Goal: Task Accomplishment & Management: Use online tool/utility

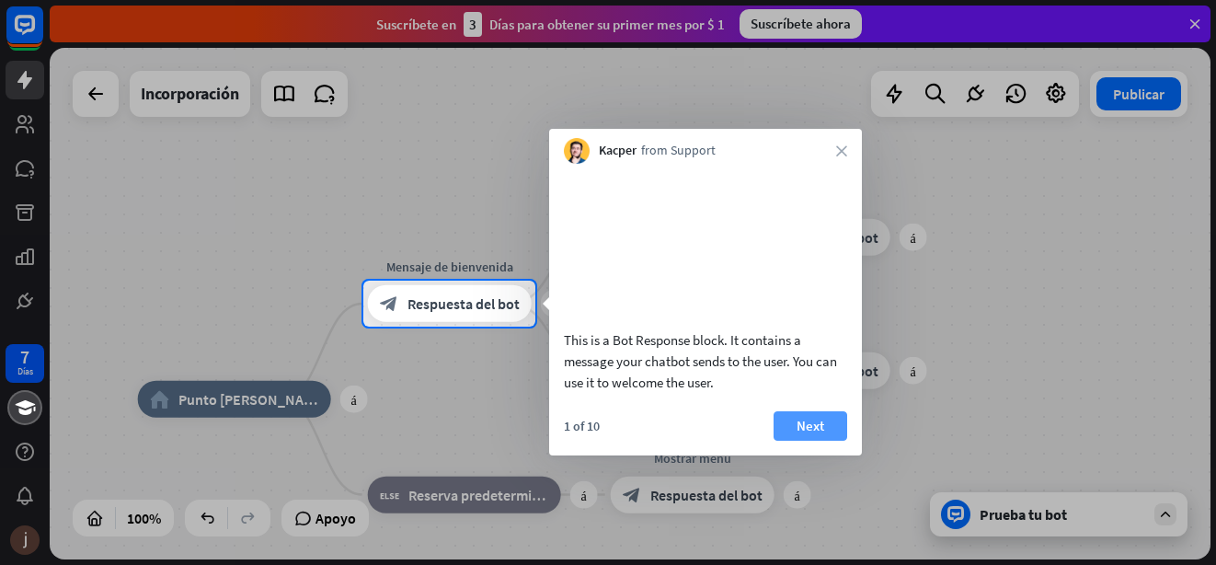
click at [813, 439] on font "Next" at bounding box center [810, 426] width 28 height 26
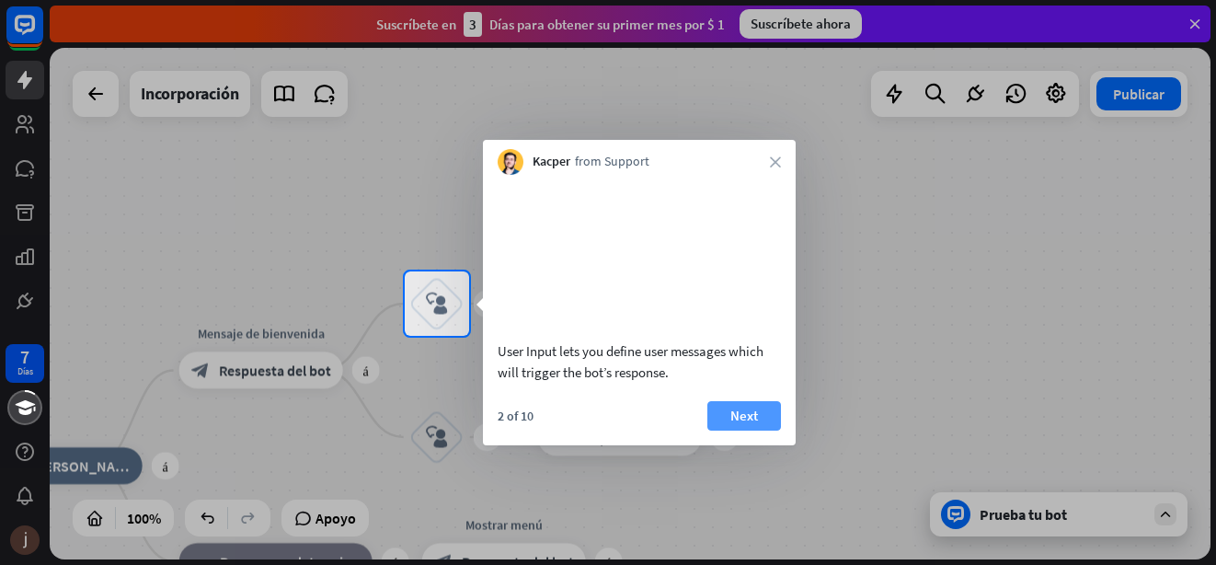
click at [756, 429] on font "Next" at bounding box center [744, 416] width 28 height 26
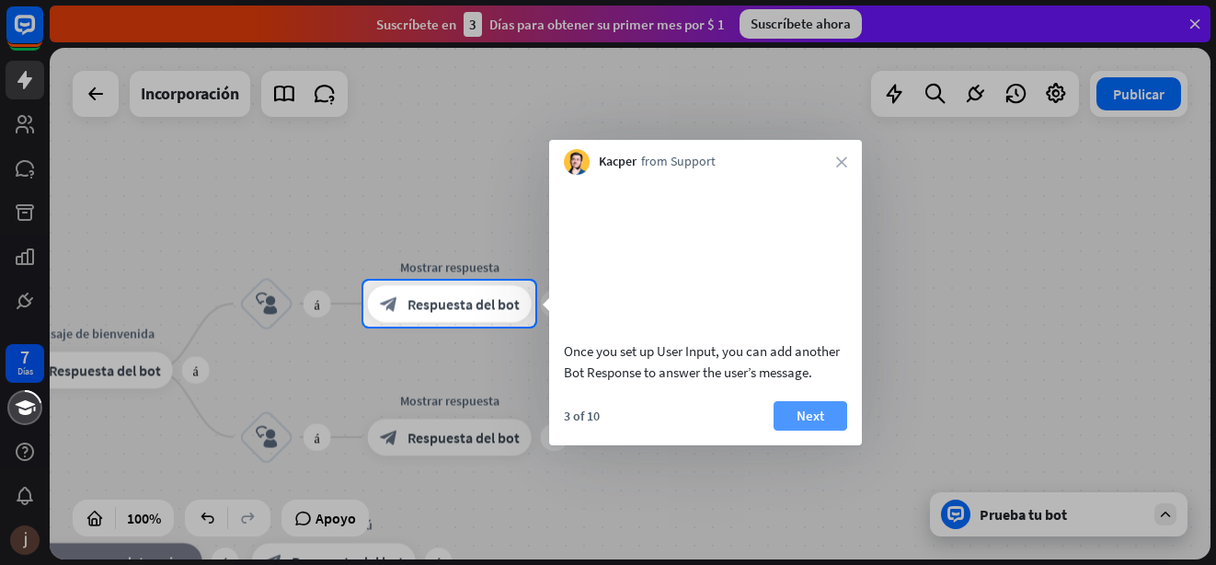
click at [785, 430] on button "Next" at bounding box center [810, 415] width 74 height 29
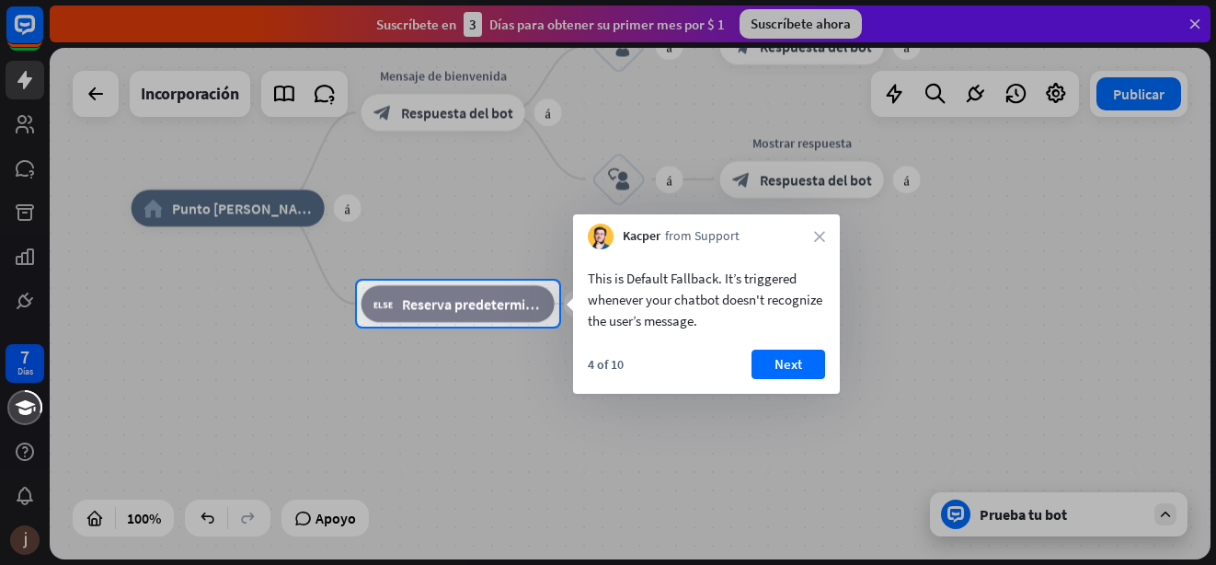
click at [625, 279] on div "This is Default Fallback. It’s triggered whenever your chatbot doesn't recogniz…" at bounding box center [706, 299] width 237 height 63
click at [784, 368] on font "Next" at bounding box center [788, 364] width 28 height 26
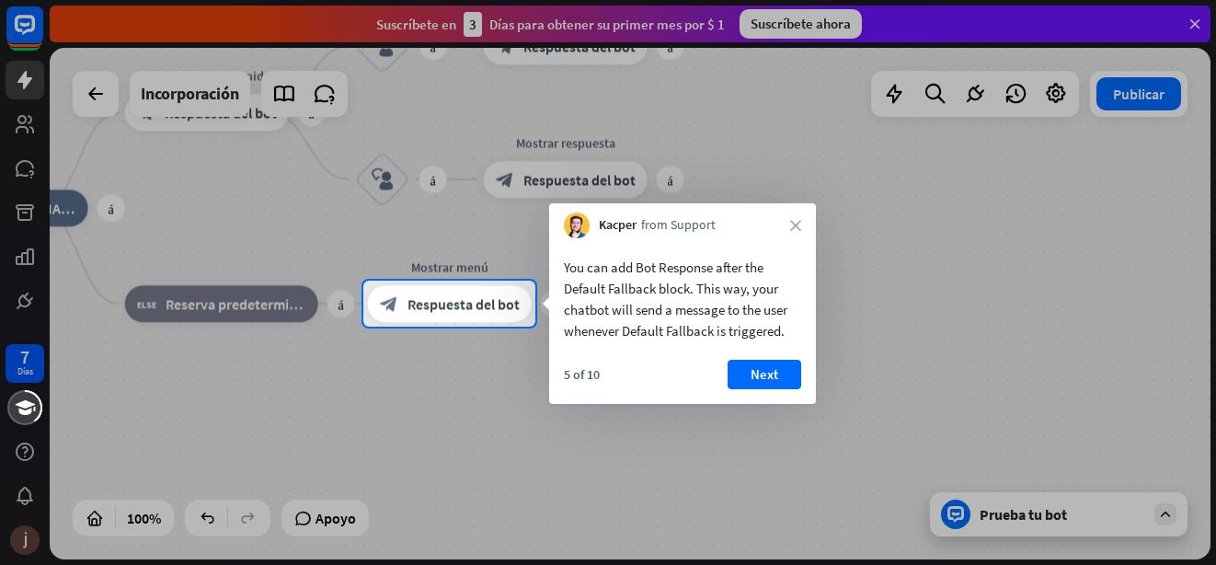
drag, startPoint x: 784, startPoint y: 368, endPoint x: 772, endPoint y: 376, distance: 14.5
click at [785, 378] on button "Next" at bounding box center [764, 374] width 74 height 29
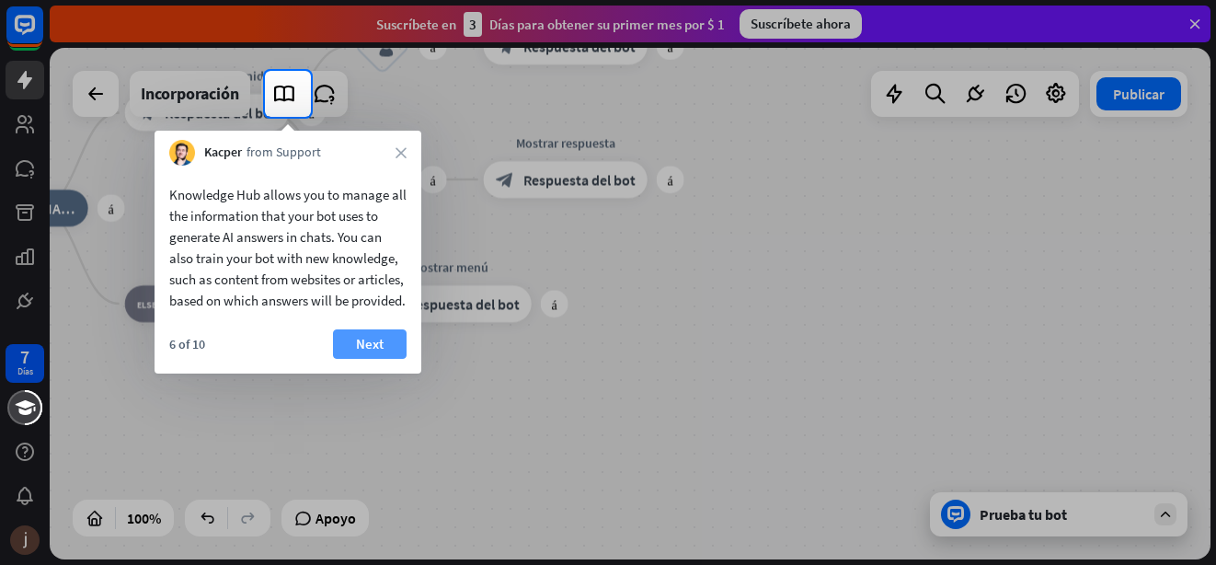
click at [360, 357] on font "Next" at bounding box center [370, 344] width 28 height 26
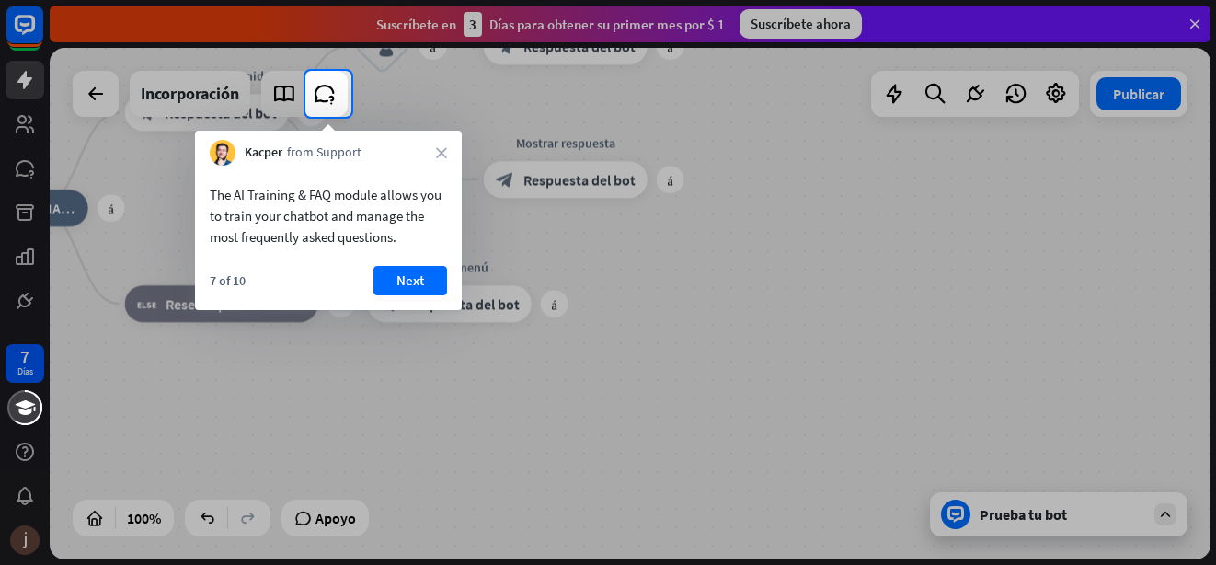
click at [403, 280] on font "Next" at bounding box center [410, 281] width 28 height 26
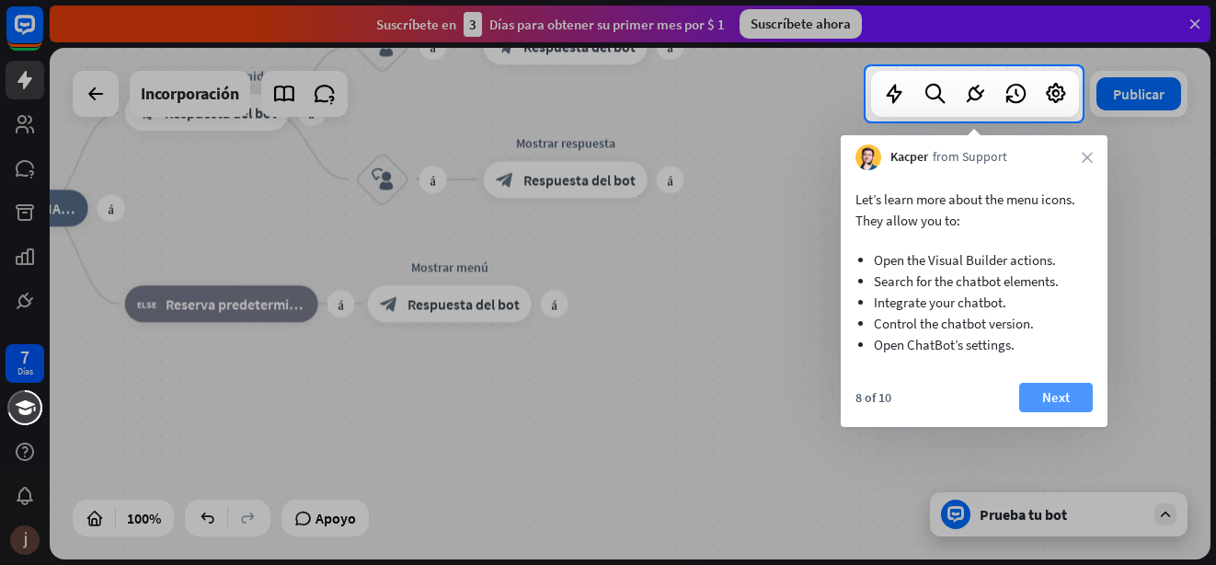
click at [1067, 410] on button "Next" at bounding box center [1056, 397] width 74 height 29
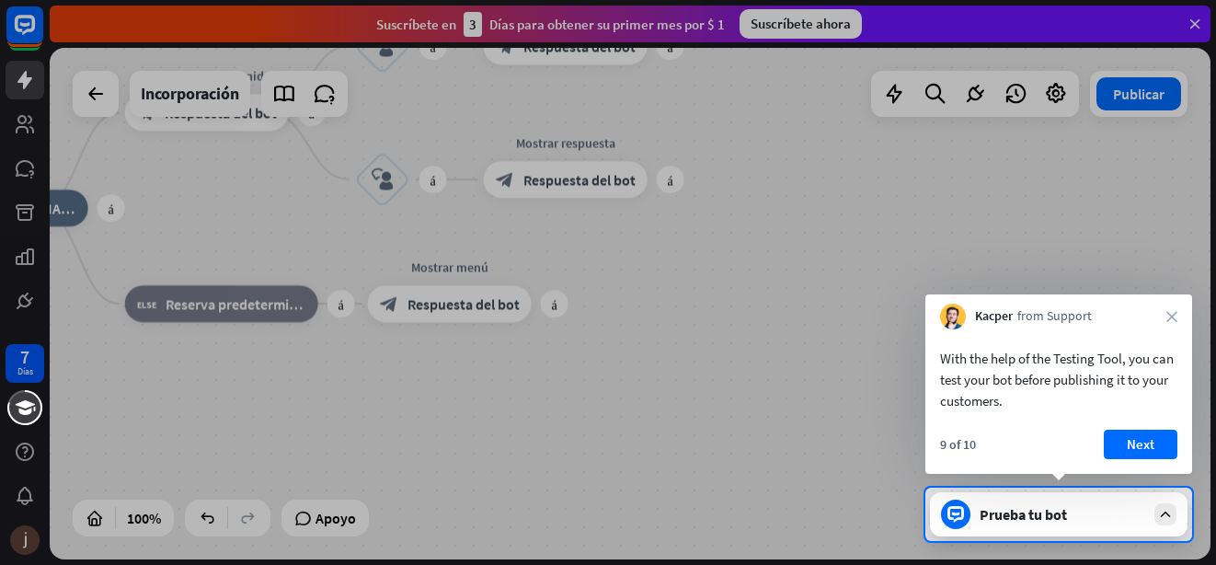
click at [1145, 437] on font "Next" at bounding box center [1140, 444] width 28 height 26
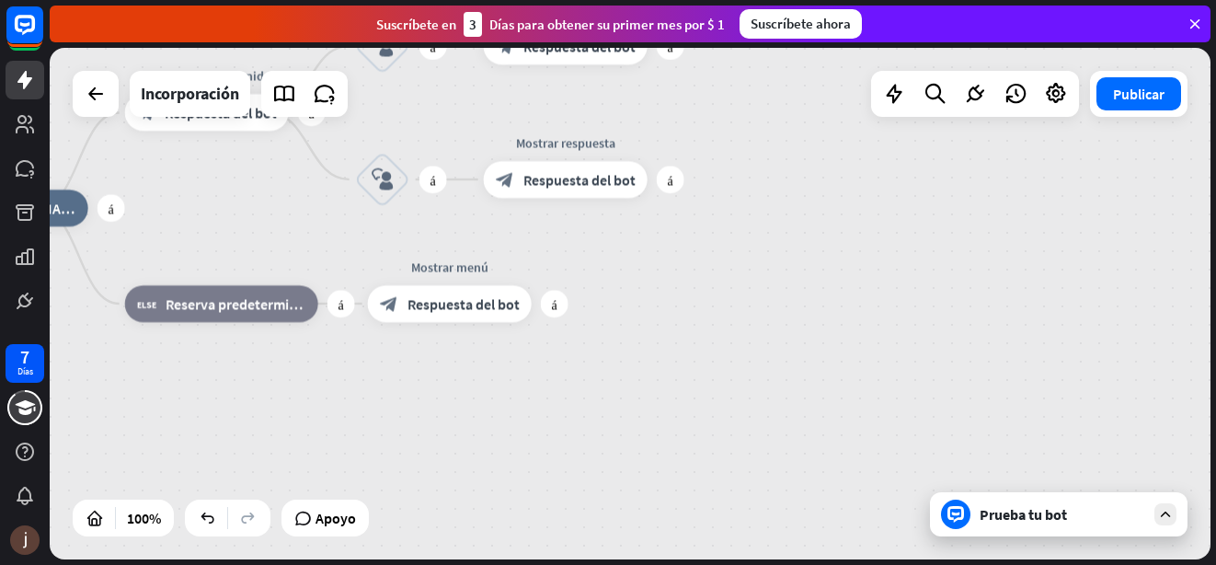
click at [1145, 437] on div "más home_2 Punto de partida más Mensaje de bienvenida block_bot_response Respue…" at bounding box center [630, 303] width 1161 height 511
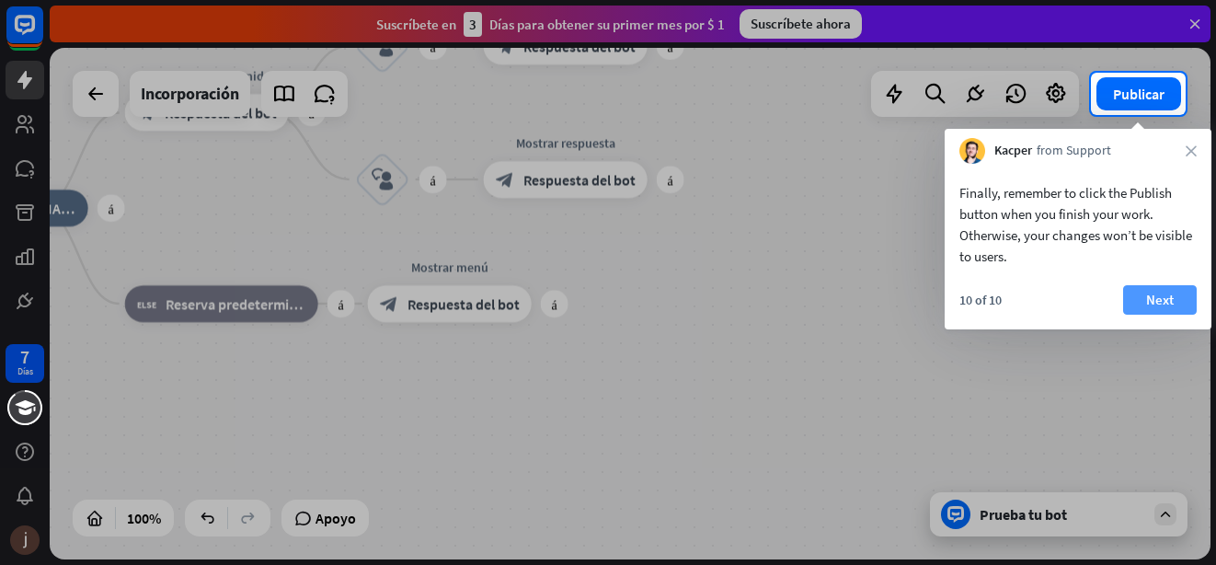
click at [1158, 302] on font "Next" at bounding box center [1160, 300] width 28 height 26
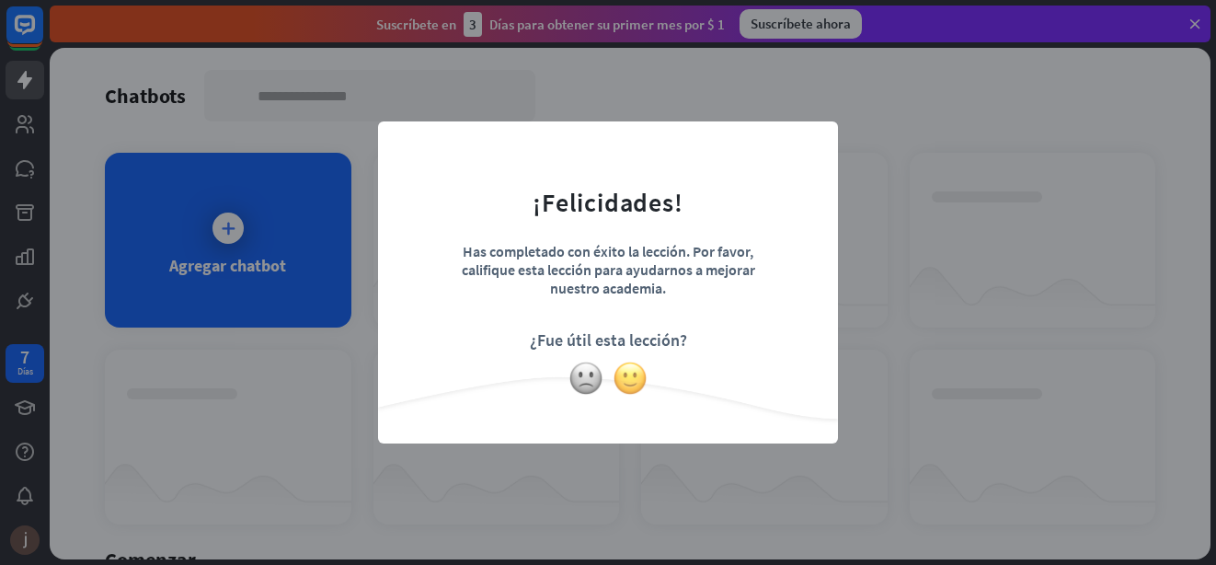
click at [632, 380] on img at bounding box center [629, 377] width 35 height 35
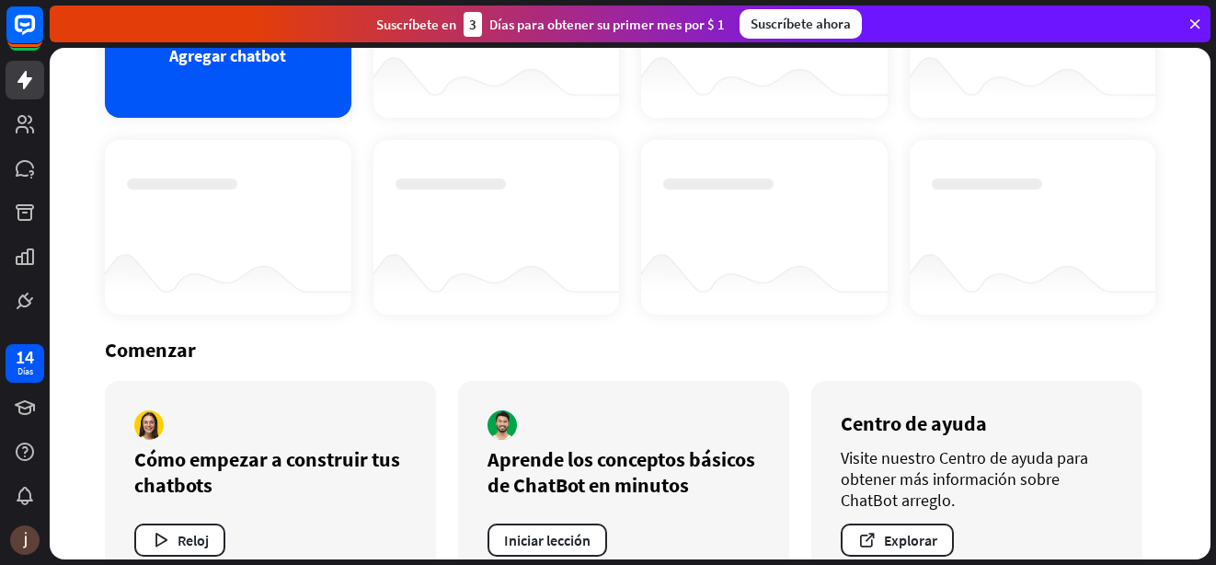
scroll to position [258, 0]
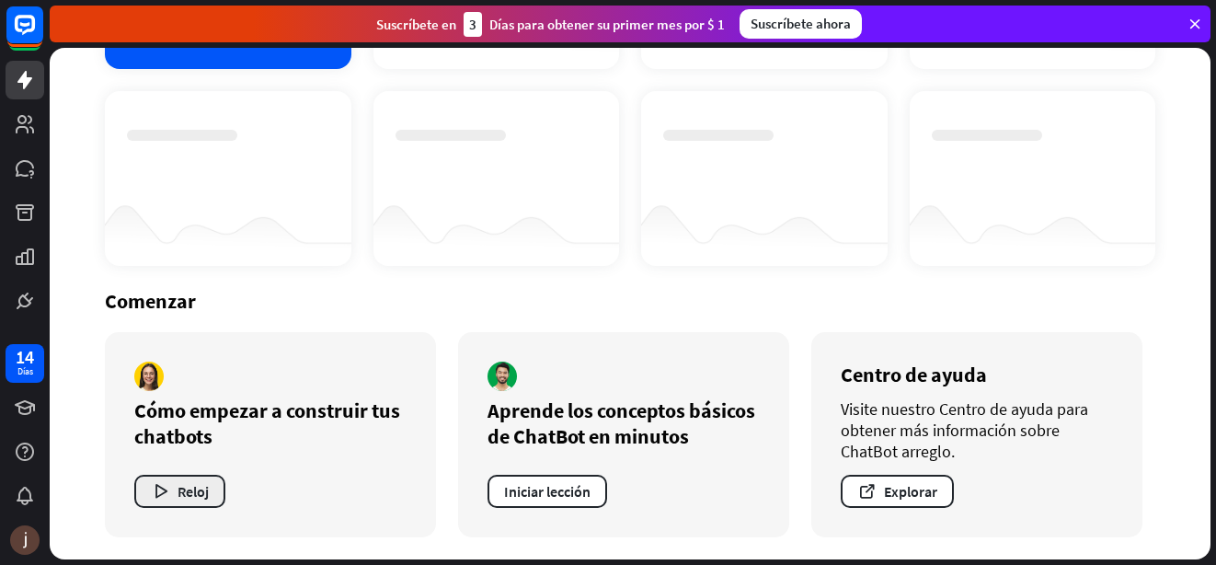
click at [189, 489] on font "Reloj" at bounding box center [192, 491] width 31 height 18
click at [716, 497] on div "cerrar" at bounding box center [608, 282] width 1216 height 565
click at [561, 489] on font "Iniciar lección" at bounding box center [547, 491] width 86 height 18
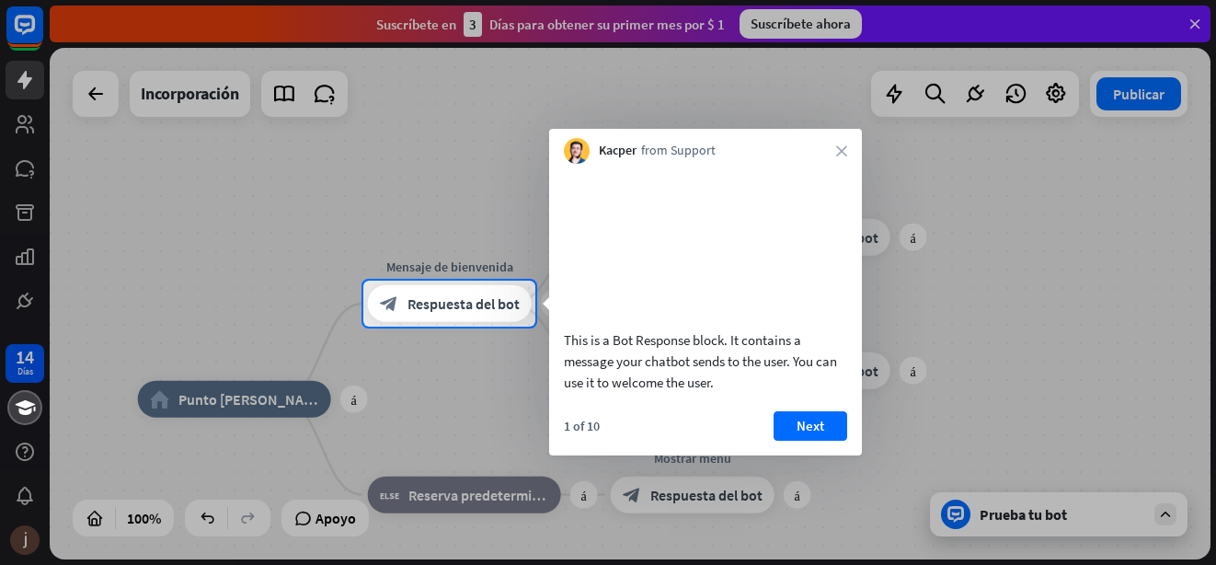
click at [611, 532] on div at bounding box center [608, 445] width 1216 height 238
click at [798, 439] on font "Next" at bounding box center [810, 426] width 28 height 26
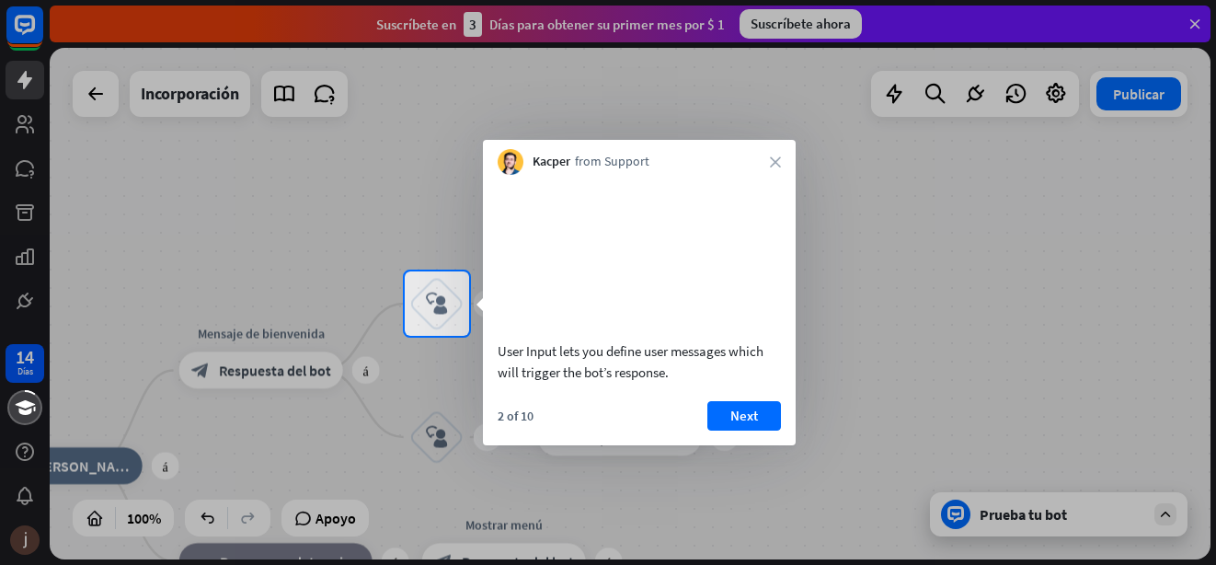
click at [798, 449] on div at bounding box center [608, 450] width 1216 height 229
click at [815, 447] on div at bounding box center [608, 450] width 1216 height 229
click at [772, 165] on icon "close" at bounding box center [775, 161] width 11 height 11
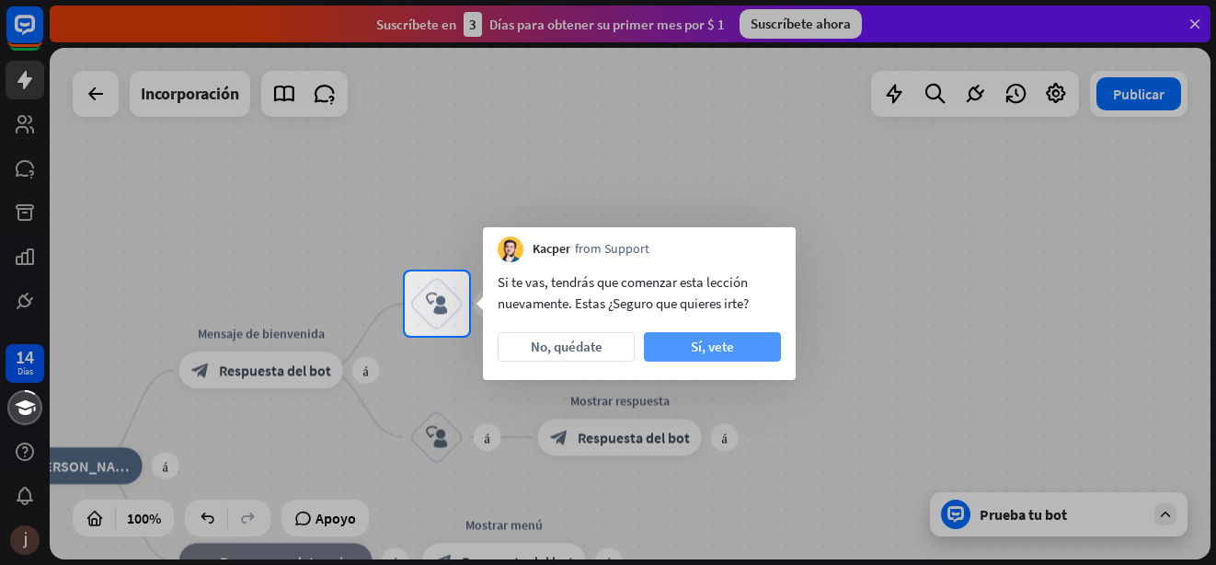
click at [708, 349] on font "Sí, vete" at bounding box center [712, 347] width 43 height 26
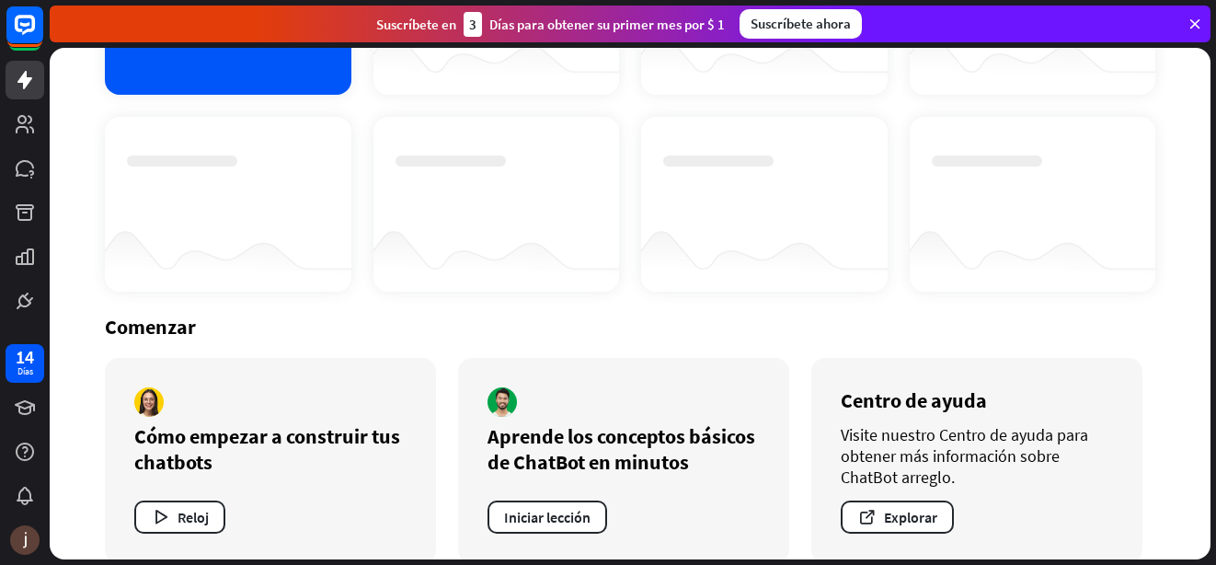
scroll to position [258, 0]
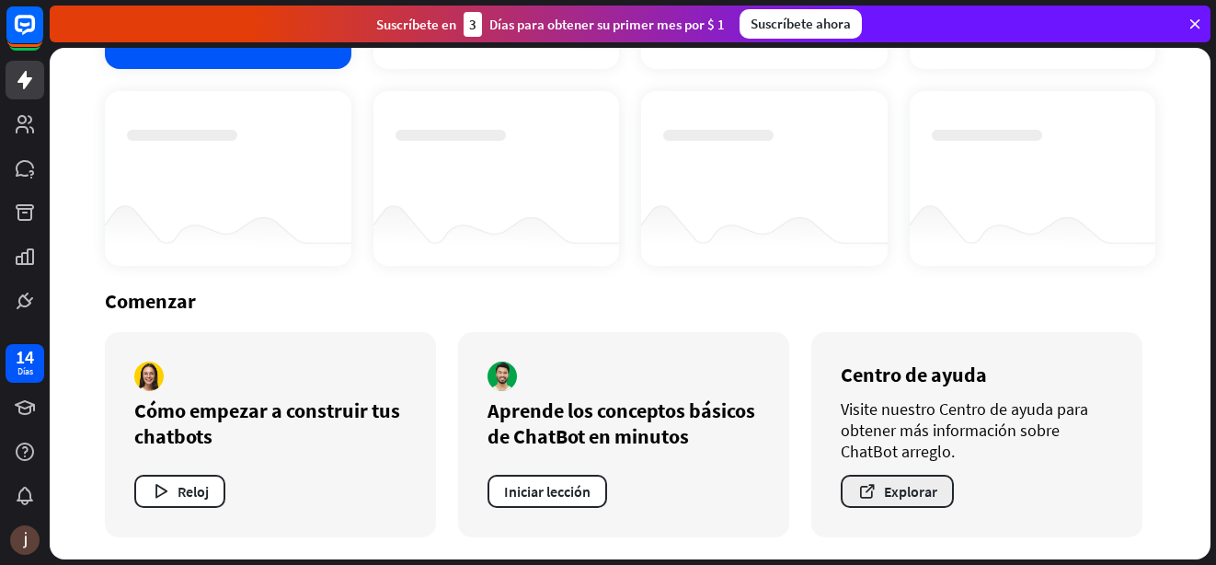
click at [894, 497] on font "Explorar" at bounding box center [910, 491] width 53 height 18
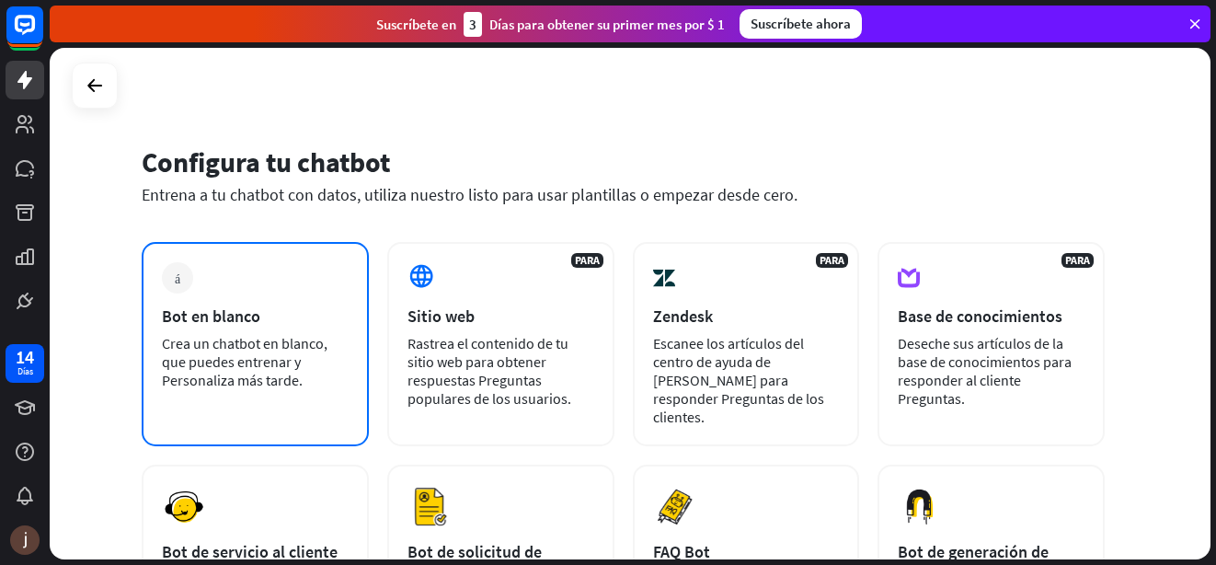
click at [246, 310] on div "Bot en blanco" at bounding box center [255, 315] width 187 height 21
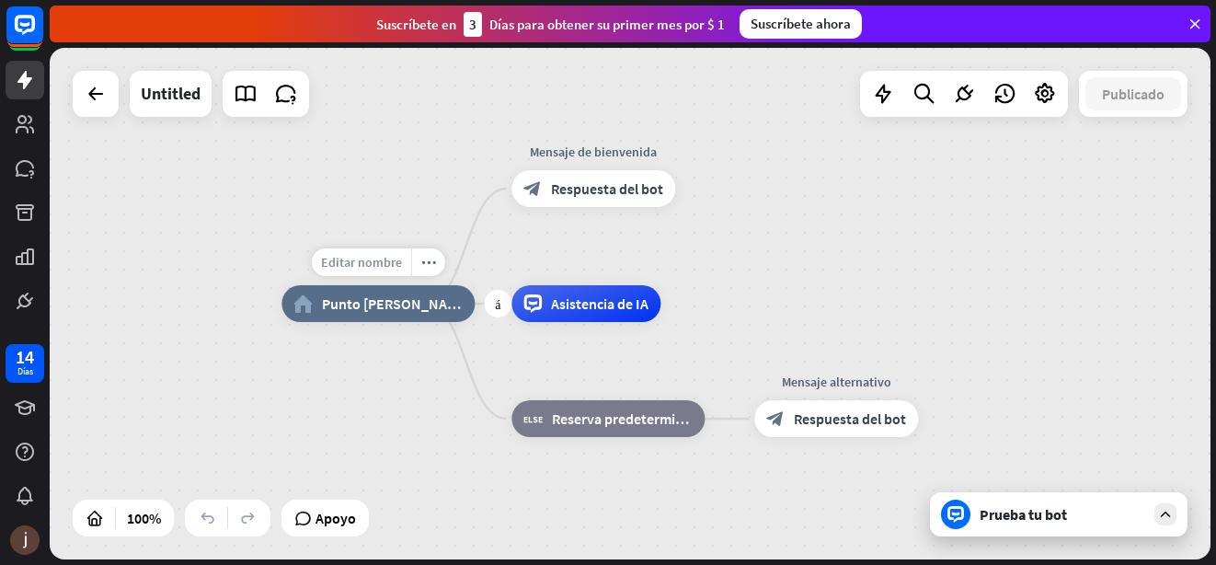
click at [351, 258] on span "Editar nombre" at bounding box center [361, 262] width 81 height 17
type input "****"
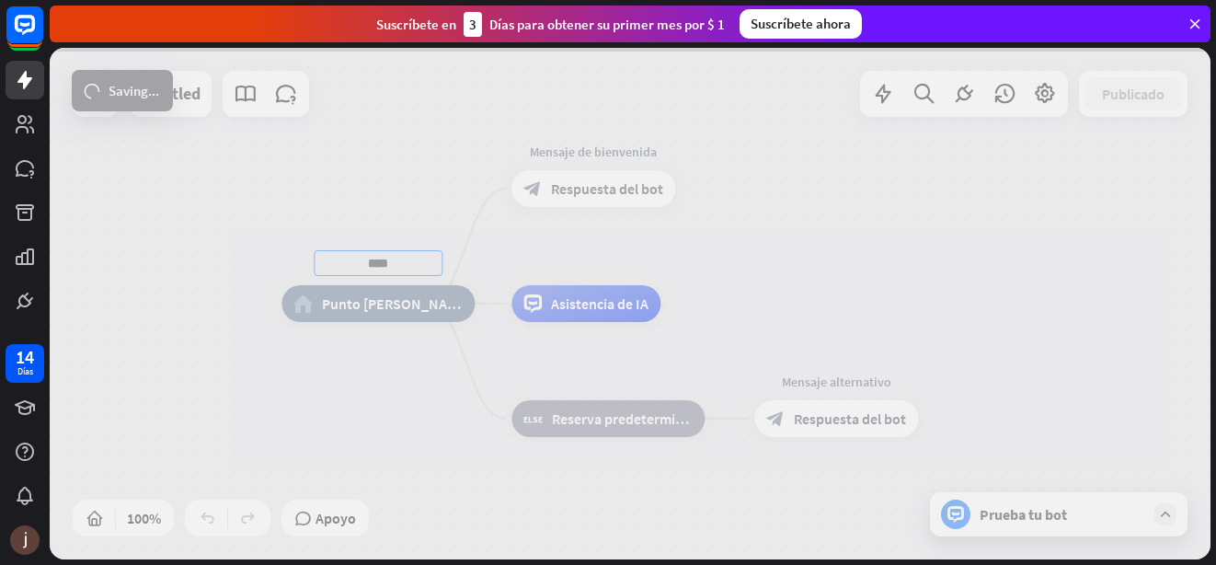
click at [560, 190] on div "**** home_2 Punto [PERSON_NAME] Editar nombre more_horiz Mensaje de bienvenida …" at bounding box center [630, 303] width 1161 height 511
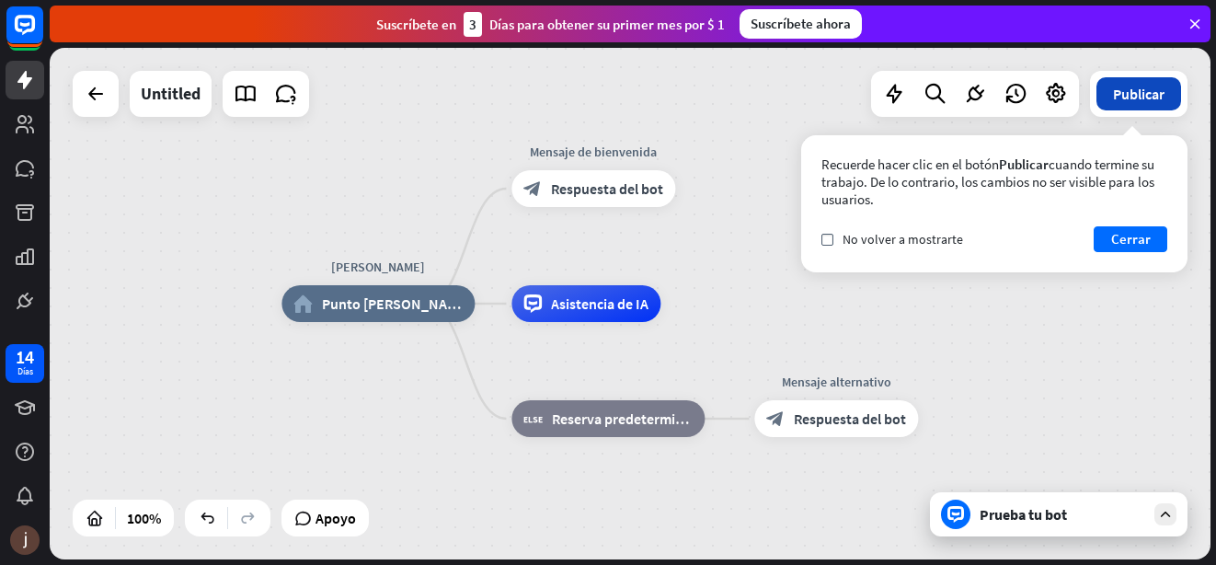
click at [1120, 100] on font "Publicar" at bounding box center [1138, 94] width 51 height 18
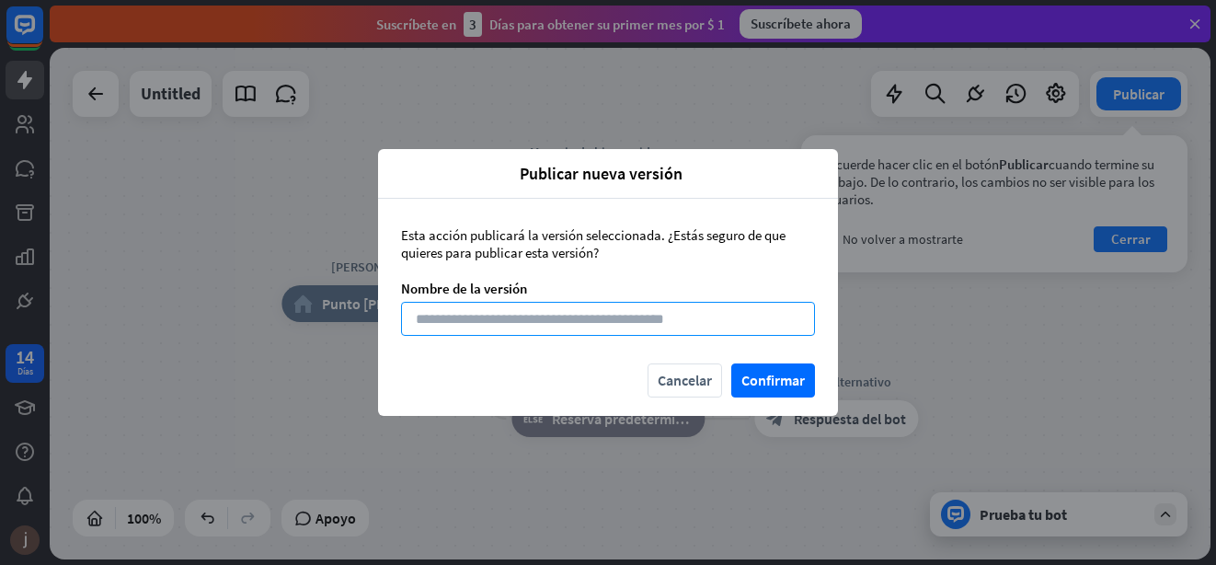
click at [428, 326] on input at bounding box center [608, 319] width 414 height 34
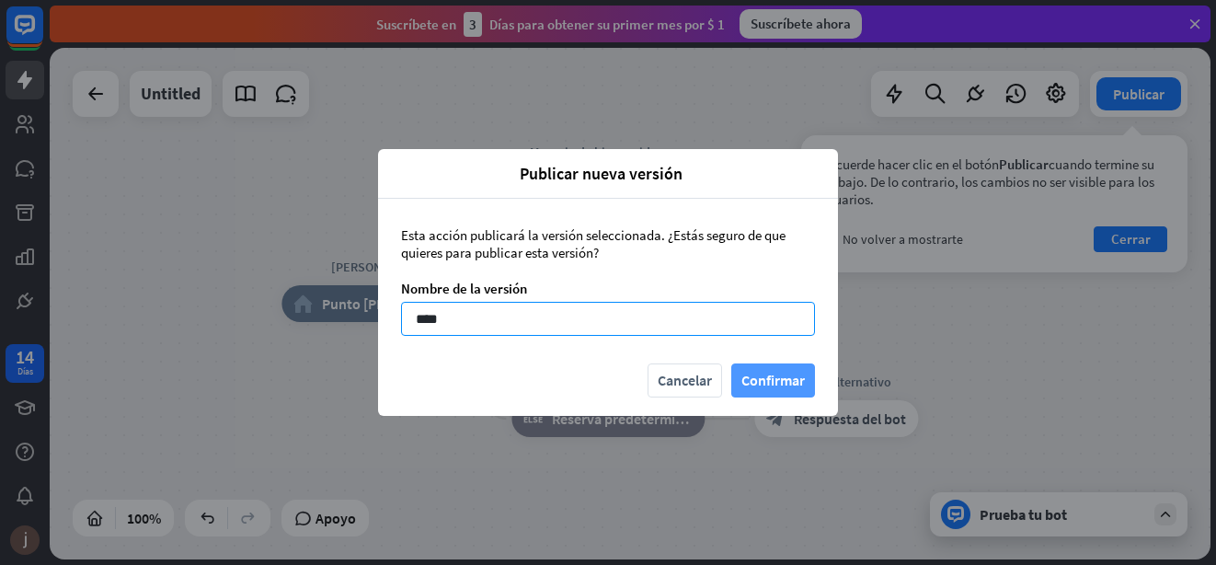
type input "****"
click at [747, 374] on button "Confirmar" at bounding box center [773, 380] width 84 height 34
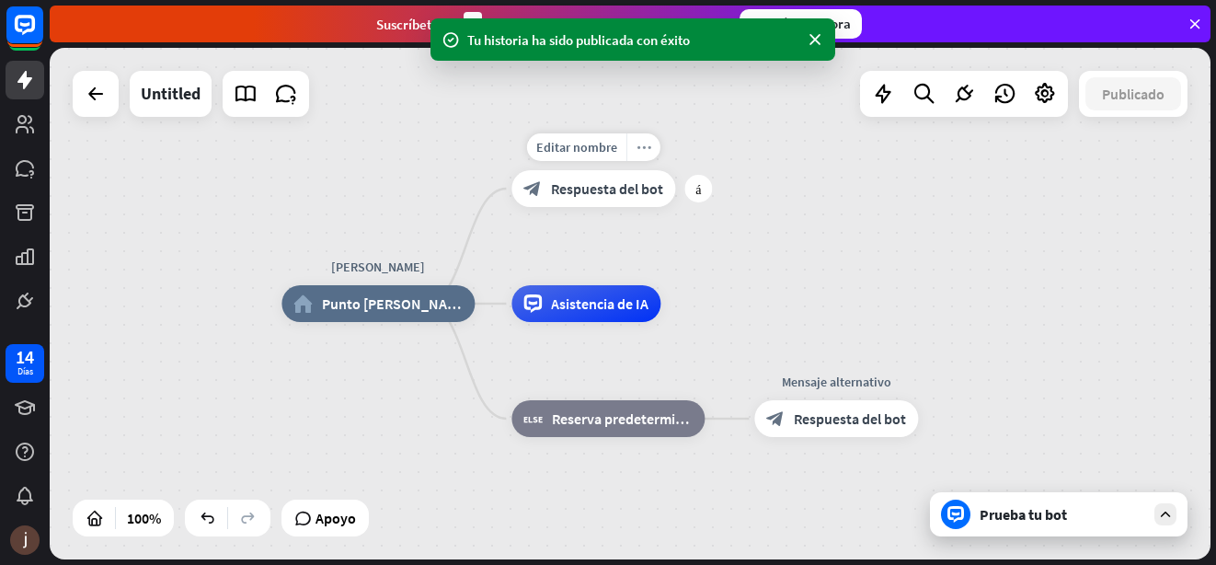
click at [640, 148] on icon "more_horiz" at bounding box center [643, 148] width 15 height 14
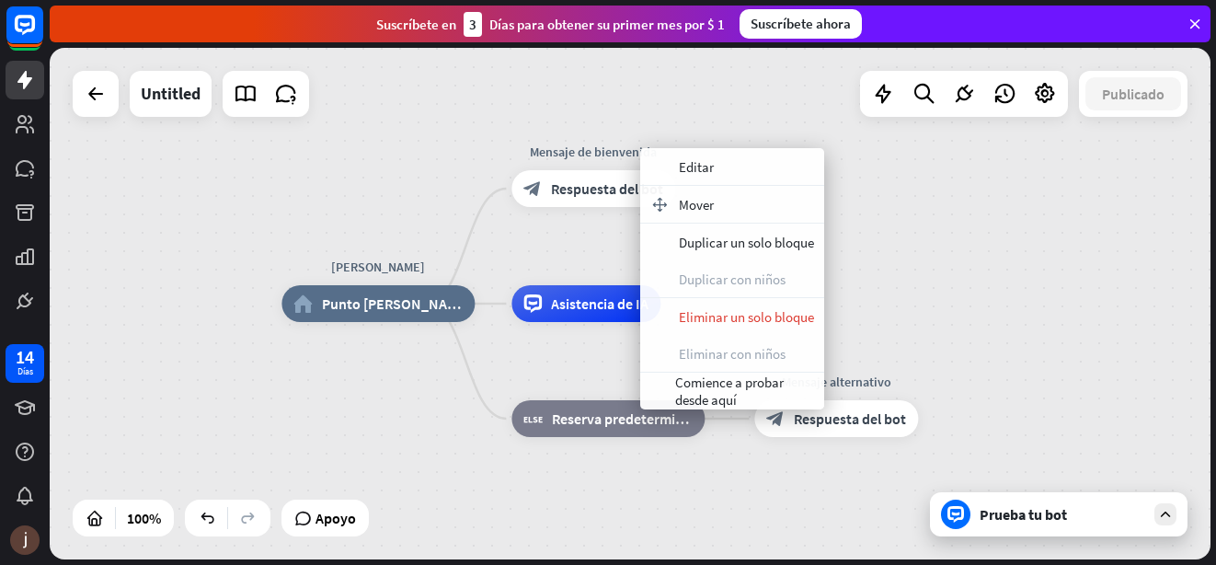
click at [911, 266] on div "[PERSON_NAME] home_2 Punto [PERSON_NAME] Mensaje de bienvenida block_bot_respon…" at bounding box center [630, 303] width 1161 height 511
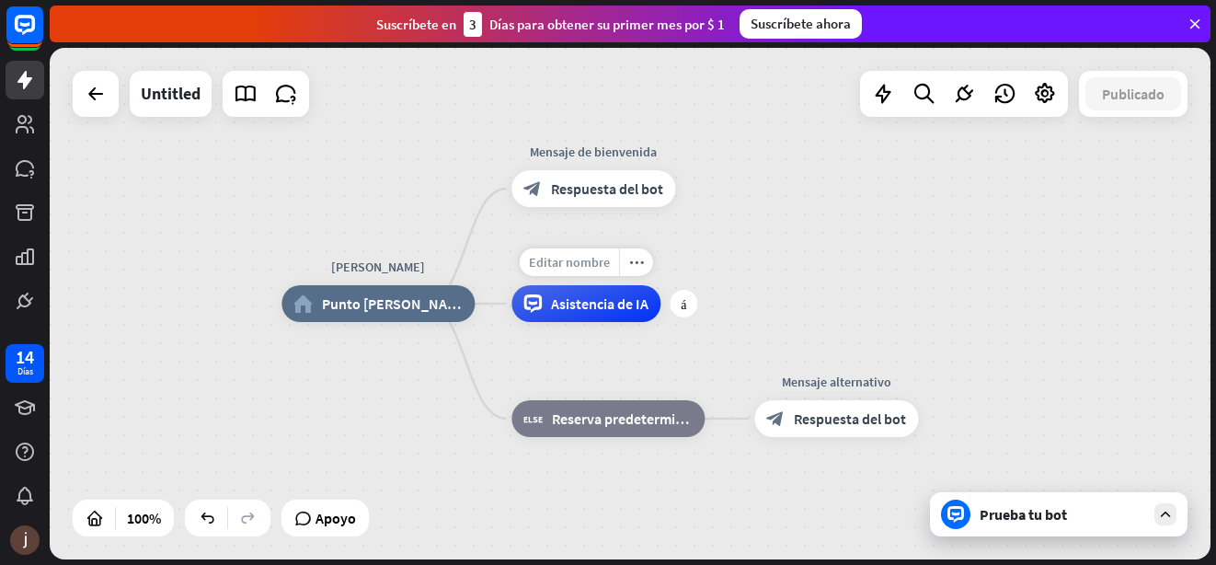
click at [570, 257] on span "Editar nombre" at bounding box center [569, 262] width 81 height 17
type input "*"
click at [569, 190] on span "Respuesta del bot" at bounding box center [607, 188] width 112 height 18
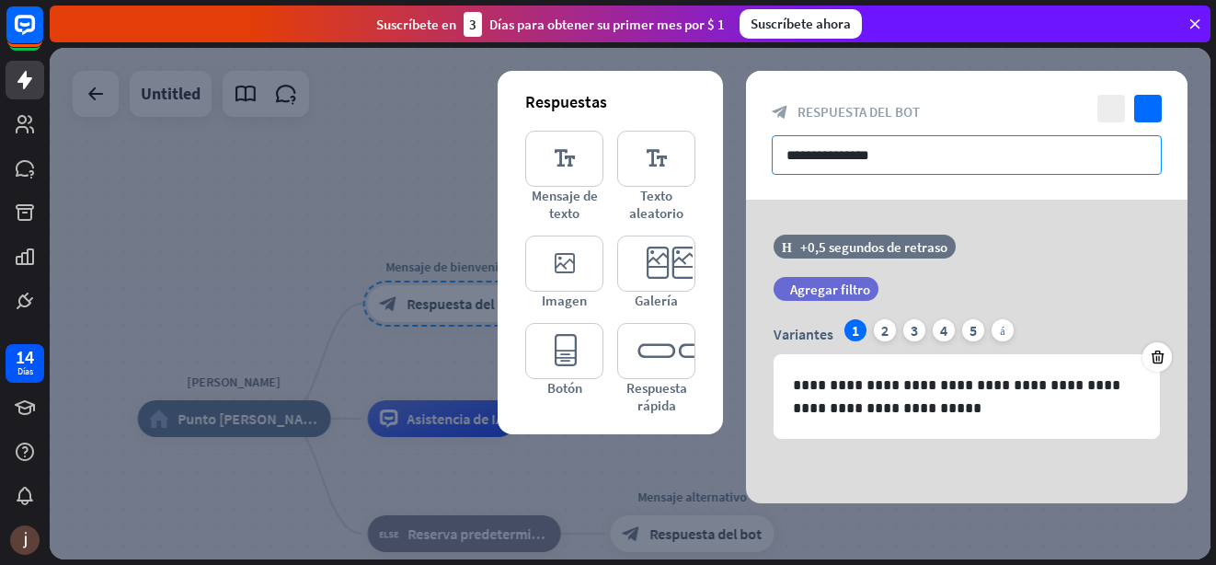
click at [900, 157] on input "**********" at bounding box center [967, 155] width 390 height 40
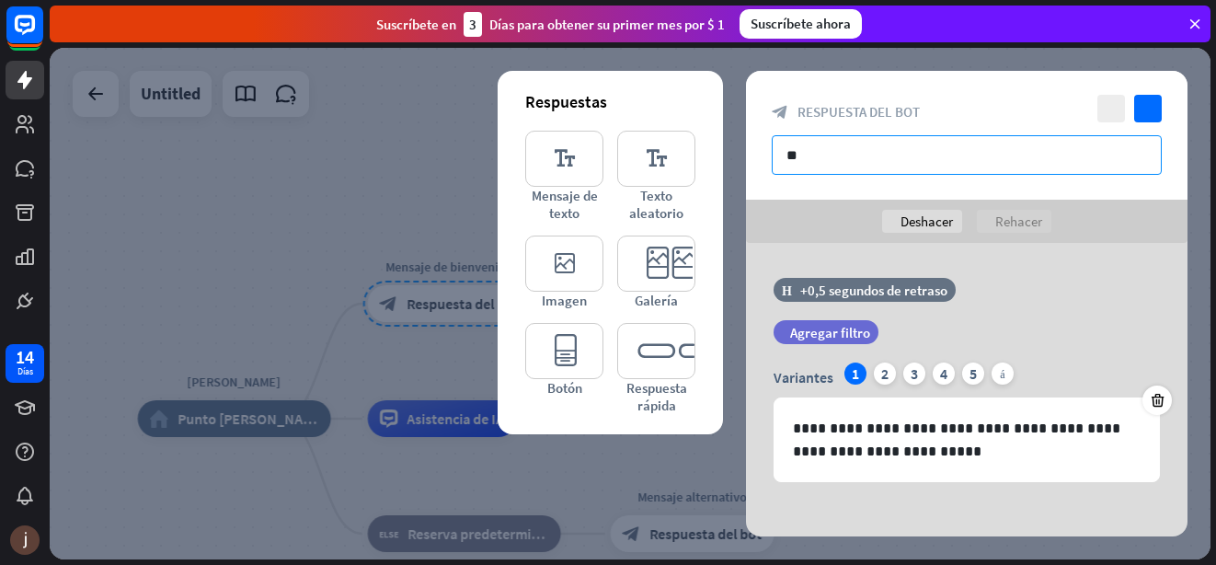
type input "*"
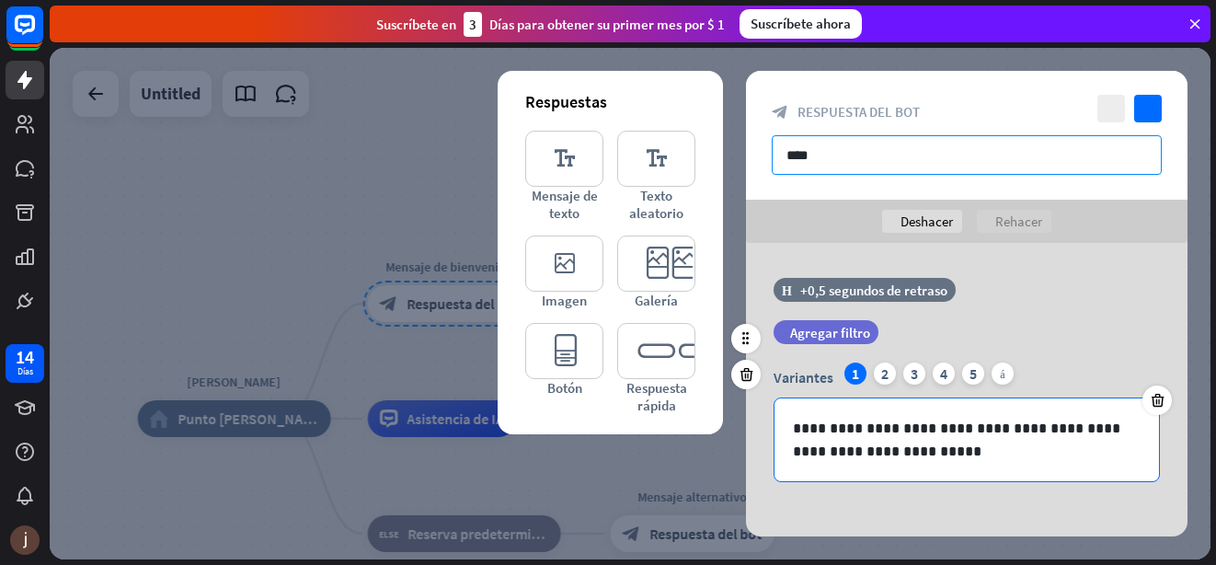
type input "****"
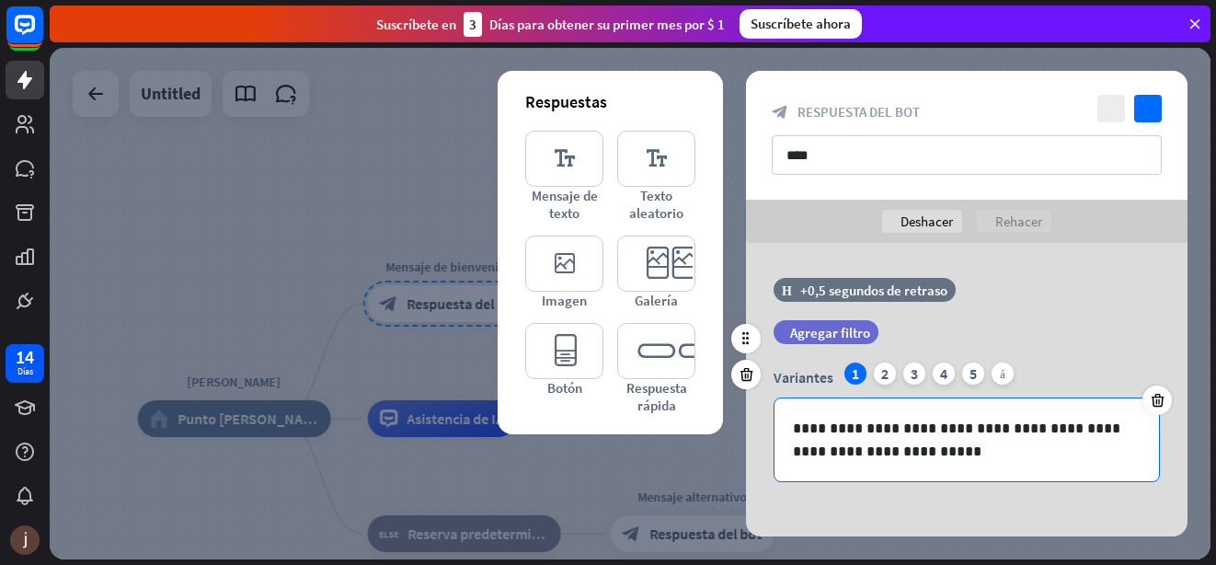
click at [904, 417] on p "**********" at bounding box center [967, 440] width 348 height 46
click at [880, 362] on div "2" at bounding box center [885, 373] width 22 height 22
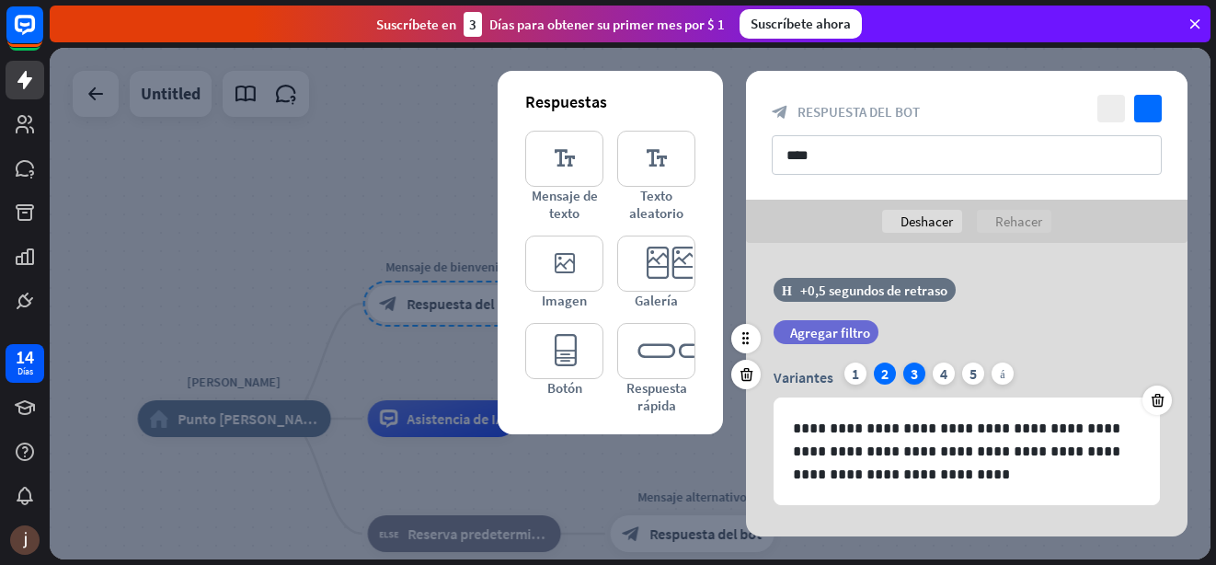
click at [909, 362] on div "3" at bounding box center [914, 373] width 22 height 22
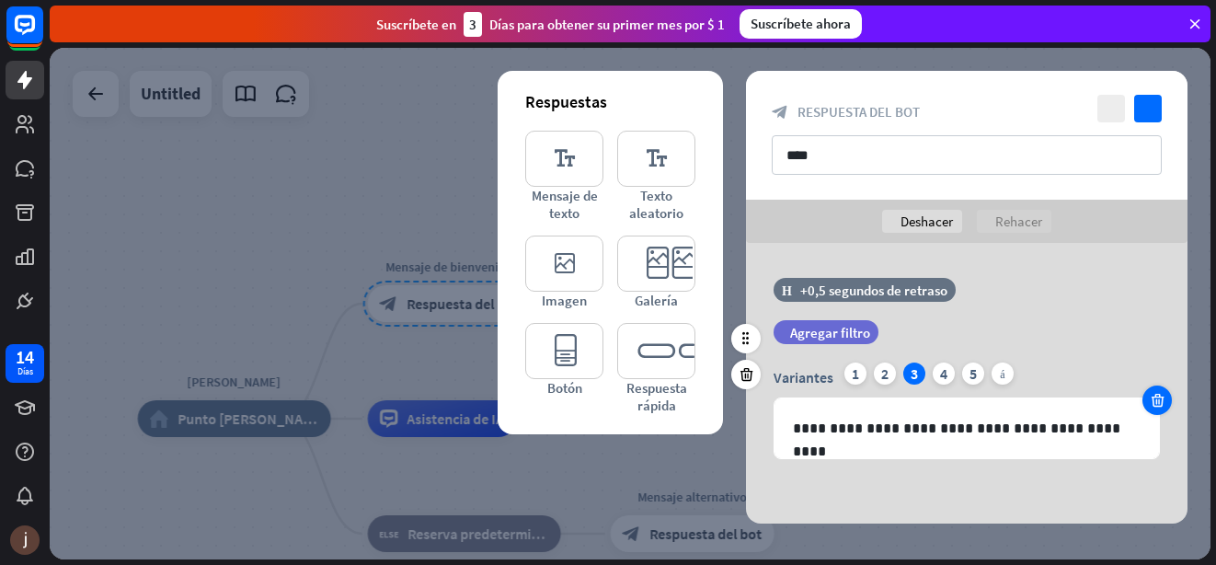
click at [1153, 392] on icon at bounding box center [1157, 400] width 17 height 17
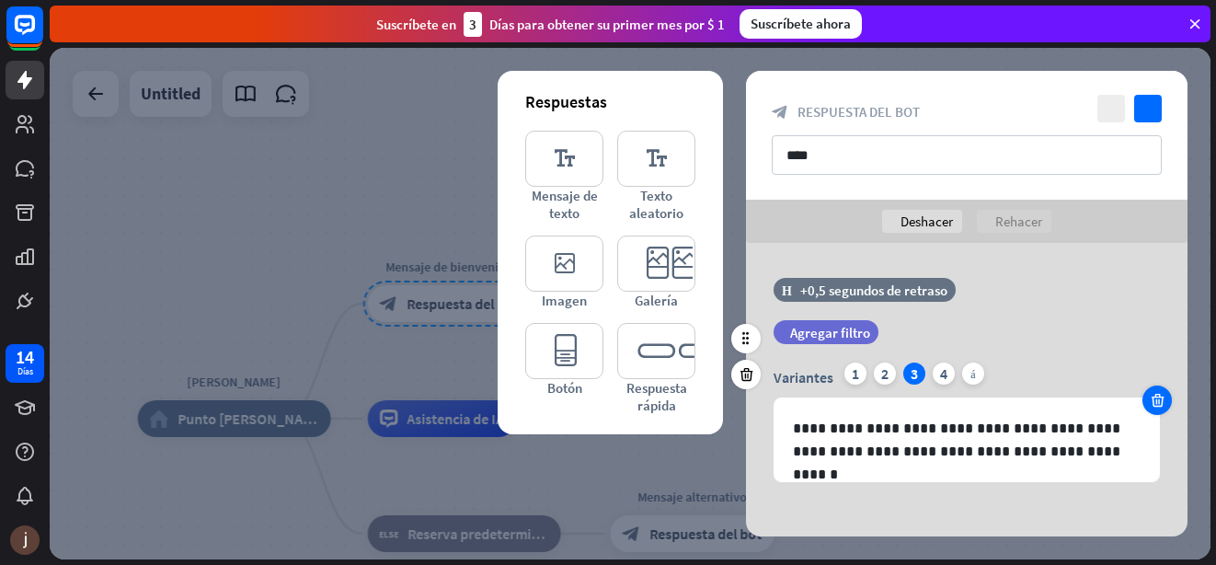
click at [1153, 392] on icon at bounding box center [1157, 400] width 17 height 17
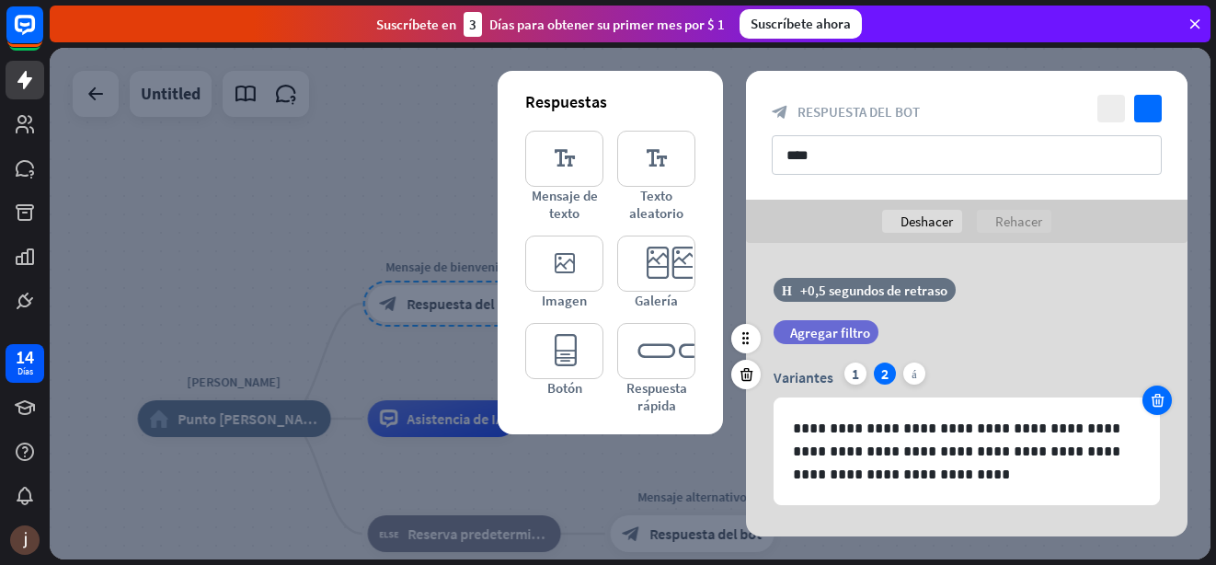
click at [1153, 392] on icon at bounding box center [1157, 400] width 17 height 17
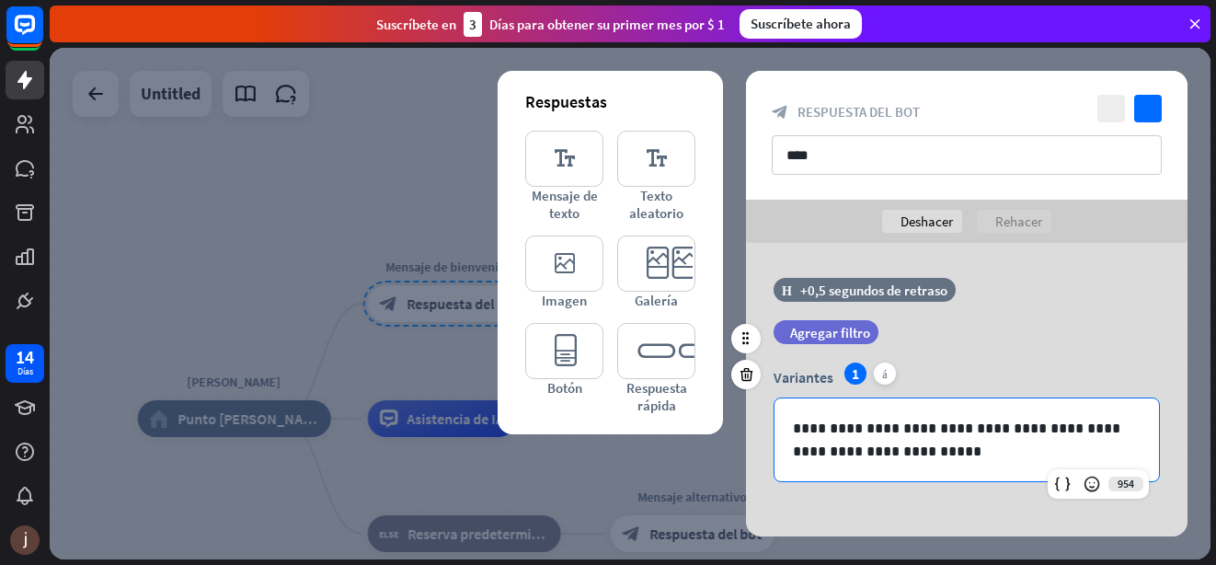
click at [1153, 398] on div "**********" at bounding box center [966, 439] width 384 height 83
click at [963, 474] on div "**********" at bounding box center [966, 394] width 441 height 303
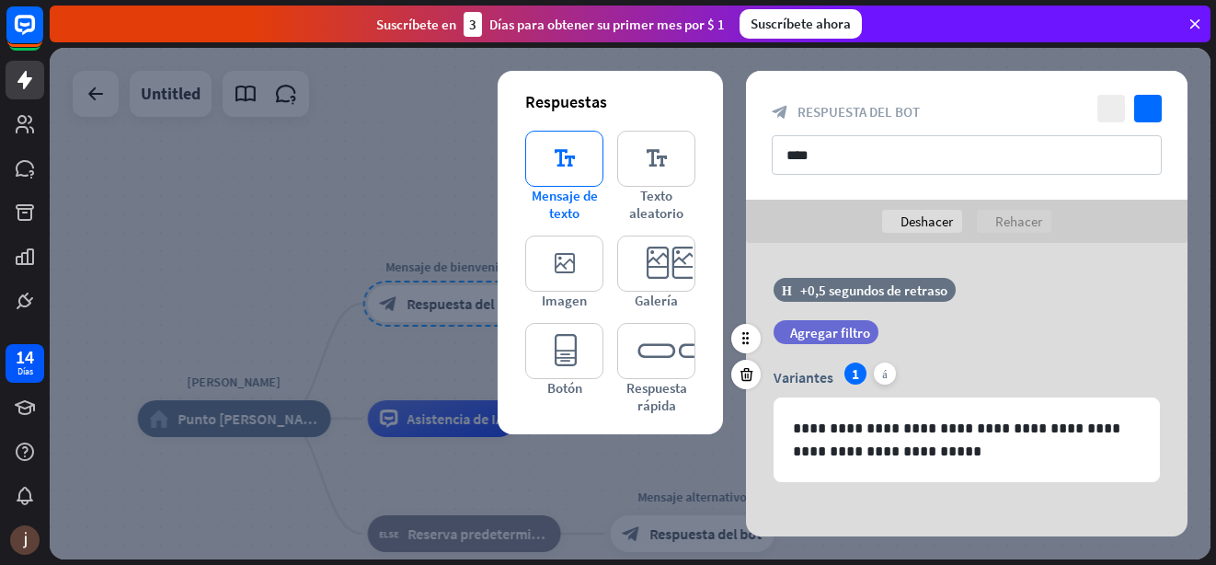
click at [564, 154] on icon "editor_text" at bounding box center [564, 159] width 78 height 56
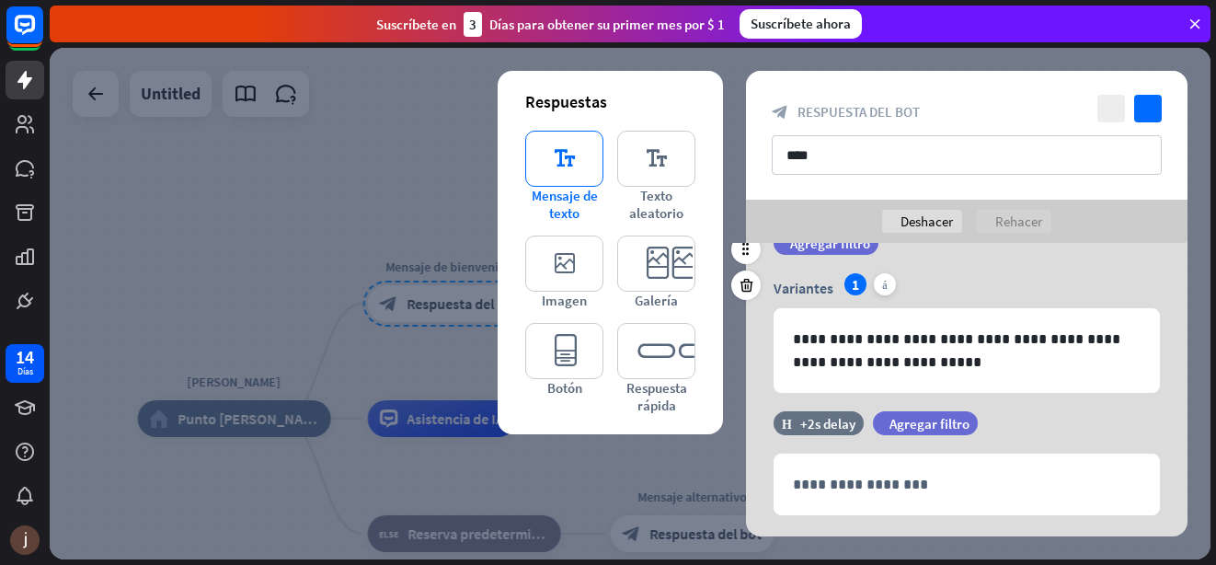
scroll to position [90, 0]
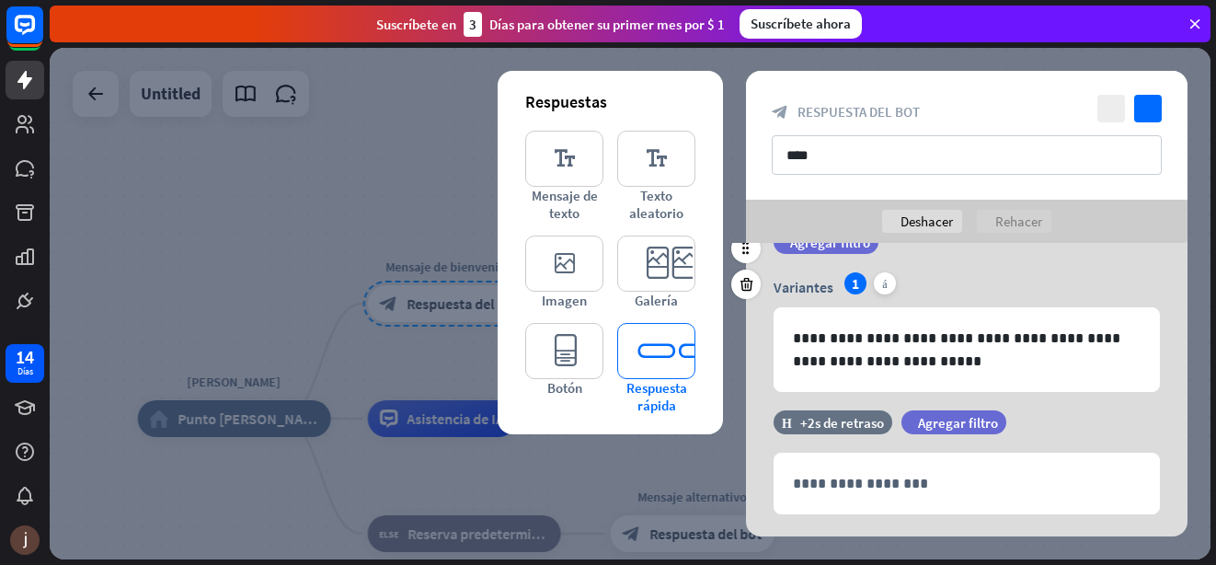
click at [654, 364] on icon "editor_quick_replies" at bounding box center [656, 351] width 78 height 56
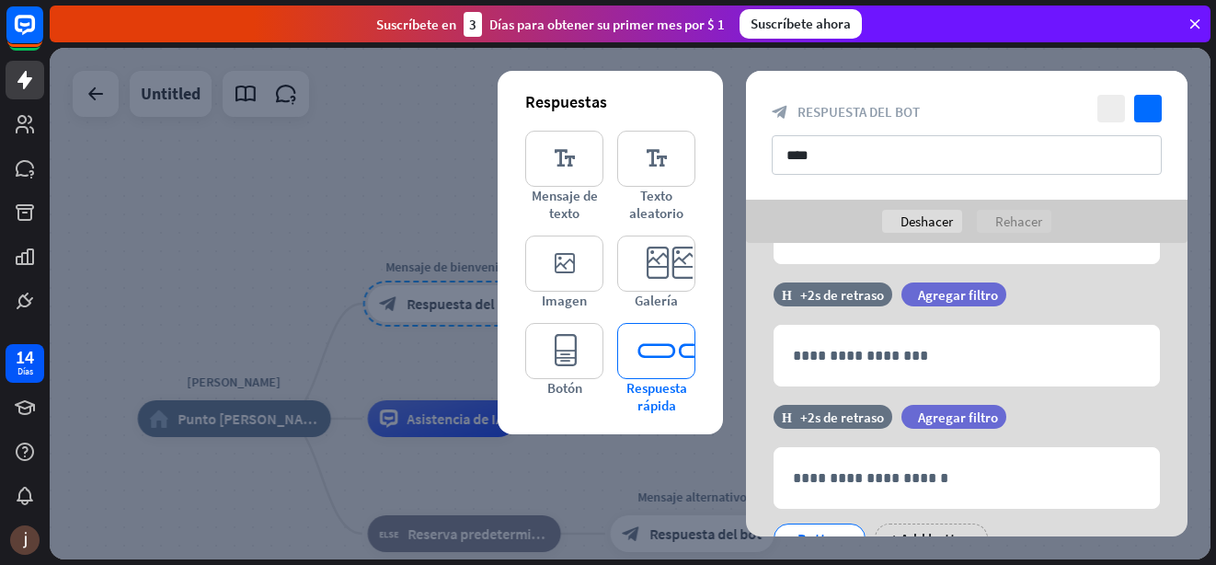
scroll to position [257, 0]
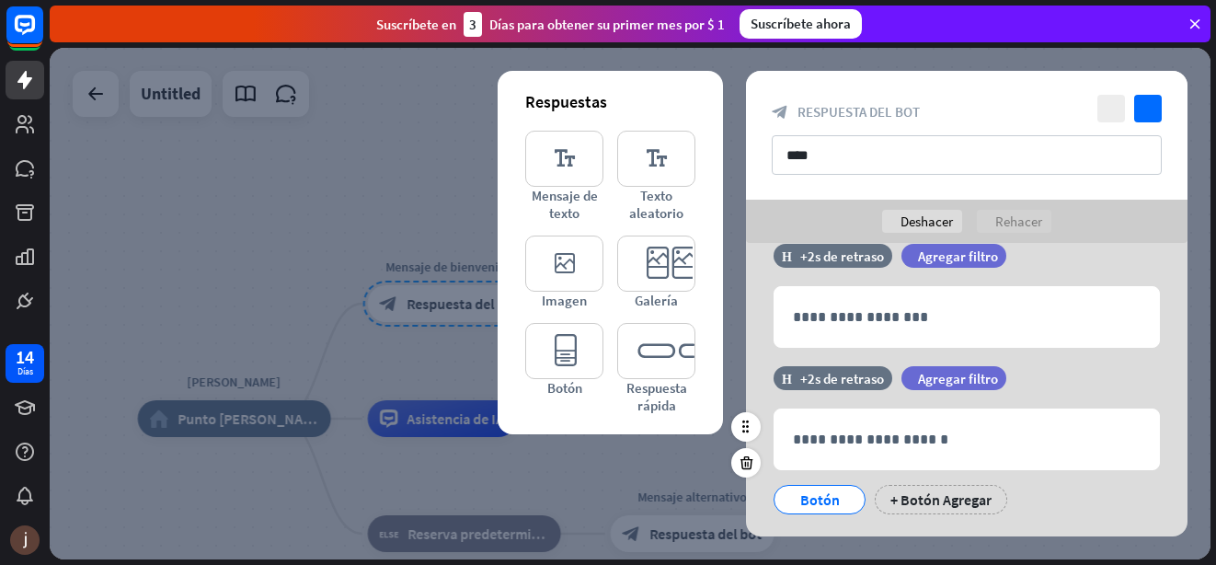
drag, startPoint x: 823, startPoint y: 458, endPoint x: 822, endPoint y: 447, distance: 11.1
click at [823, 486] on div "Botón" at bounding box center [819, 500] width 61 height 28
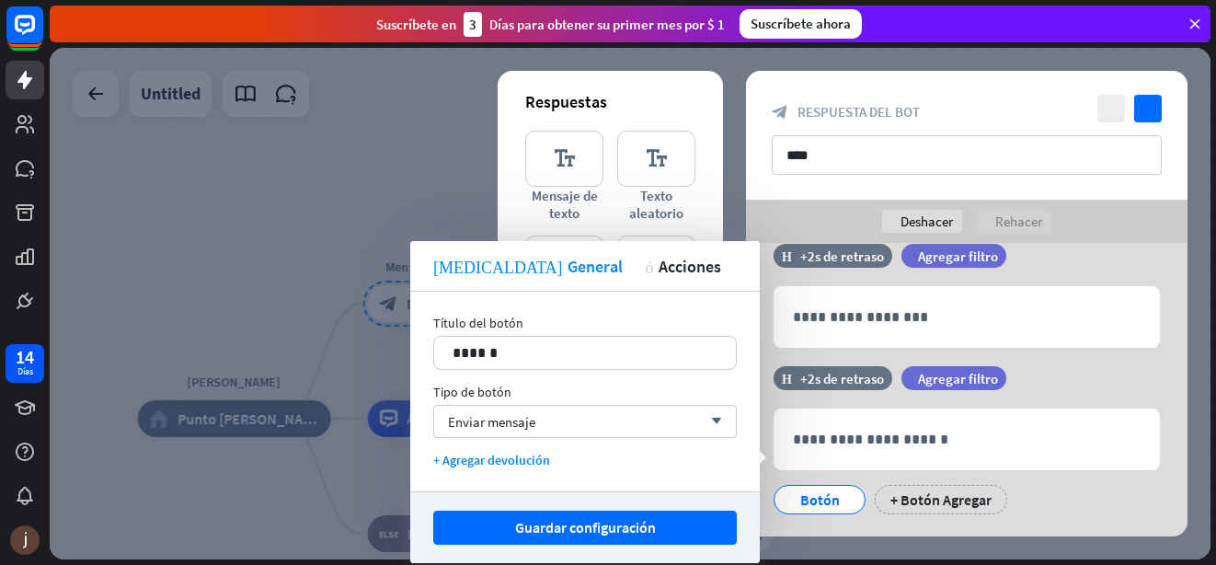
click at [339, 218] on div at bounding box center [630, 303] width 1161 height 511
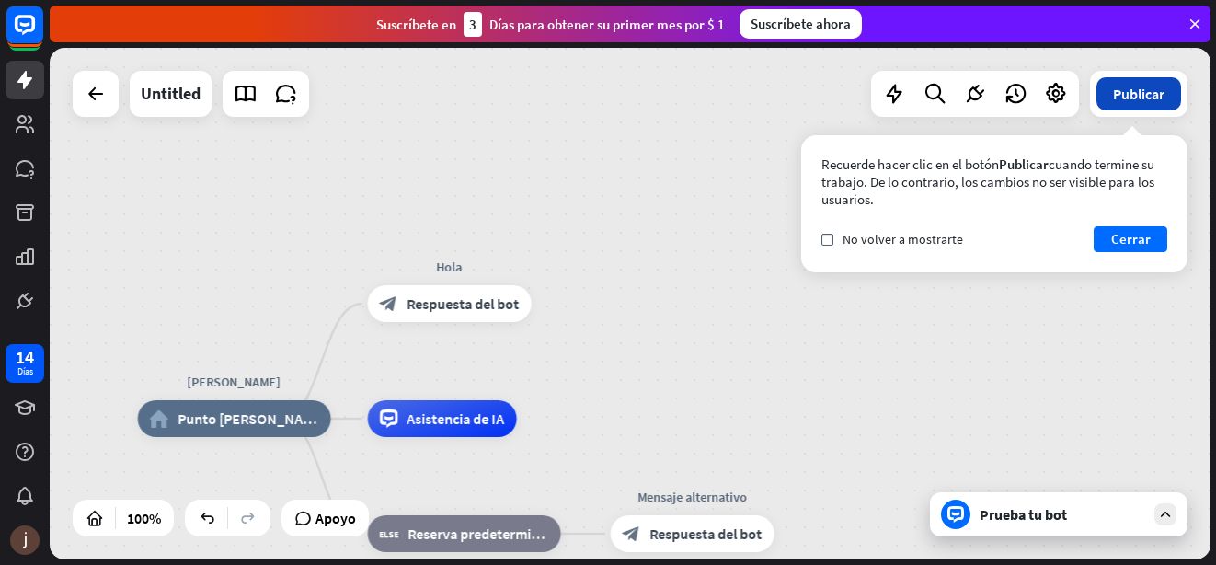
click at [1139, 100] on font "Publicar" at bounding box center [1138, 94] width 51 height 18
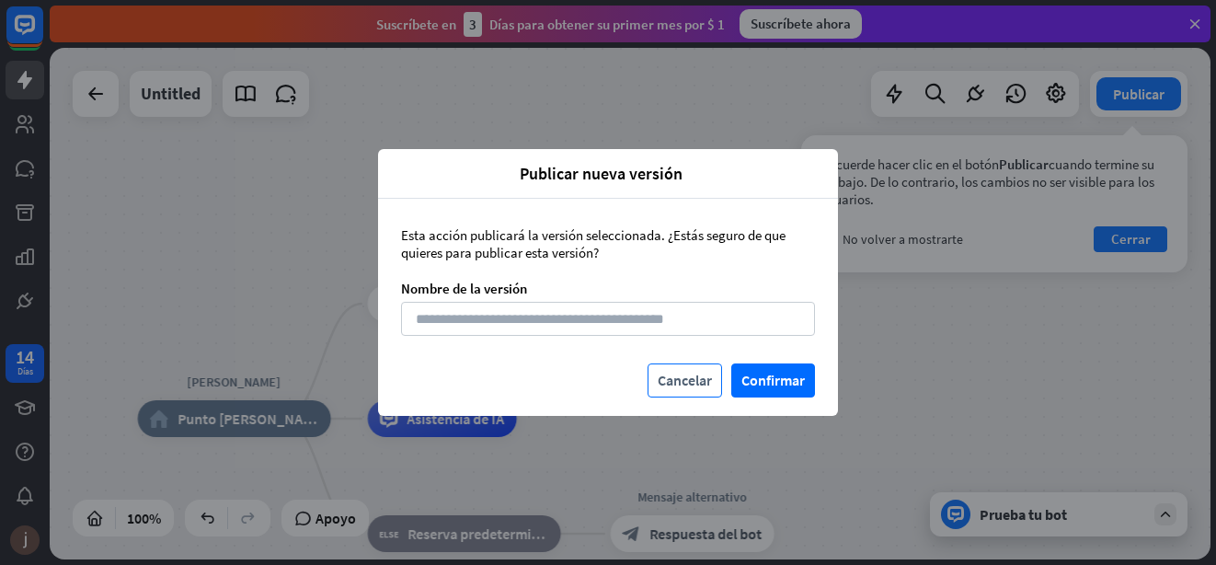
click at [681, 384] on button "Cancelar" at bounding box center [684, 380] width 74 height 34
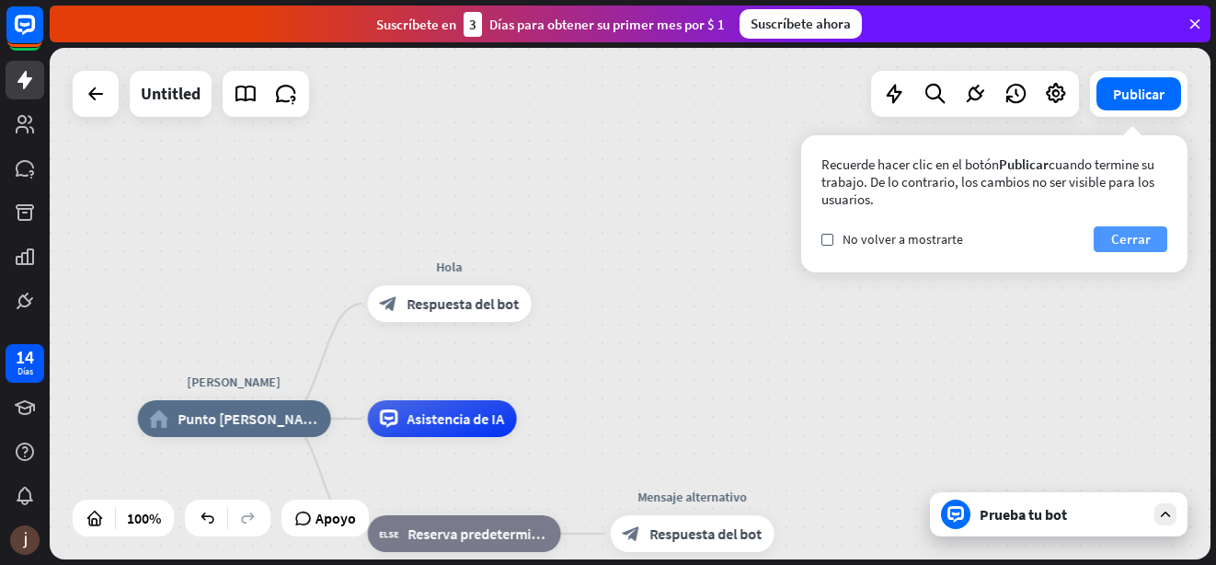
click at [1140, 243] on font "Cerrar" at bounding box center [1131, 239] width 40 height 26
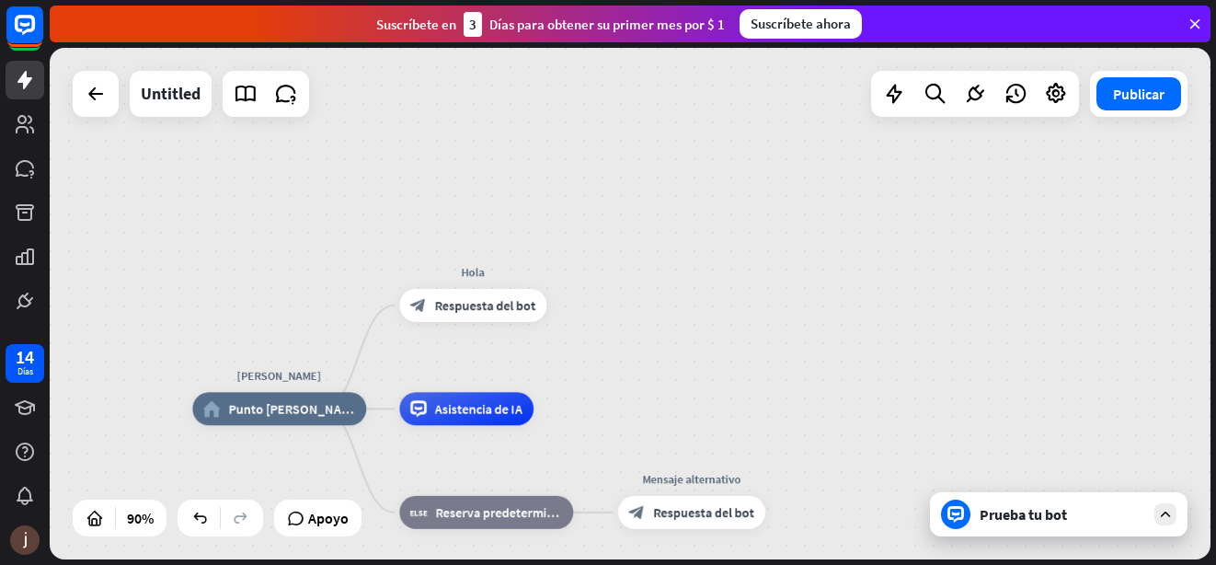
click at [1034, 513] on div "Prueba tu bot" at bounding box center [1062, 514] width 166 height 18
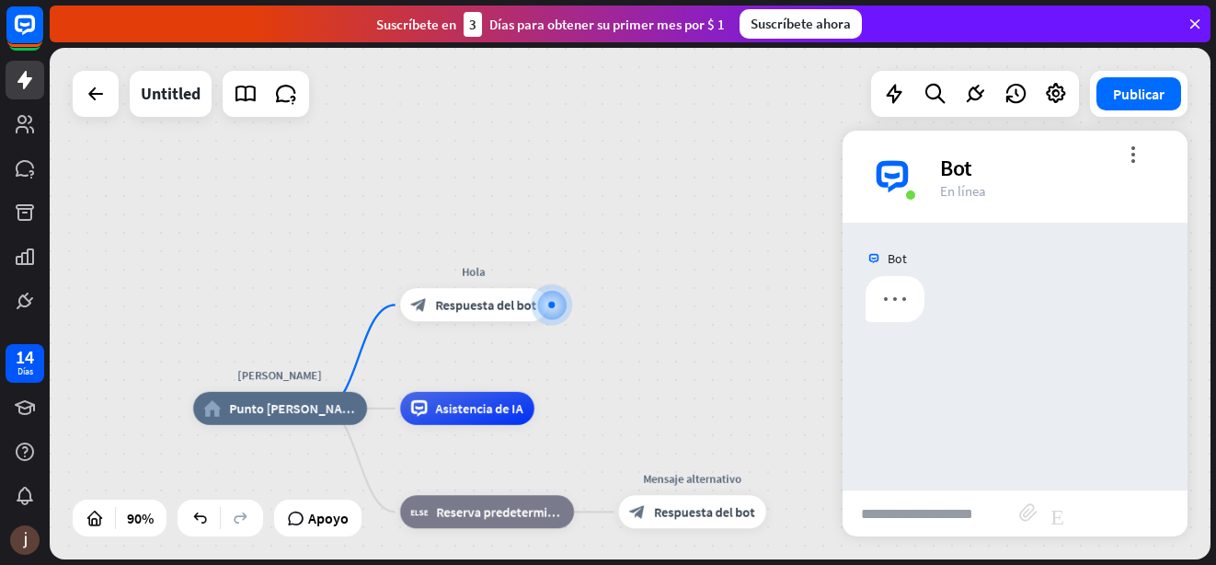
click at [909, 516] on input "text" at bounding box center [930, 513] width 177 height 46
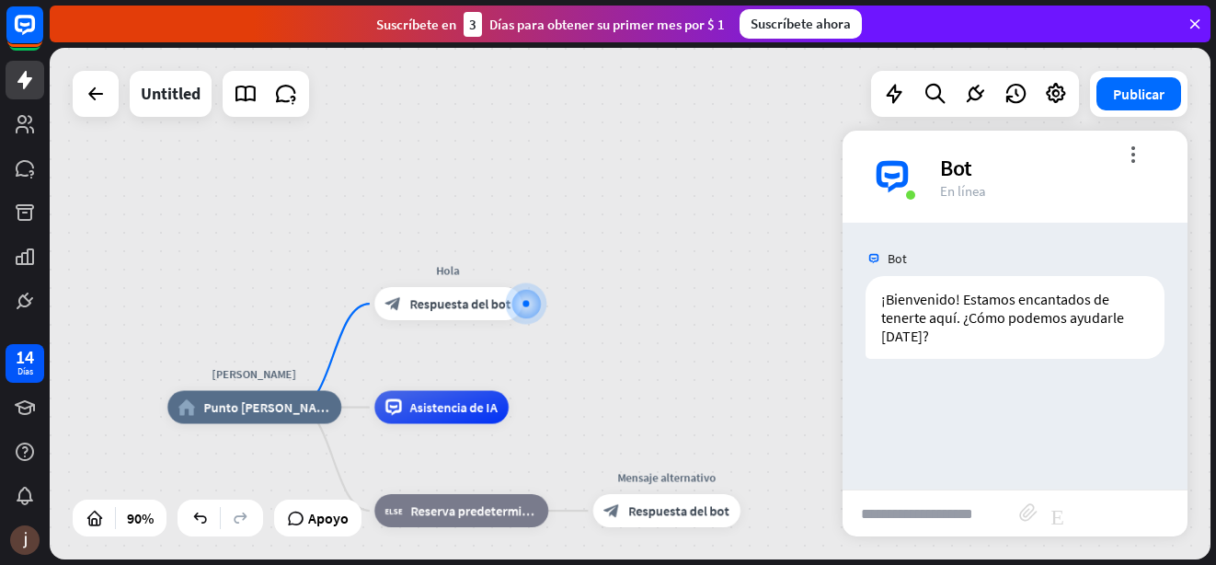
click at [867, 520] on input "text" at bounding box center [930, 513] width 177 height 46
type input "**********"
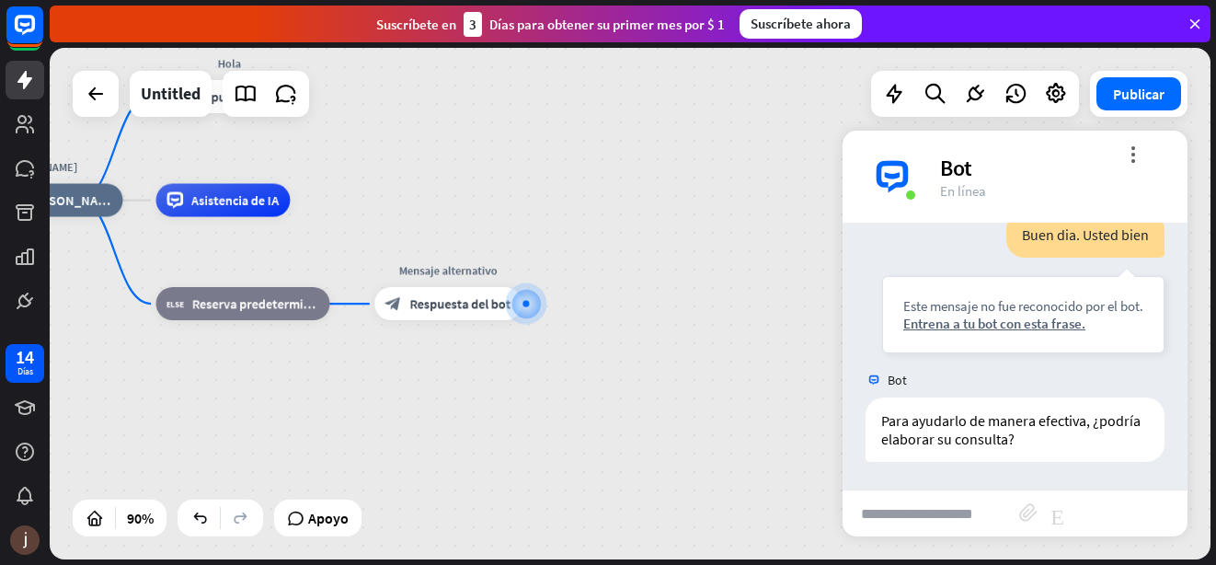
scroll to position [209, 0]
click at [443, 306] on span "Respuesta del bot" at bounding box center [460, 303] width 101 height 17
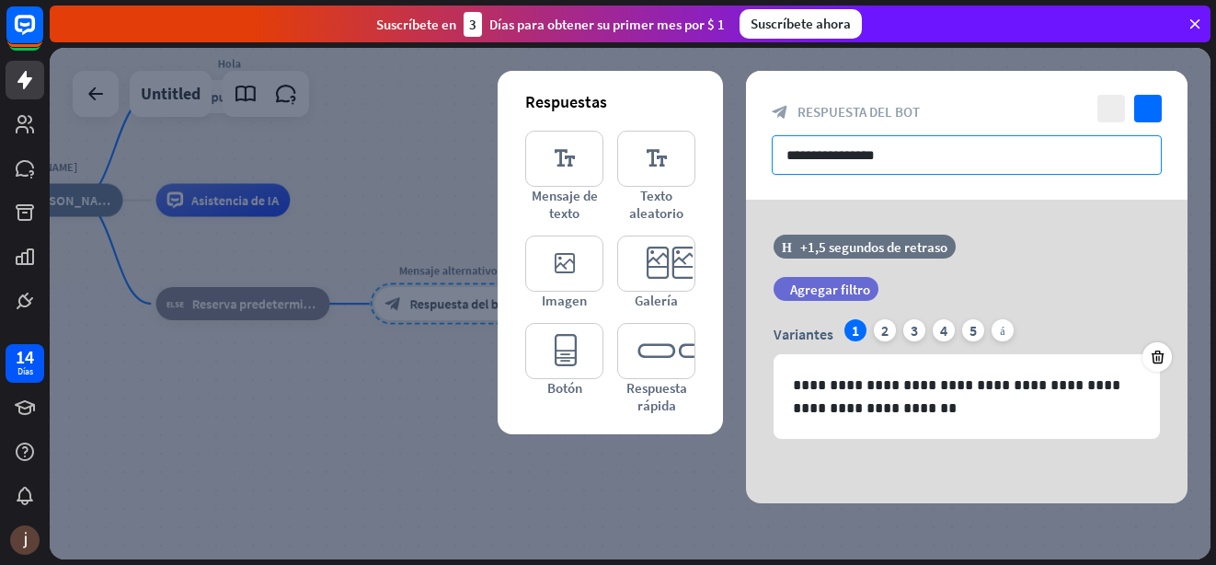
click at [892, 154] on input "**********" at bounding box center [967, 155] width 390 height 40
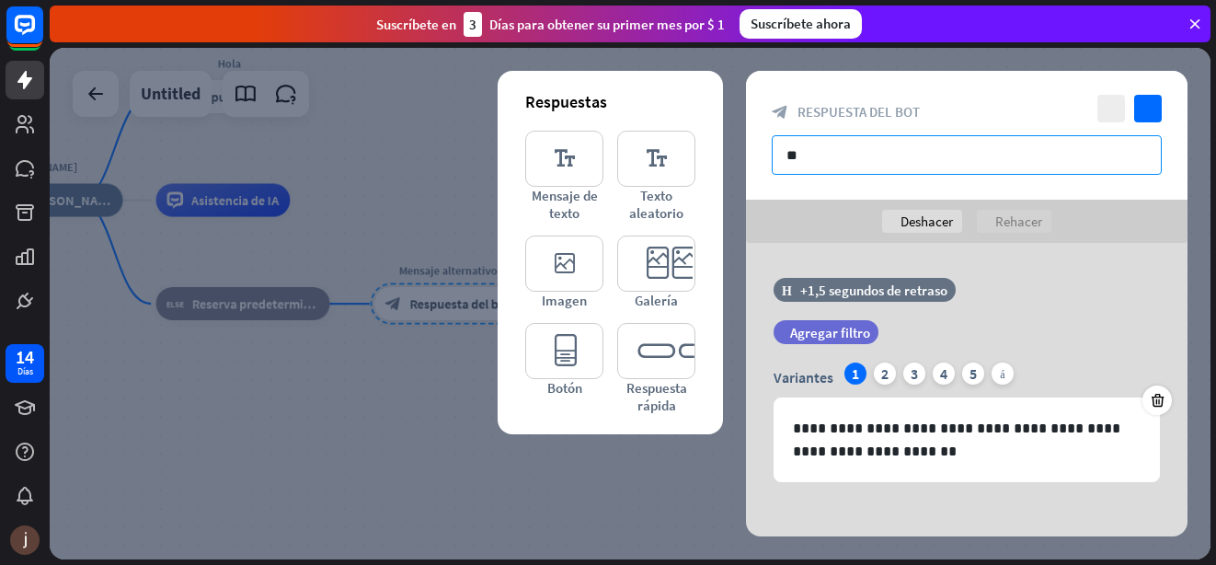
type input "*"
type input "**********"
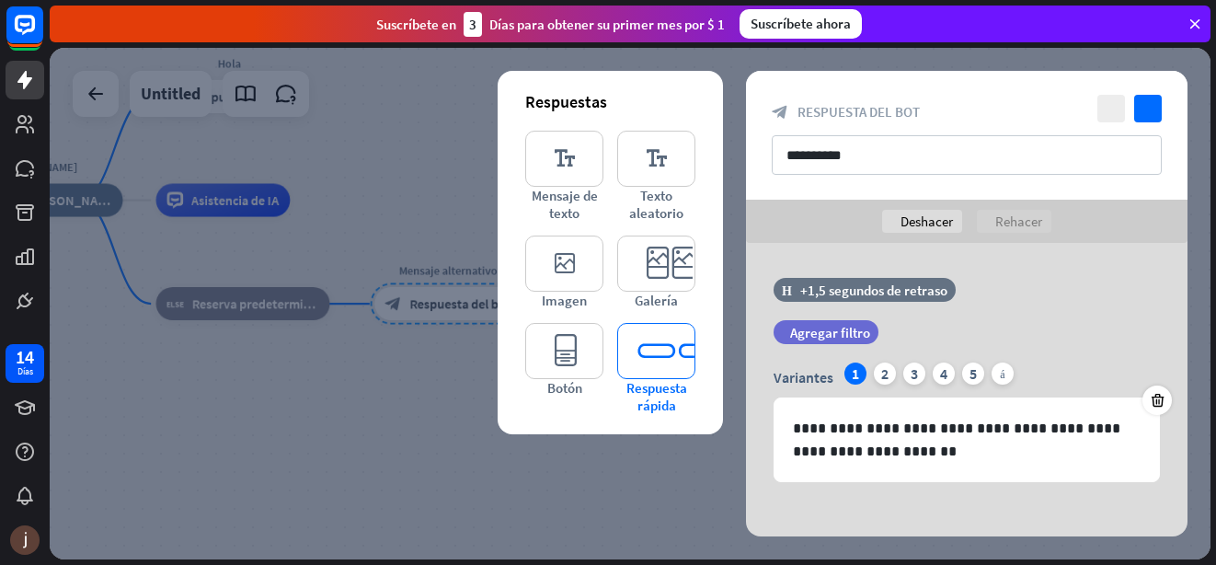
click at [635, 355] on icon "editor_quick_replies" at bounding box center [656, 351] width 78 height 56
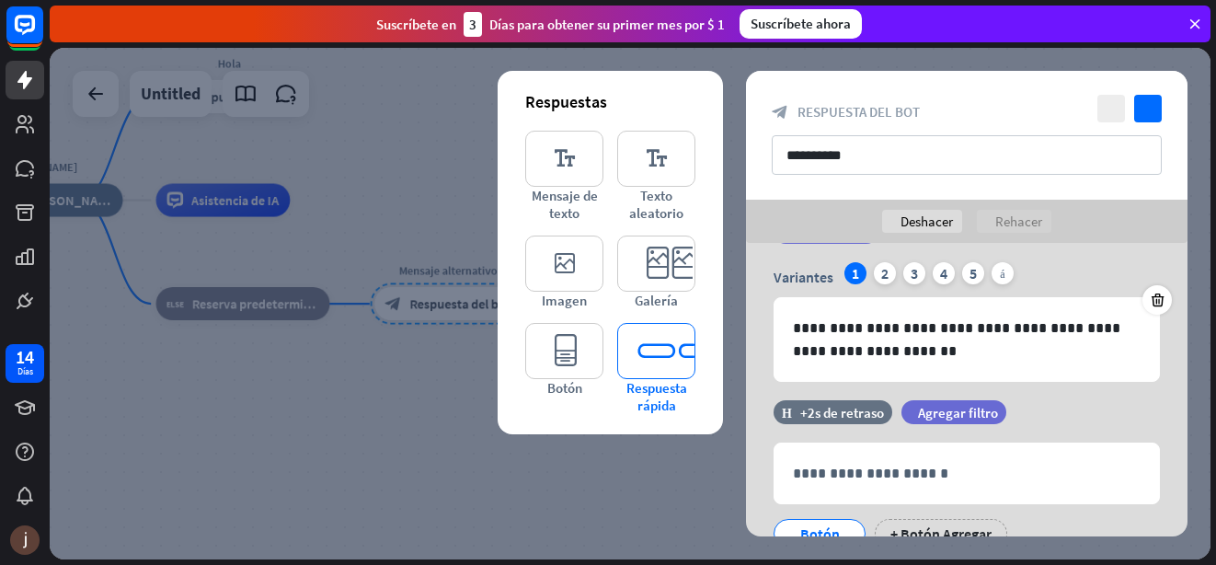
scroll to position [134, 0]
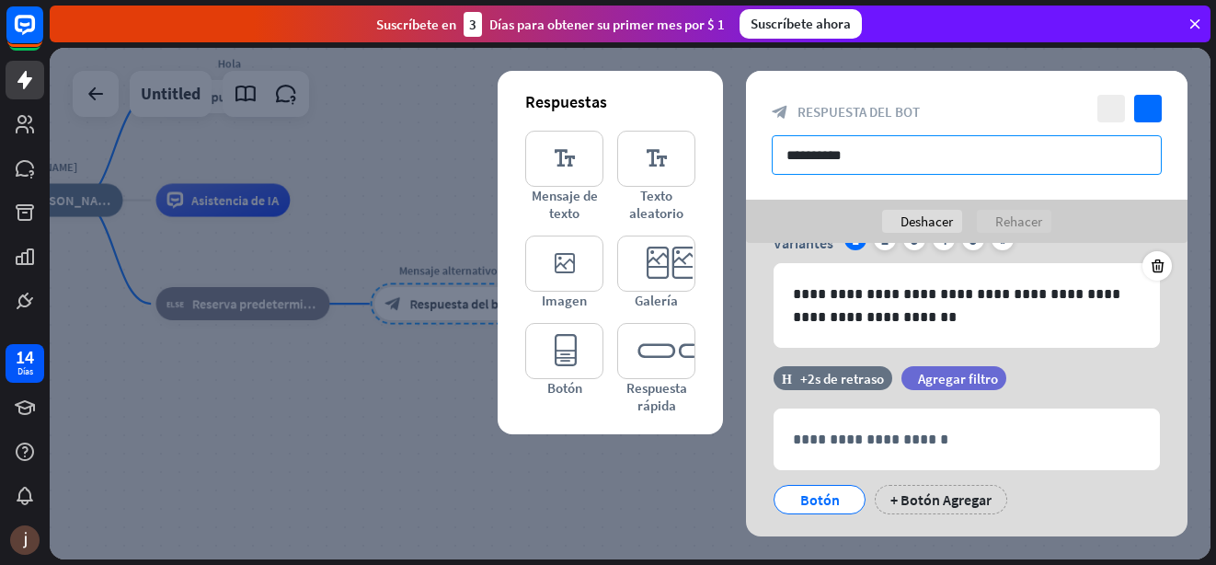
click at [1082, 165] on input "**********" at bounding box center [967, 155] width 390 height 40
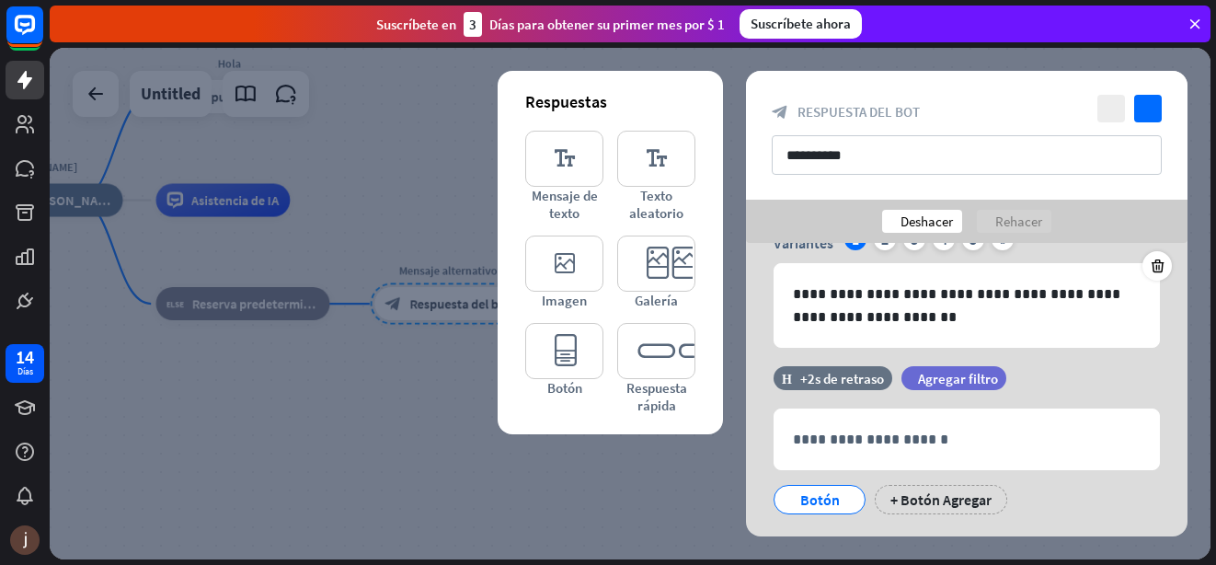
click at [940, 227] on font "Deshacer" at bounding box center [926, 220] width 52 height 17
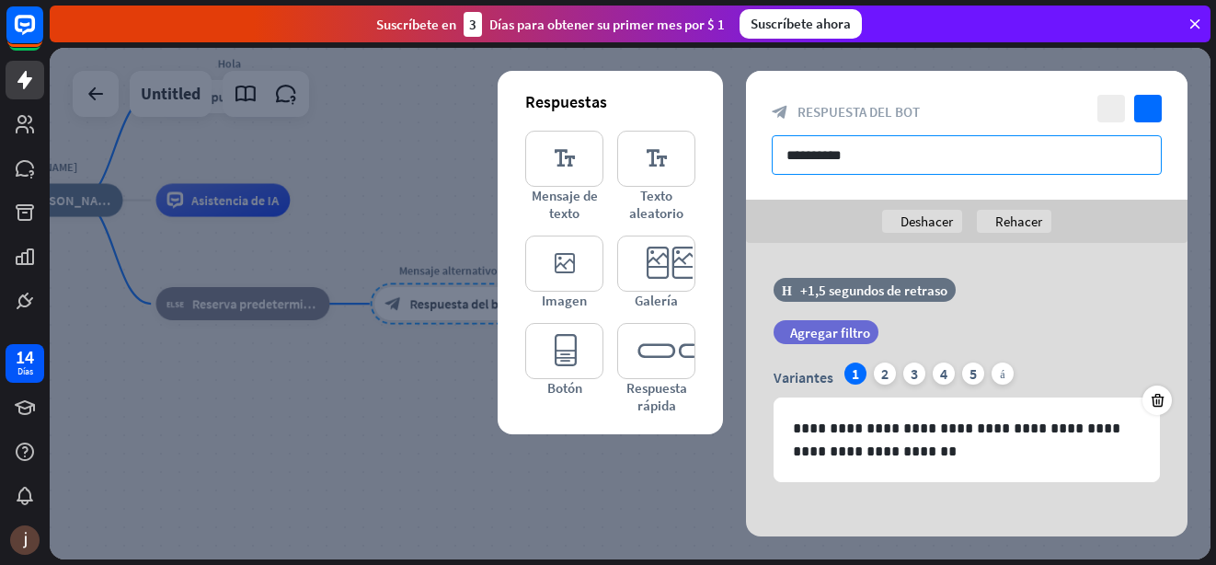
click at [855, 161] on input "**********" at bounding box center [967, 155] width 390 height 40
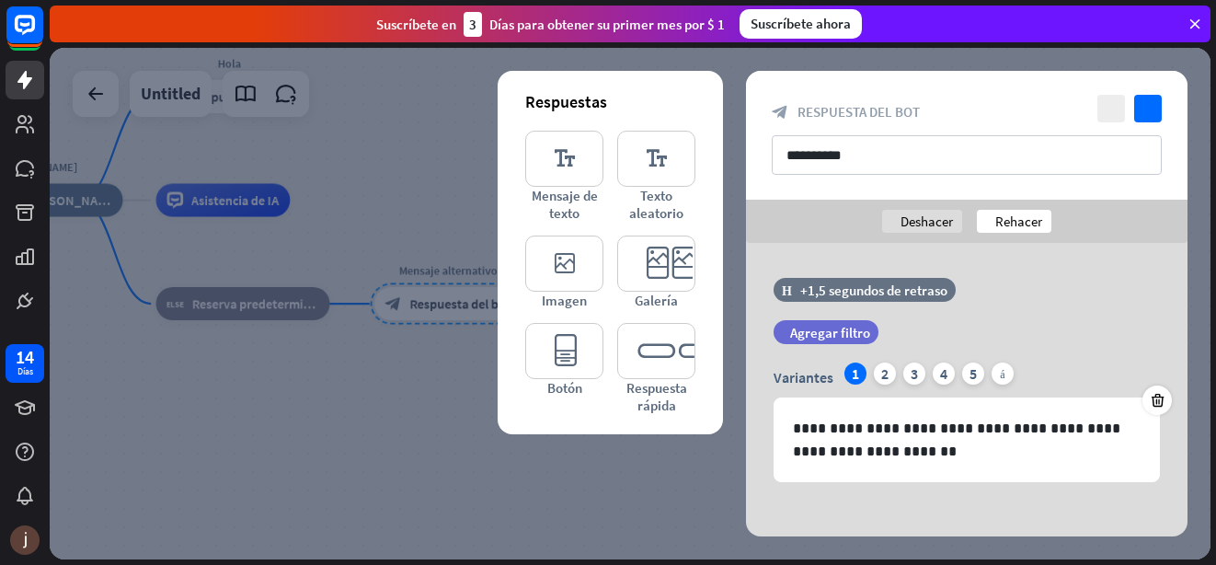
click at [1012, 220] on font "Rehacer" at bounding box center [1018, 220] width 47 height 17
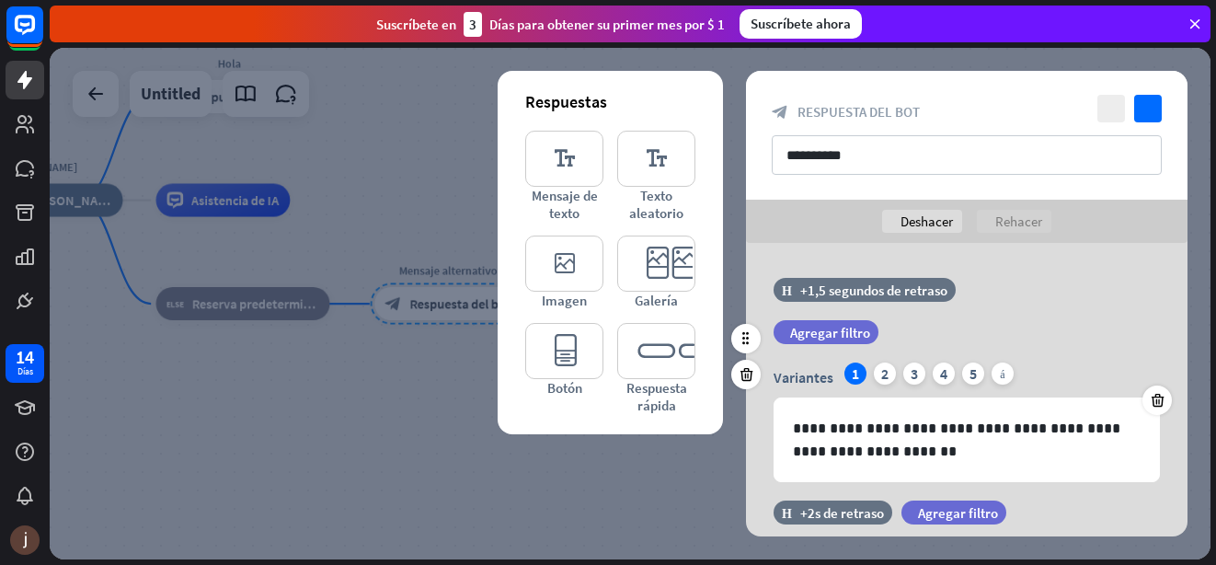
scroll to position [134, 0]
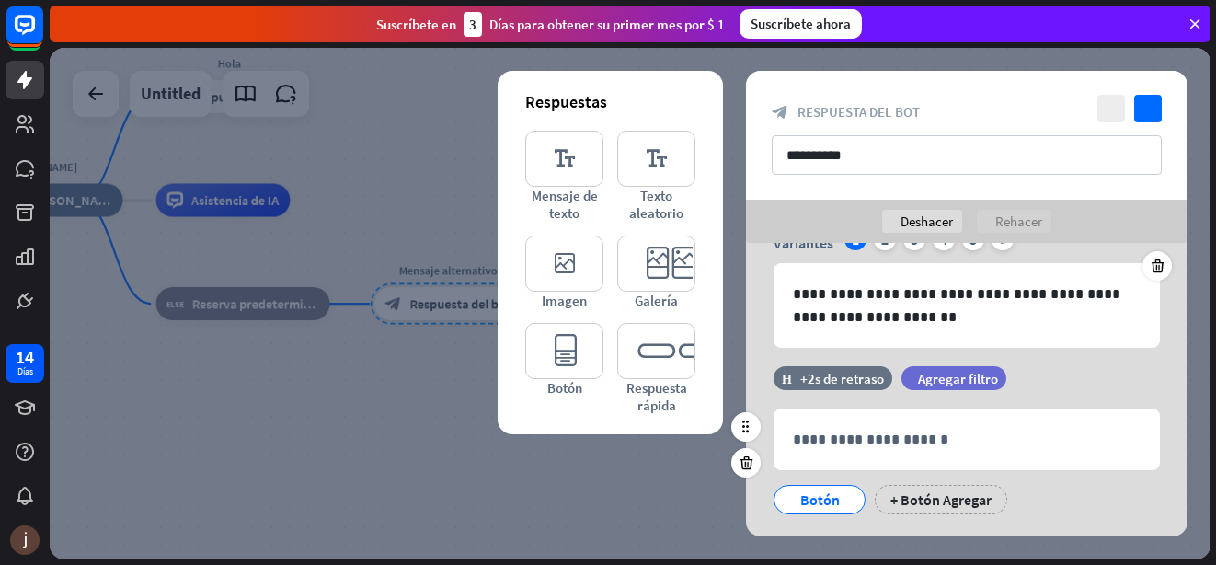
click at [815, 486] on div "Botón" at bounding box center [819, 500] width 61 height 28
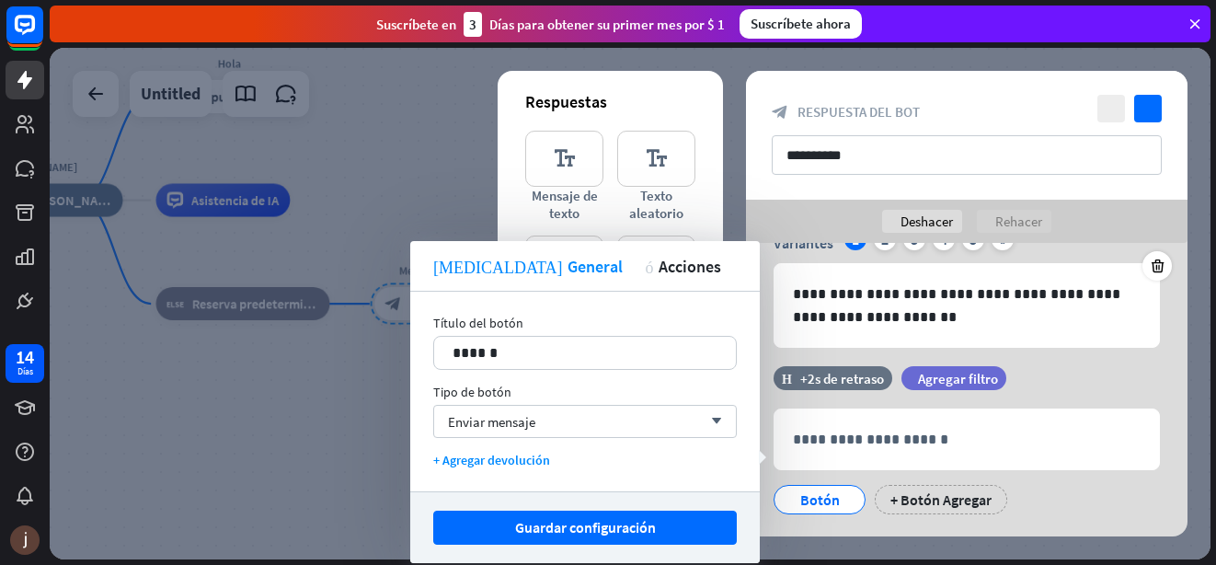
click at [257, 398] on div at bounding box center [630, 303] width 1161 height 511
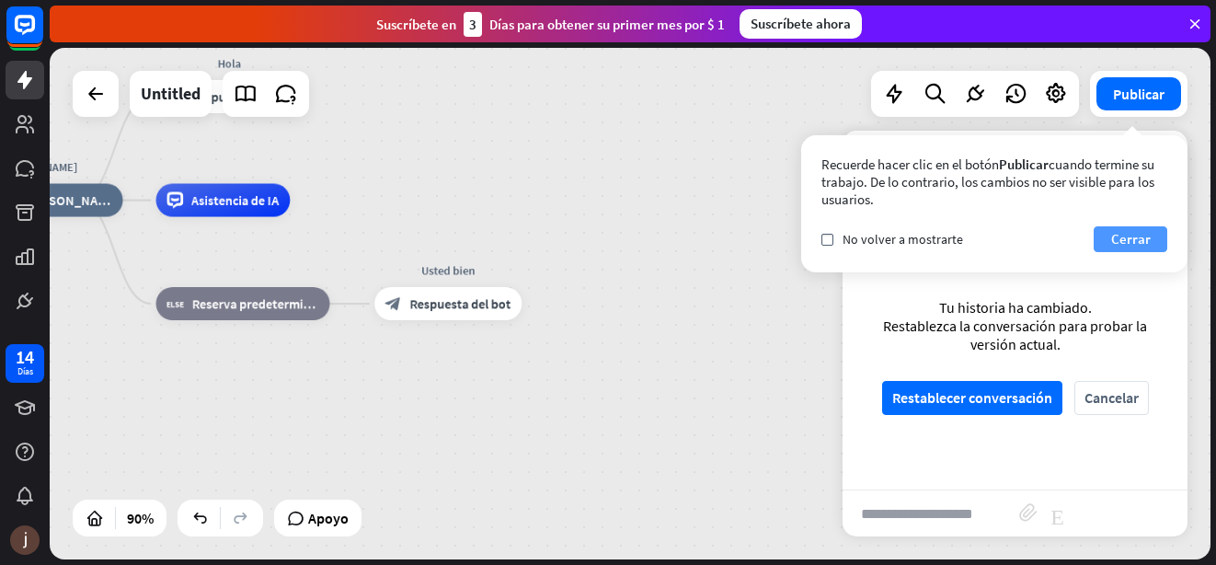
click at [1131, 238] on font "Cerrar" at bounding box center [1131, 239] width 40 height 26
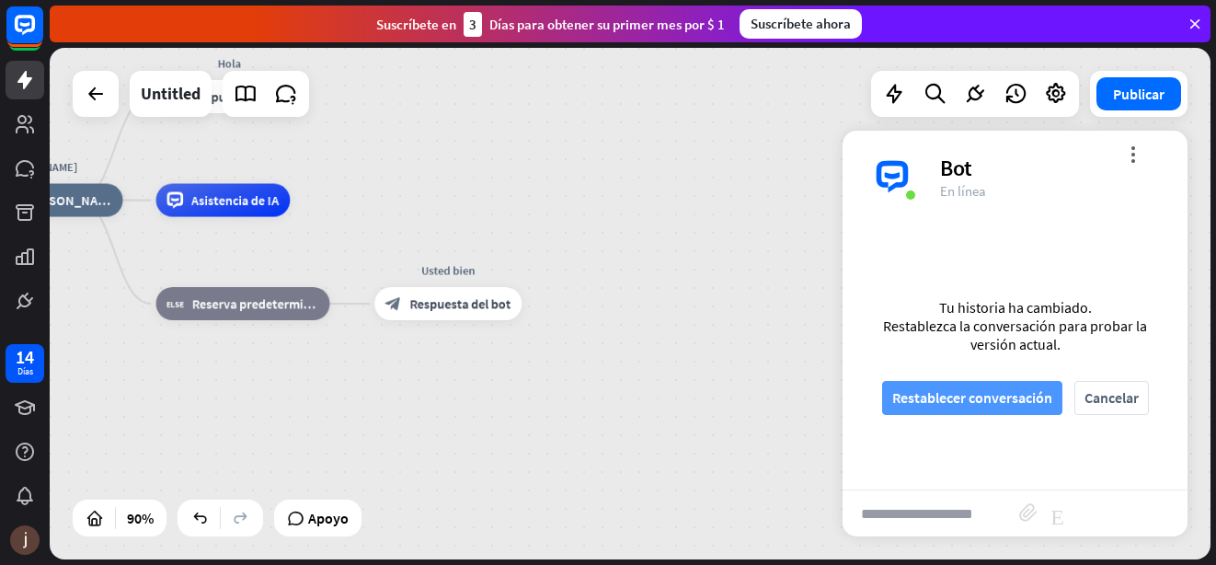
click at [966, 397] on font "Restablecer conversación" at bounding box center [972, 398] width 160 height 32
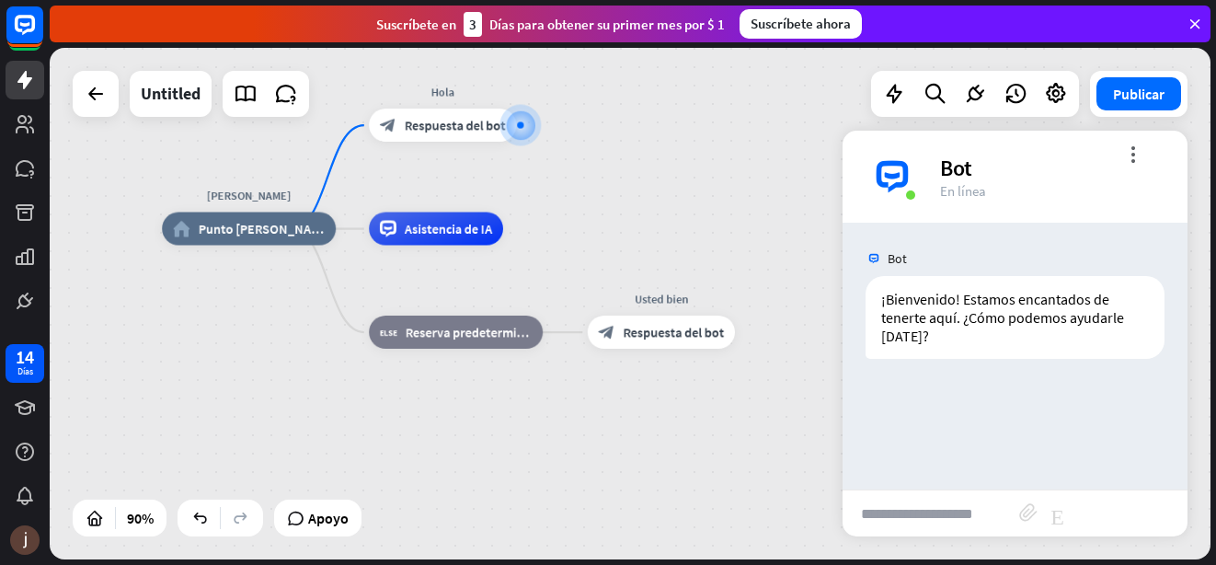
drag, startPoint x: 718, startPoint y: 326, endPoint x: 713, endPoint y: 147, distance: 178.5
click at [713, 147] on div "[PERSON_NAME] home_2 Punto [PERSON_NAME] Hola block_bot_response Respuesta del …" at bounding box center [630, 303] width 1161 height 511
click at [866, 518] on input "text" at bounding box center [930, 513] width 177 height 46
type input "**********"
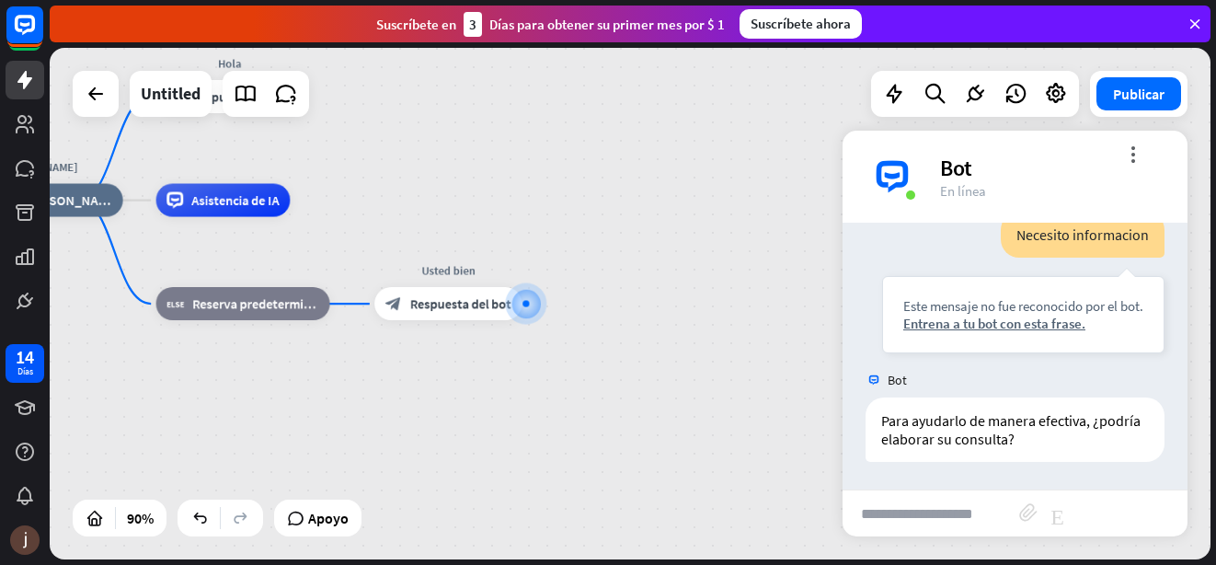
scroll to position [209, 0]
click at [943, 321] on div "Entrena a tu bot con esta frase." at bounding box center [1023, 322] width 240 height 17
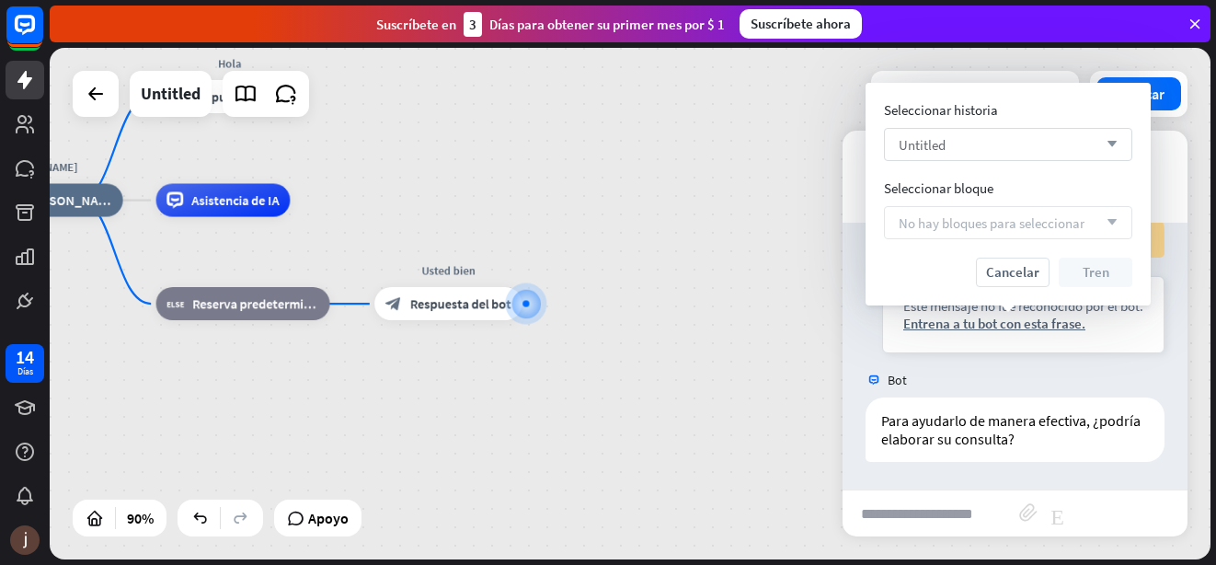
click at [1115, 141] on icon "arrow_down" at bounding box center [1107, 144] width 20 height 11
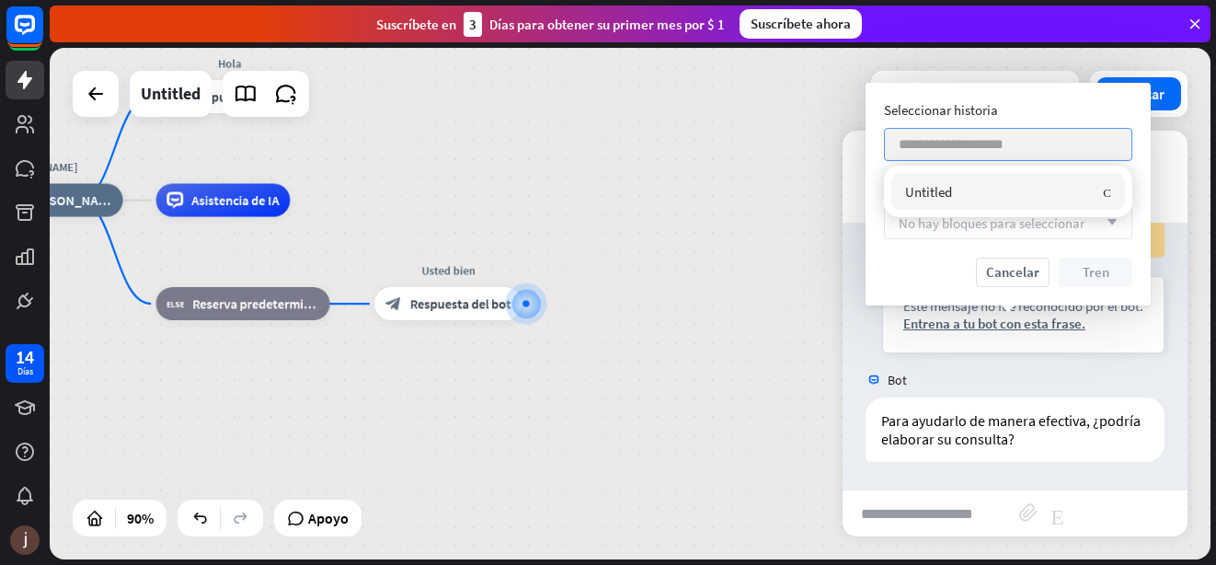
click at [1115, 141] on div "buscar" at bounding box center [1008, 144] width 248 height 33
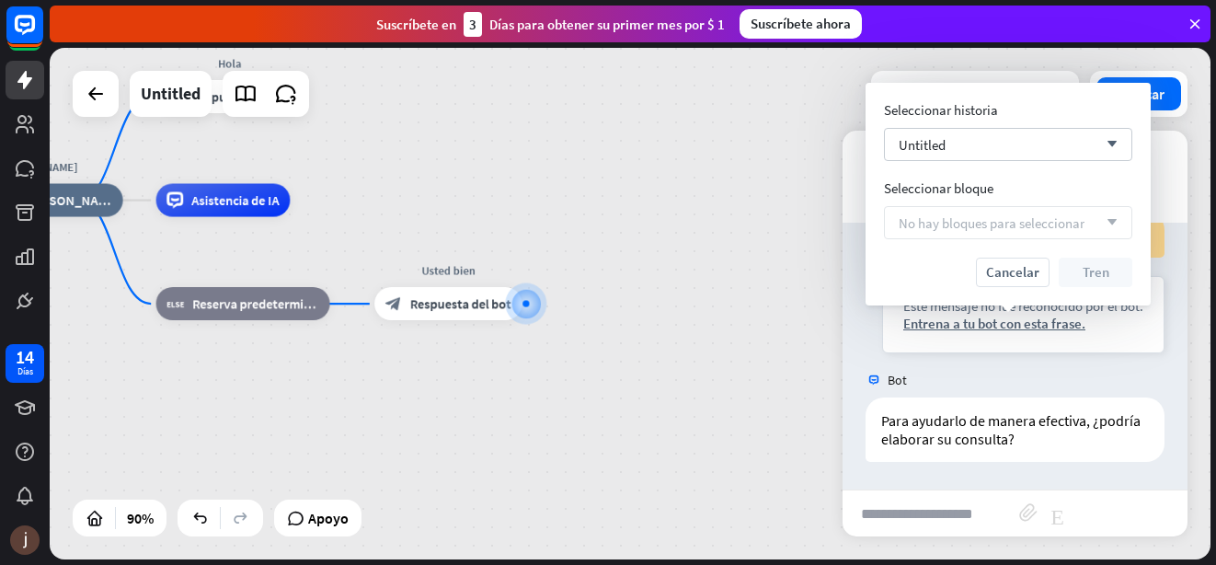
click at [663, 329] on div "[PERSON_NAME] home_2 Punto [PERSON_NAME] Hola block_bot_response Respuesta del …" at bounding box center [471, 430] width 1045 height 460
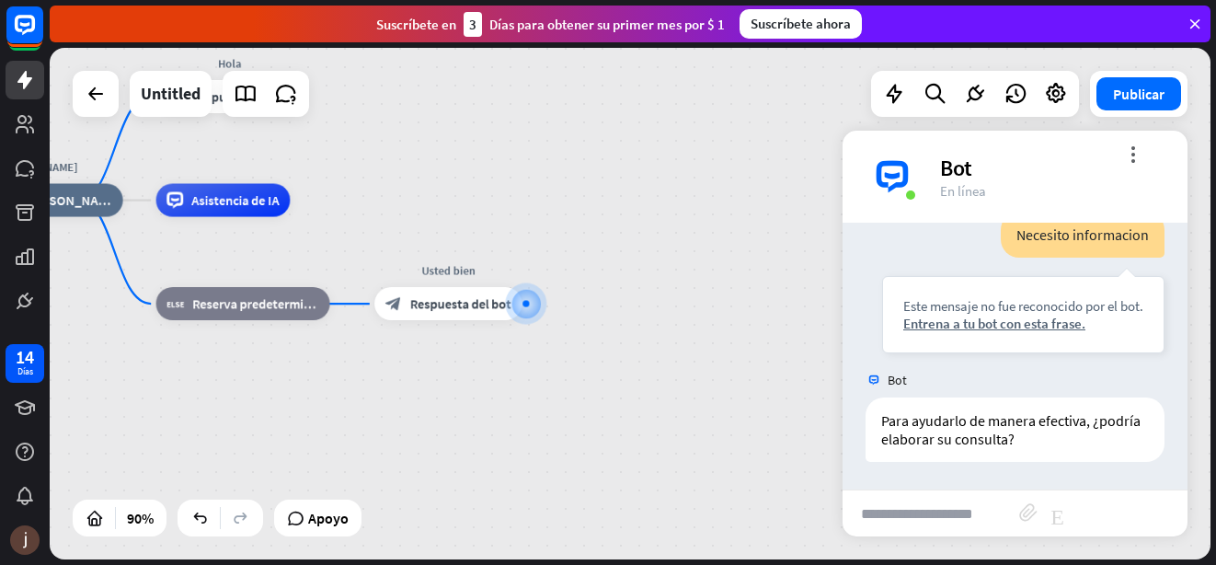
click at [1038, 362] on div "Bot ¡Bienvenido! Estamos encantados de tenerte aquí. ¿Cómo podemos ayudarle [DA…" at bounding box center [1014, 356] width 345 height 267
click at [869, 514] on input "text" at bounding box center [930, 513] width 177 height 46
type input "*******"
click at [977, 326] on div "Entrena a tu bot con esta frase." at bounding box center [1023, 322] width 240 height 17
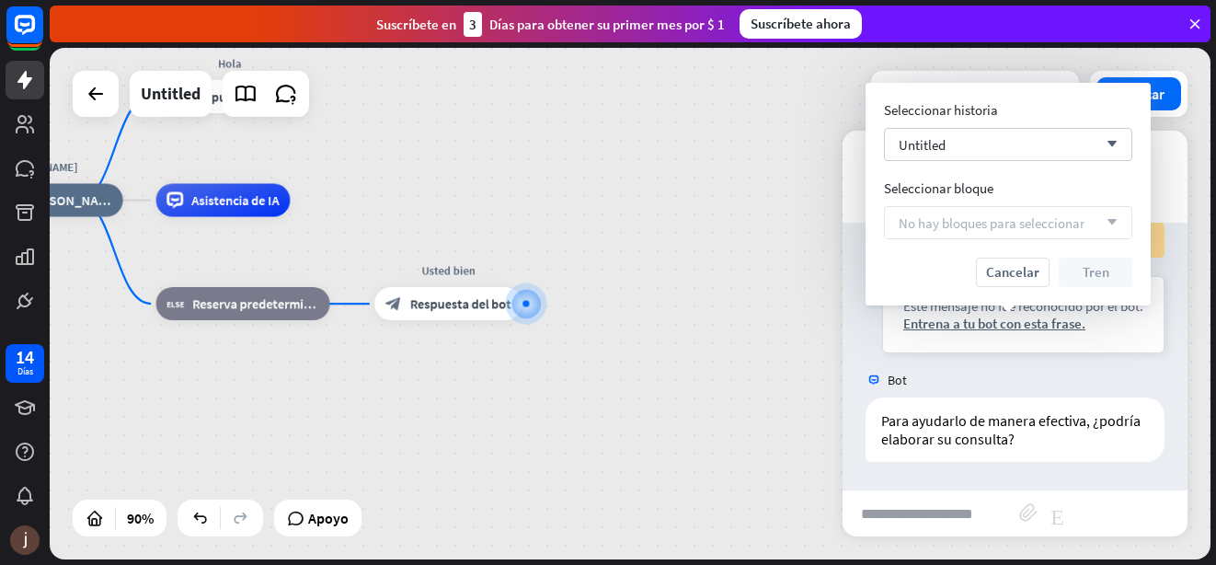
click at [721, 344] on div "[PERSON_NAME] home_2 Punto [PERSON_NAME] Hola block_bot_response Respuesta del …" at bounding box center [471, 430] width 1045 height 460
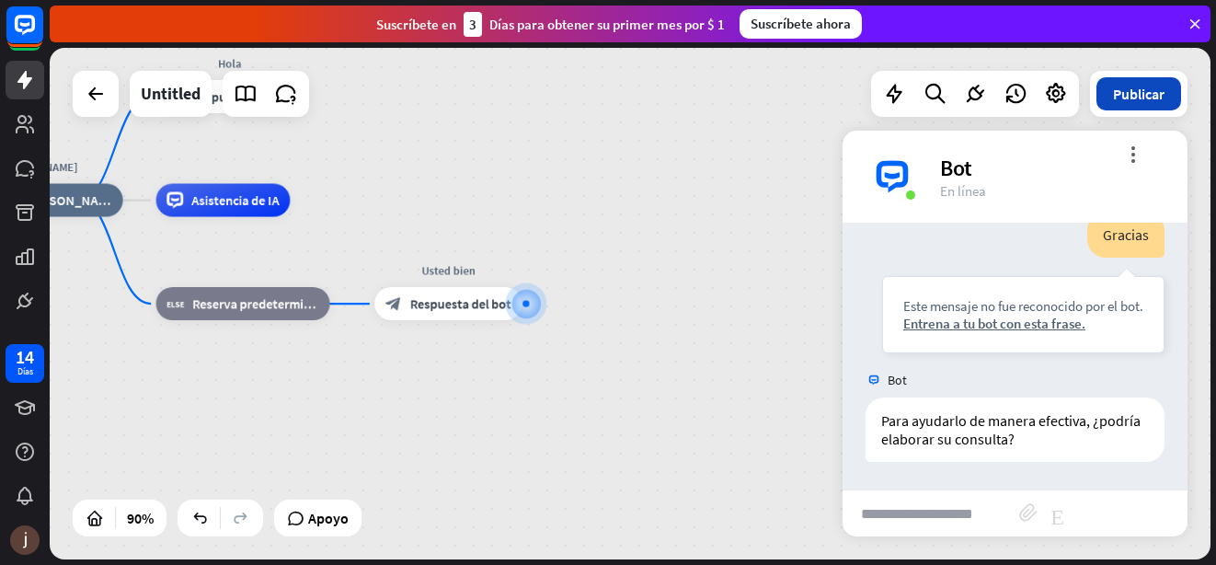
click at [1128, 103] on button "Publicar" at bounding box center [1138, 93] width 85 height 33
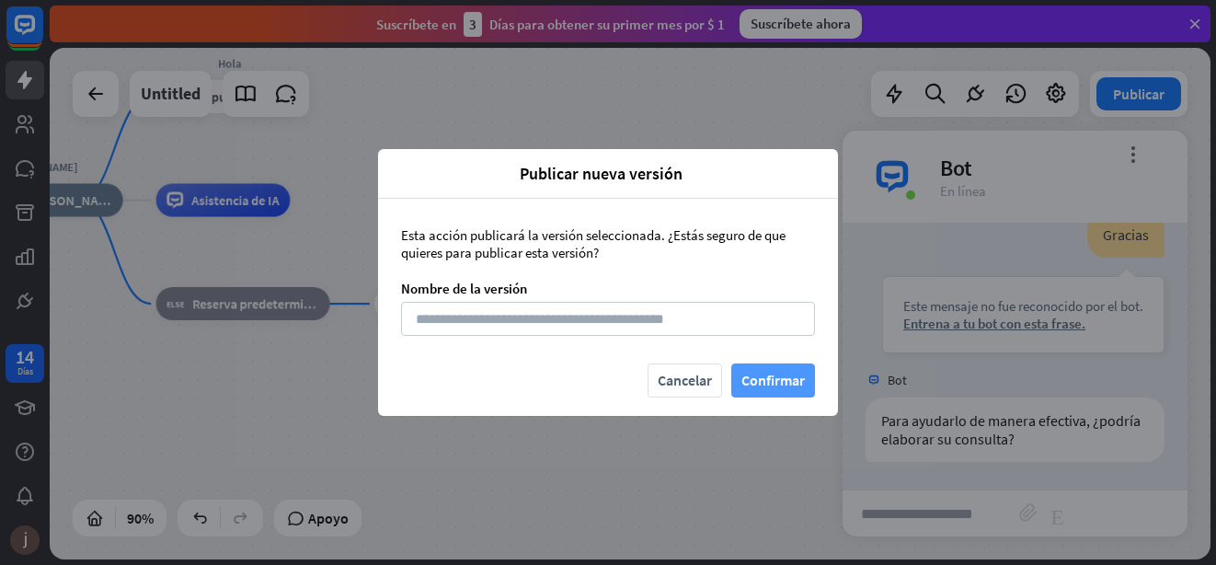
click at [751, 380] on button "Confirmar" at bounding box center [773, 380] width 84 height 34
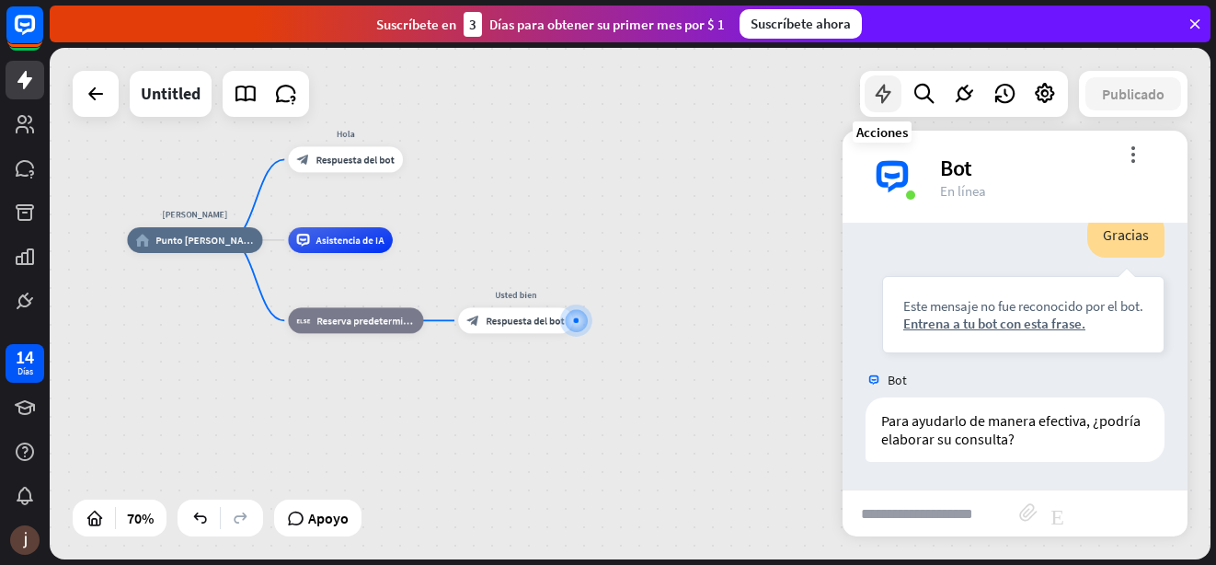
click at [875, 100] on icon at bounding box center [883, 94] width 24 height 24
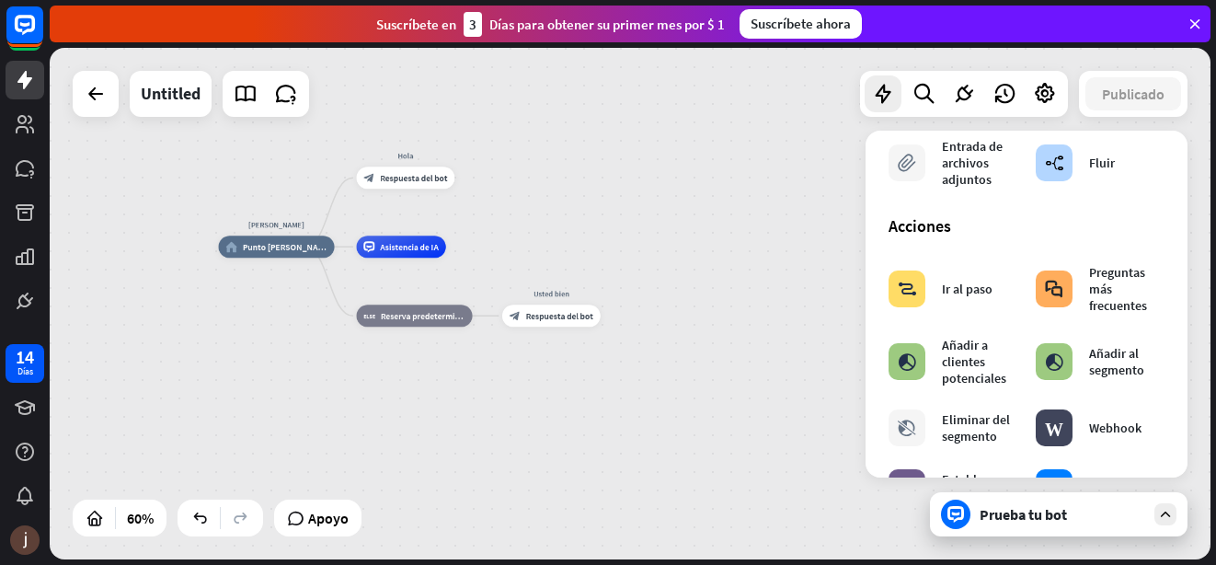
scroll to position [0, 0]
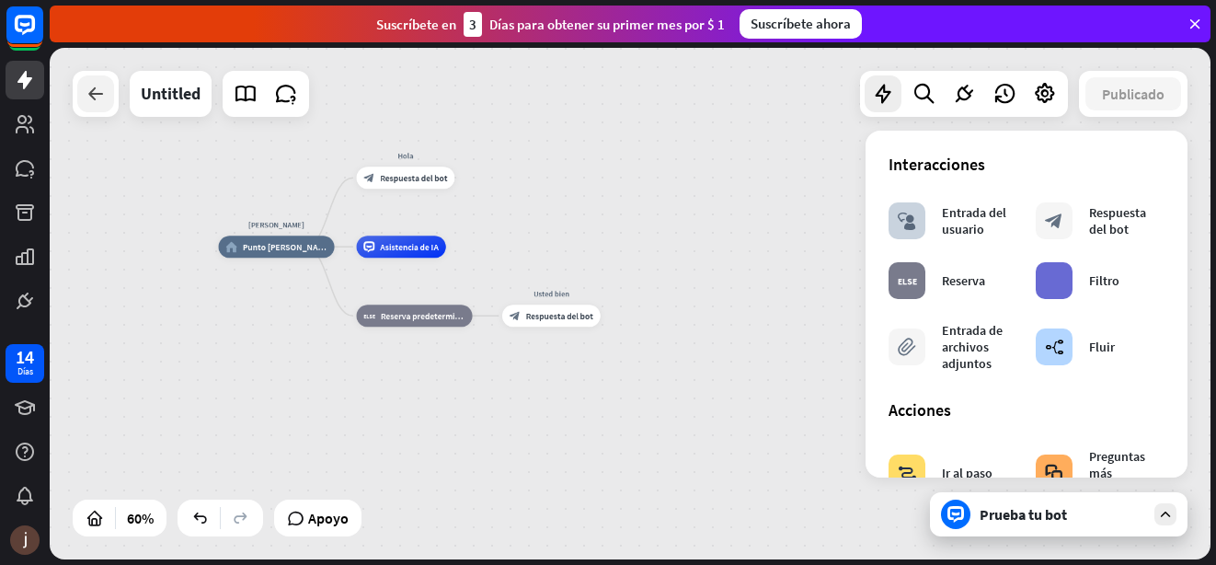
click at [95, 96] on icon at bounding box center [96, 94] width 22 height 22
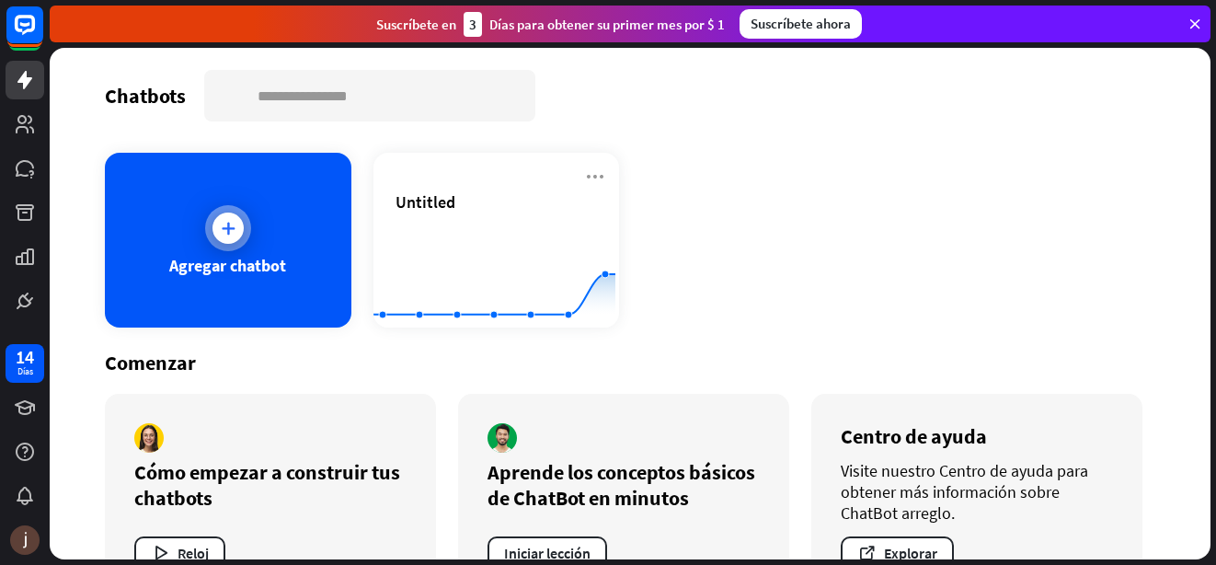
click at [218, 237] on div at bounding box center [227, 227] width 31 height 31
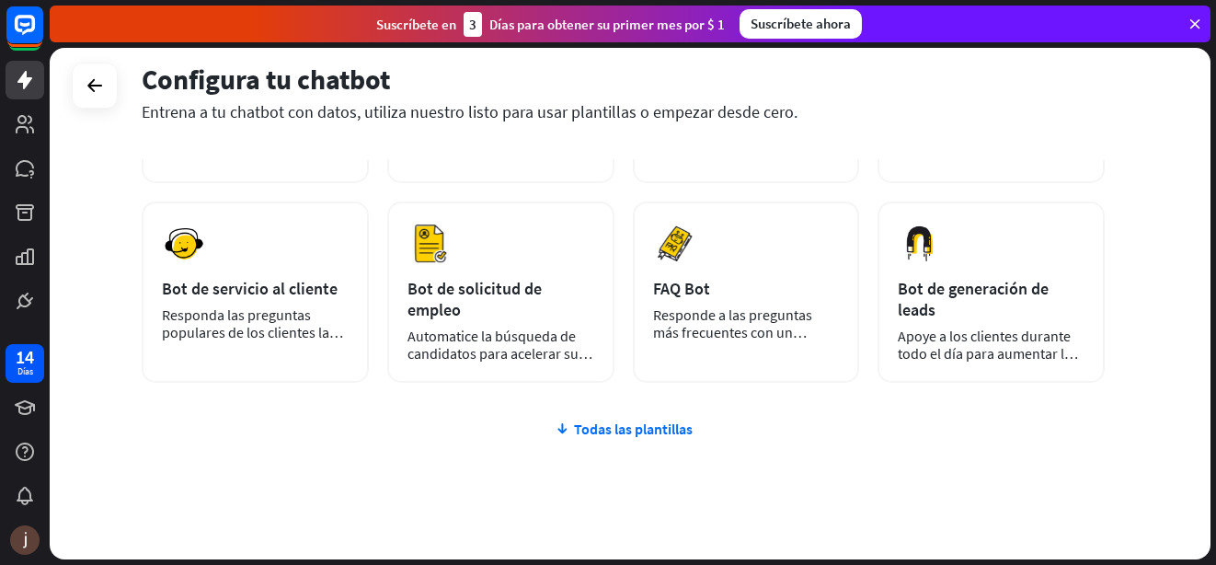
scroll to position [289, 0]
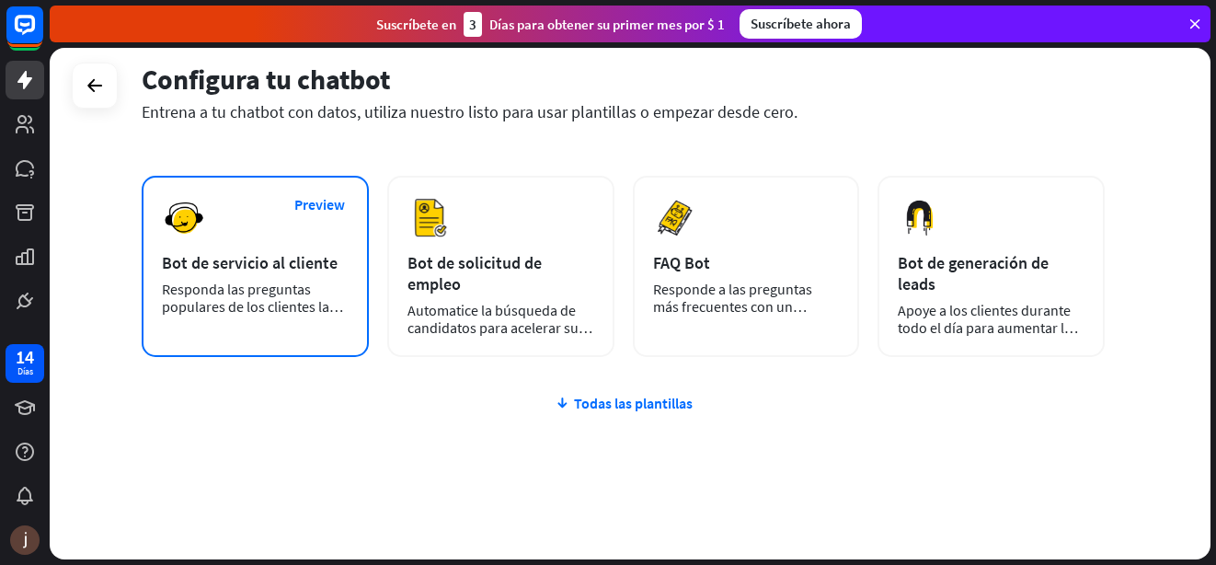
click at [213, 231] on div "Preview Bot de servicio al cliente Responda las preguntas populares de los clie…" at bounding box center [255, 266] width 227 height 181
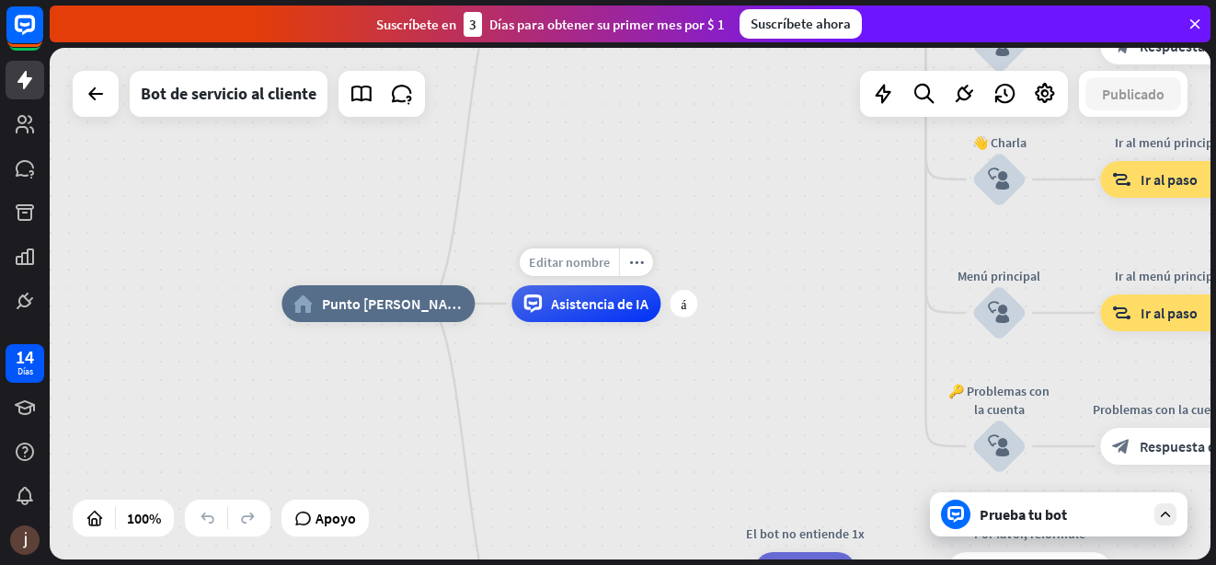
click at [567, 266] on span "Editar nombre" at bounding box center [569, 262] width 81 height 17
type input "****"
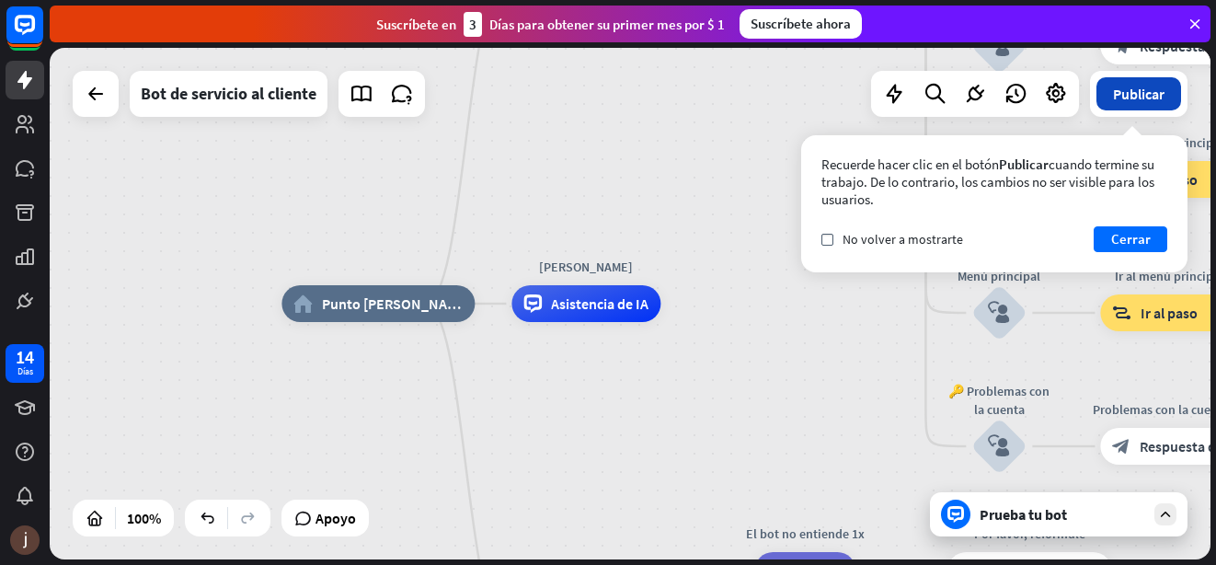
click at [1135, 95] on font "Publicar" at bounding box center [1138, 94] width 51 height 18
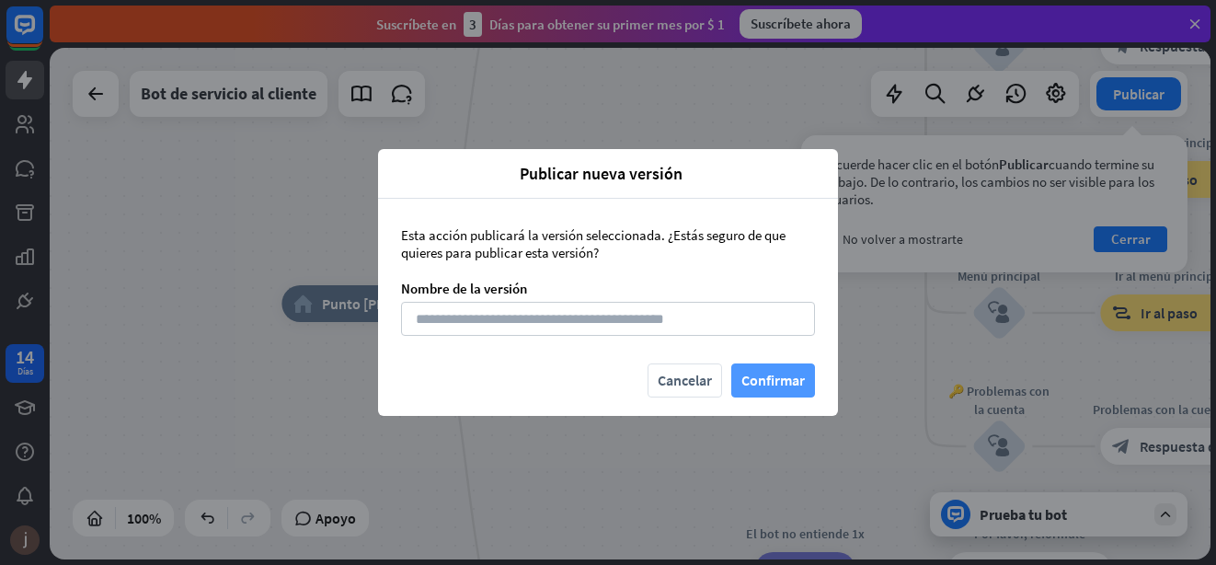
click at [777, 388] on button "Confirmar" at bounding box center [773, 380] width 84 height 34
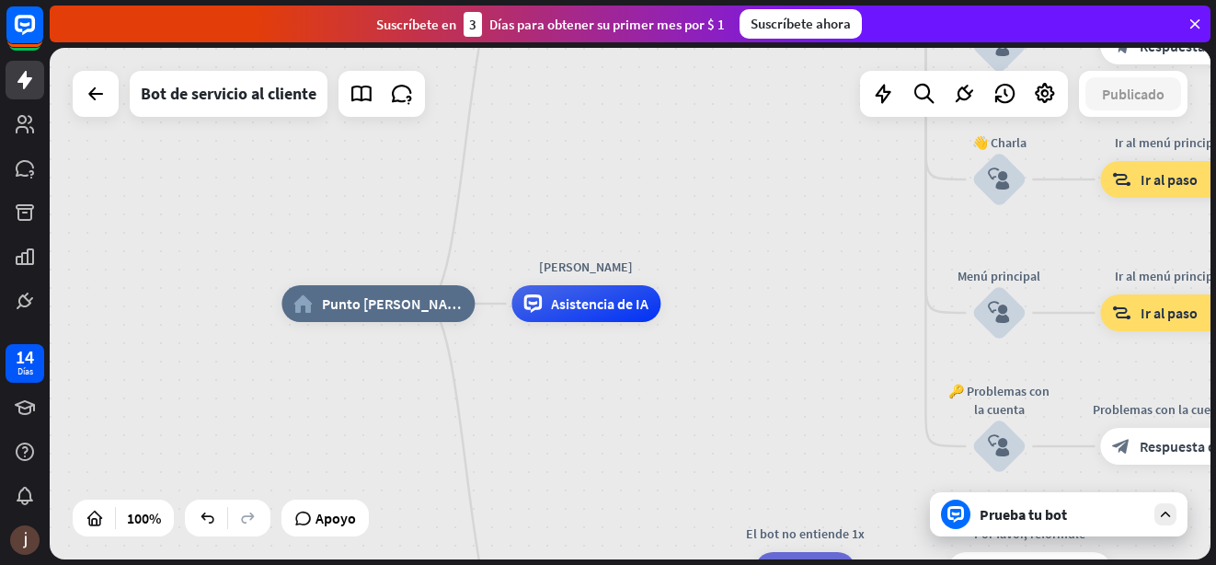
click at [761, 337] on div "home_2 Punto [PERSON_NAME] Welcome message block_bot_response Bot Response 🔙 Ma…" at bounding box center [861, 558] width 1161 height 511
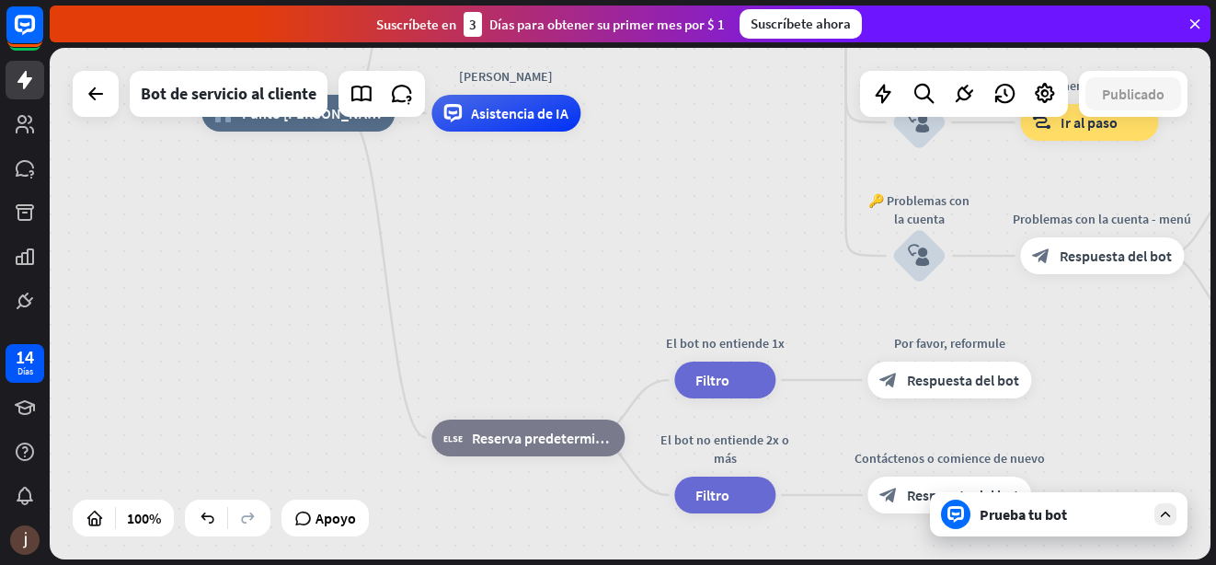
drag, startPoint x: 761, startPoint y: 337, endPoint x: 681, endPoint y: 147, distance: 206.5
click at [681, 147] on div "home_2 Punto [PERSON_NAME] Mensaje de bienvenida block_bot_response Respuesta d…" at bounding box center [781, 368] width 1161 height 511
click at [712, 343] on span "Editar nombre" at bounding box center [708, 338] width 81 height 17
click at [722, 381] on span "Filtro" at bounding box center [712, 380] width 34 height 18
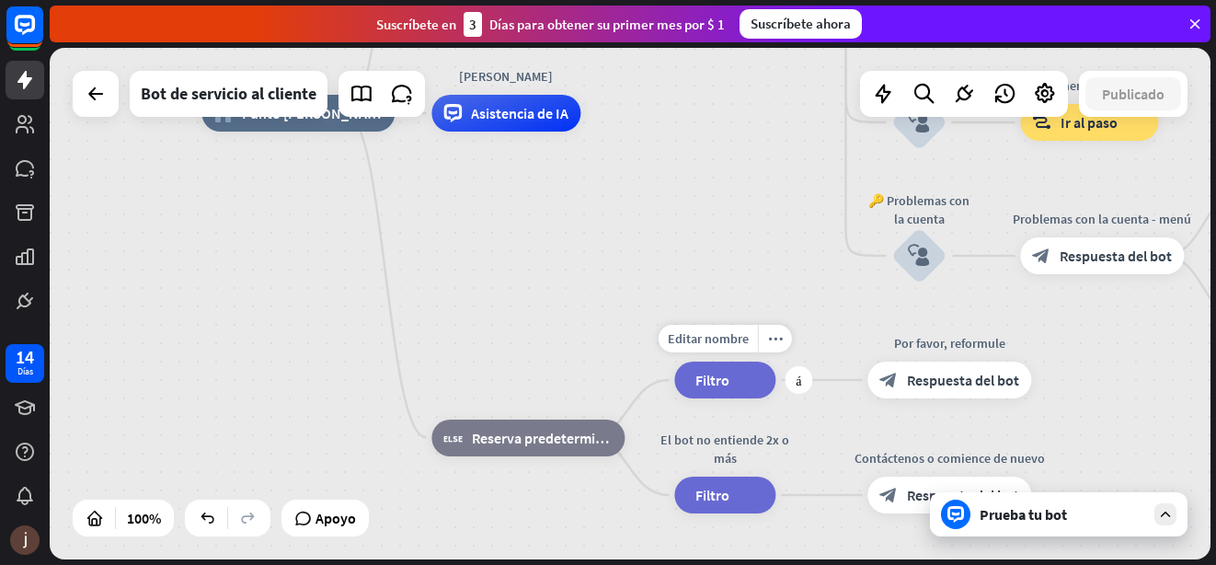
scroll to position [0, 0]
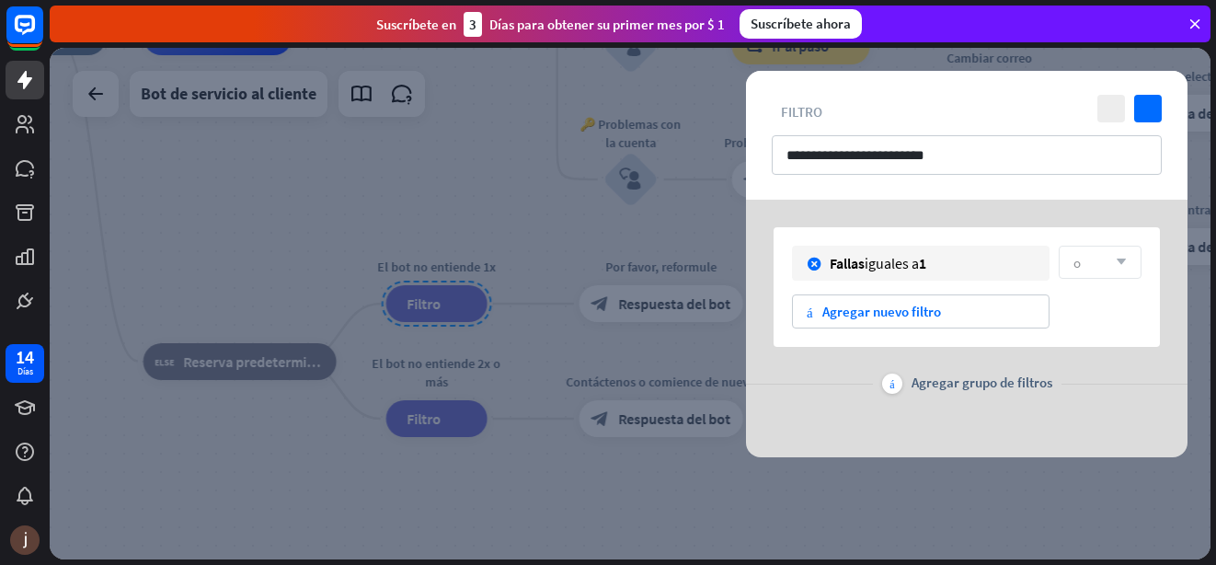
click at [251, 229] on div at bounding box center [630, 303] width 1161 height 511
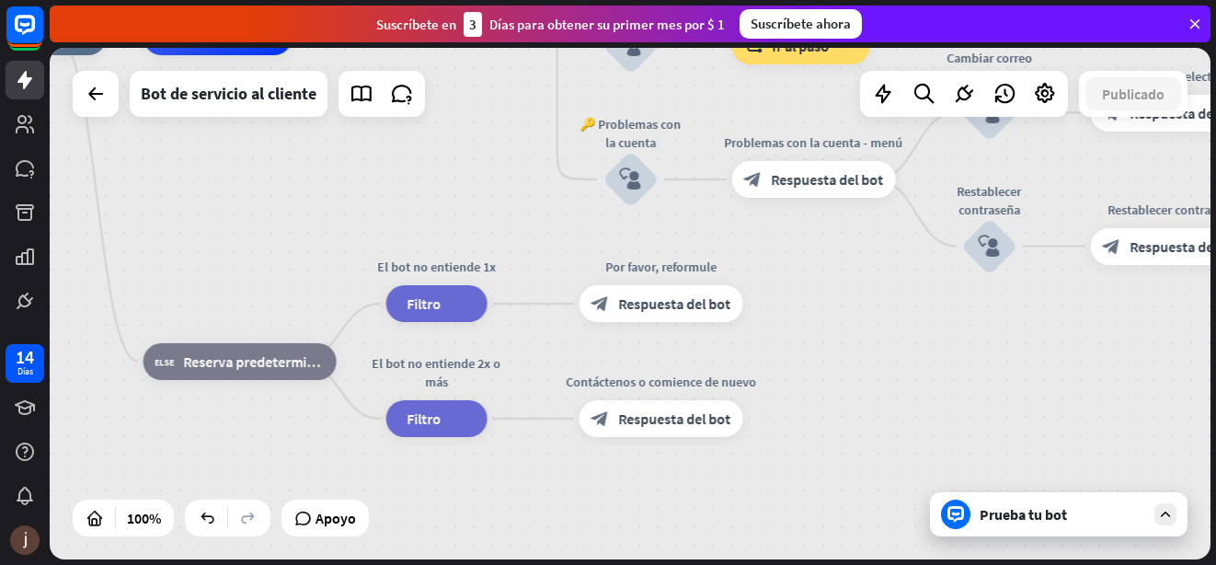
click at [988, 516] on div "Prueba tu bot" at bounding box center [1062, 514] width 166 height 18
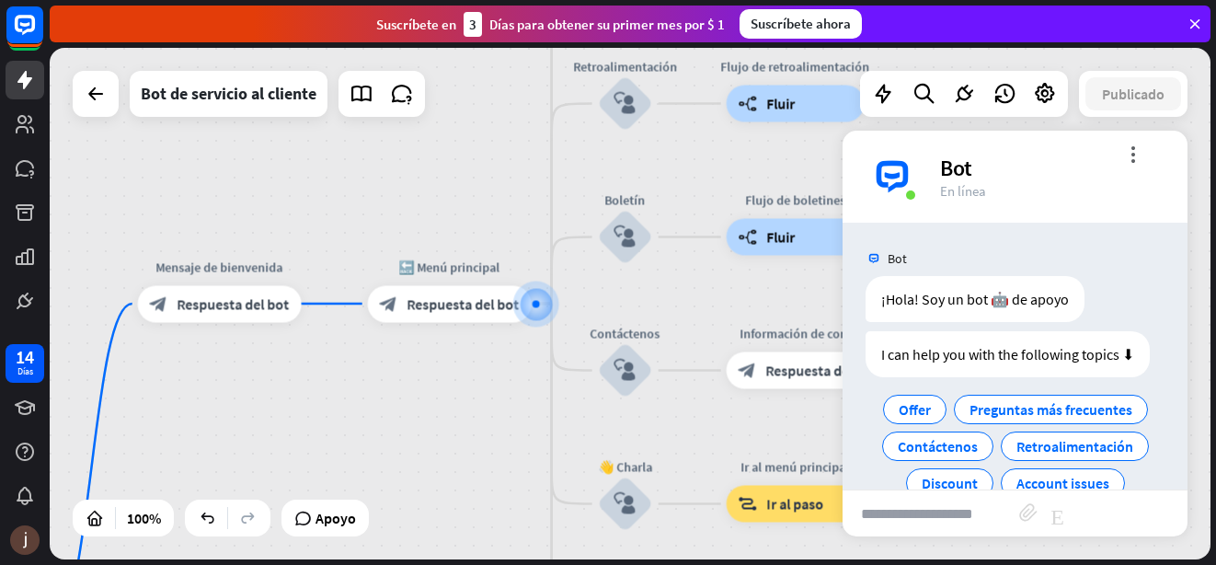
scroll to position [40, 0]
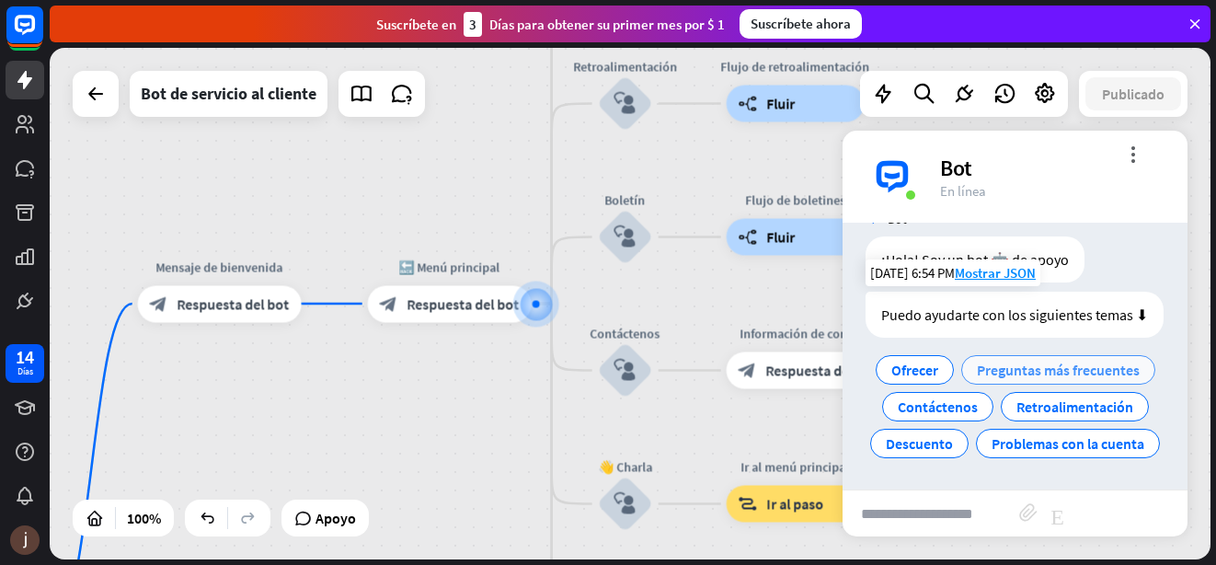
click at [977, 379] on span "Preguntas más frecuentes" at bounding box center [1058, 369] width 163 height 18
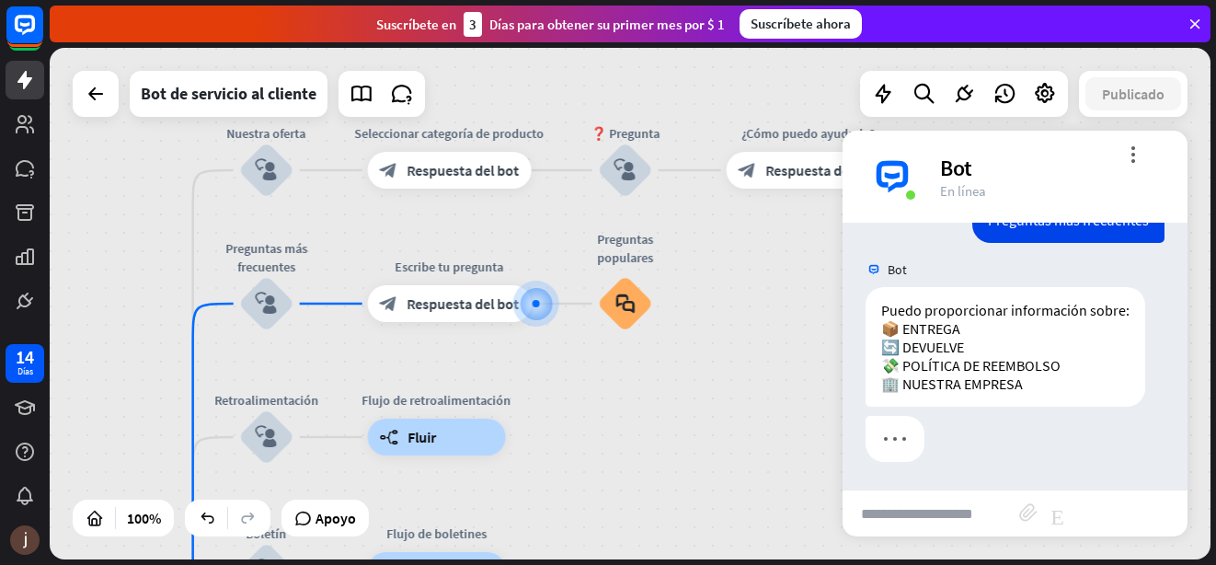
scroll to position [243, 0]
click at [863, 512] on input "text" at bounding box center [930, 513] width 177 height 46
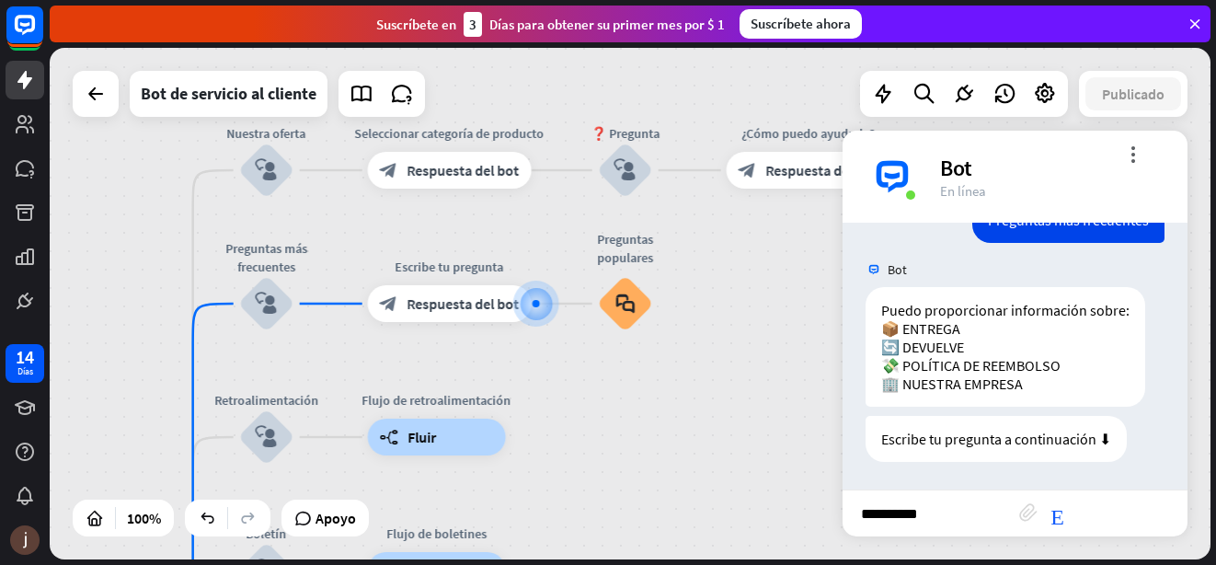
type input "**********"
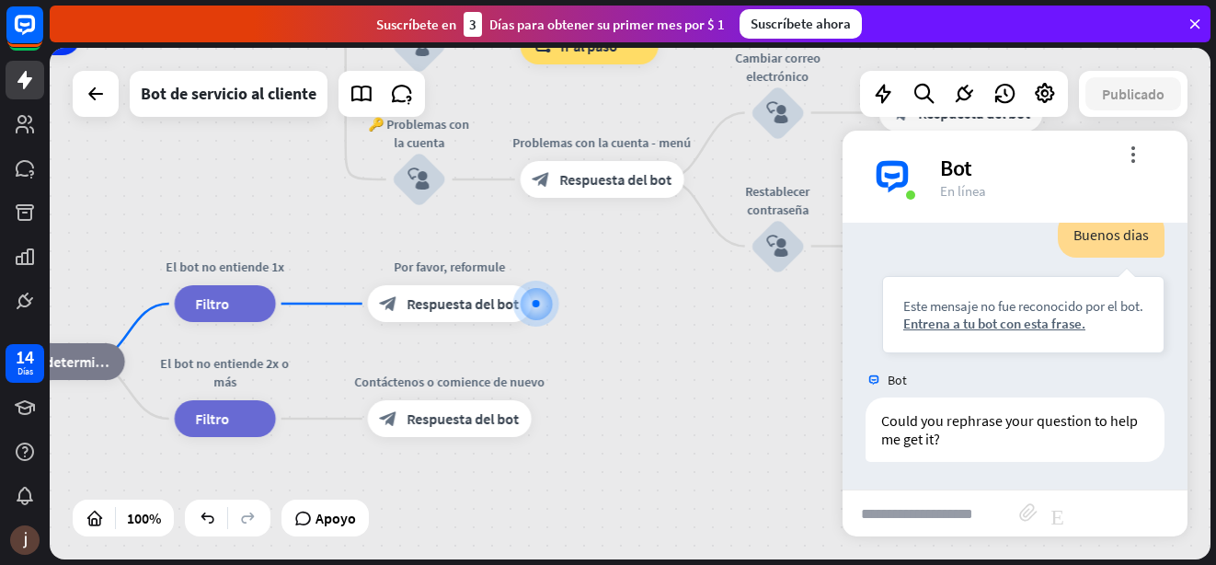
scroll to position [555, 0]
click at [942, 325] on div "Entrena a tu bot con esta frase." at bounding box center [1023, 322] width 240 height 17
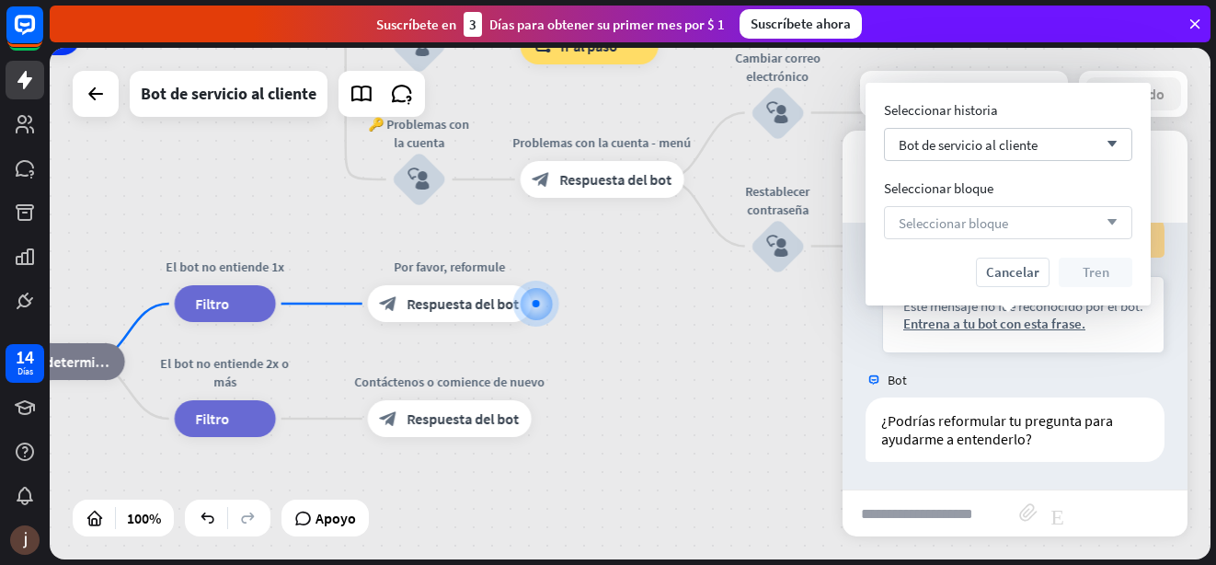
click at [1115, 223] on icon "arrow_down" at bounding box center [1107, 222] width 20 height 11
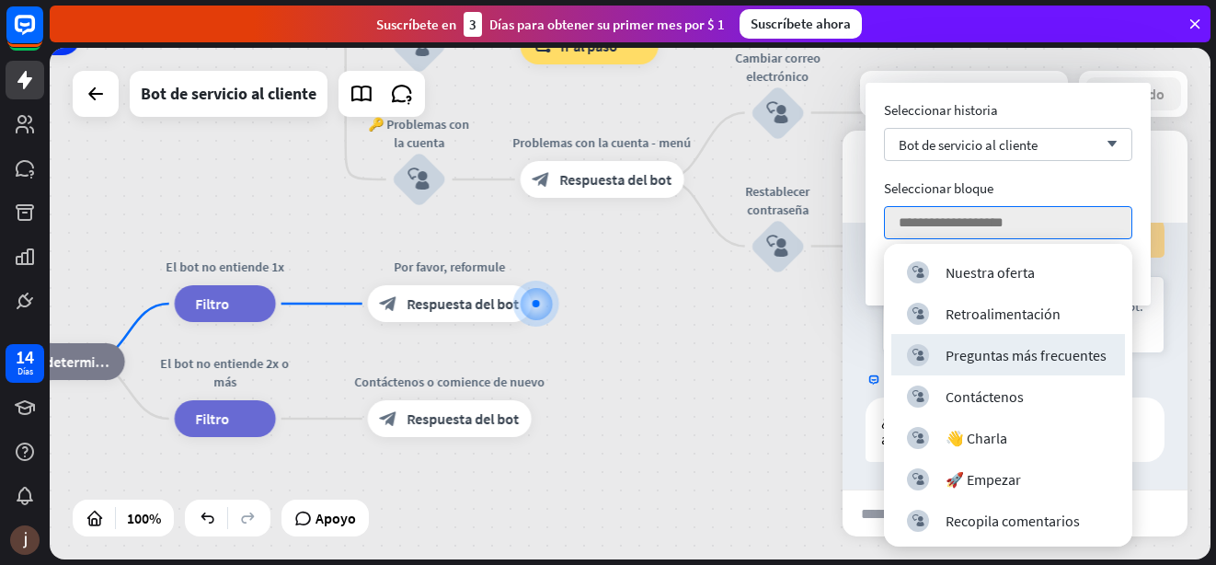
click at [963, 346] on div "Preguntas más frecuentes" at bounding box center [1025, 355] width 161 height 18
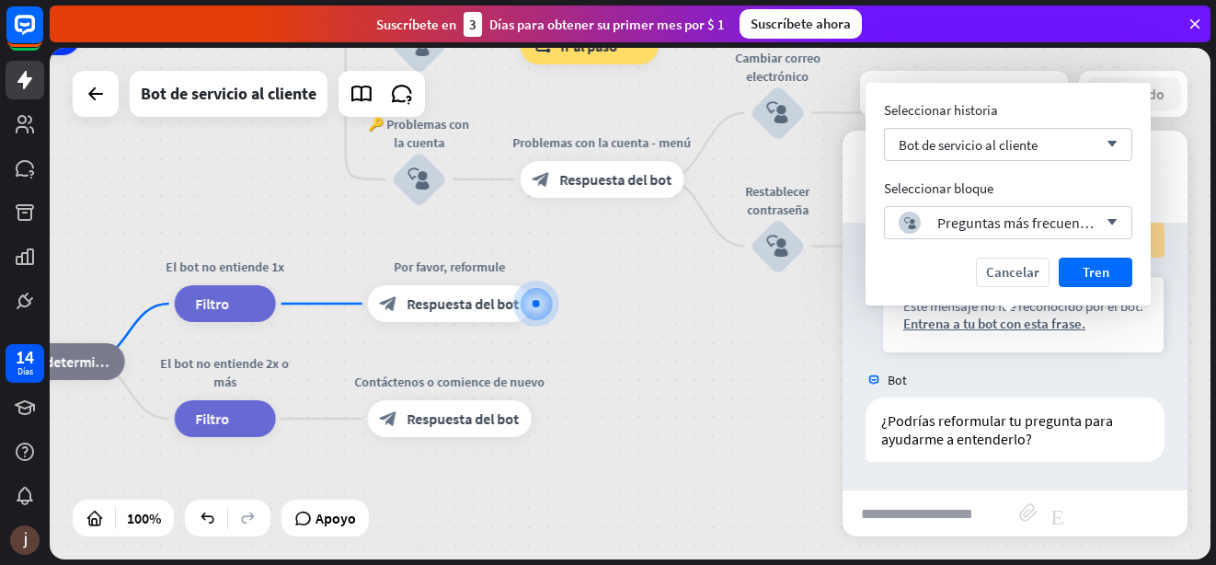
click at [1070, 273] on button "Tren" at bounding box center [1095, 271] width 74 height 29
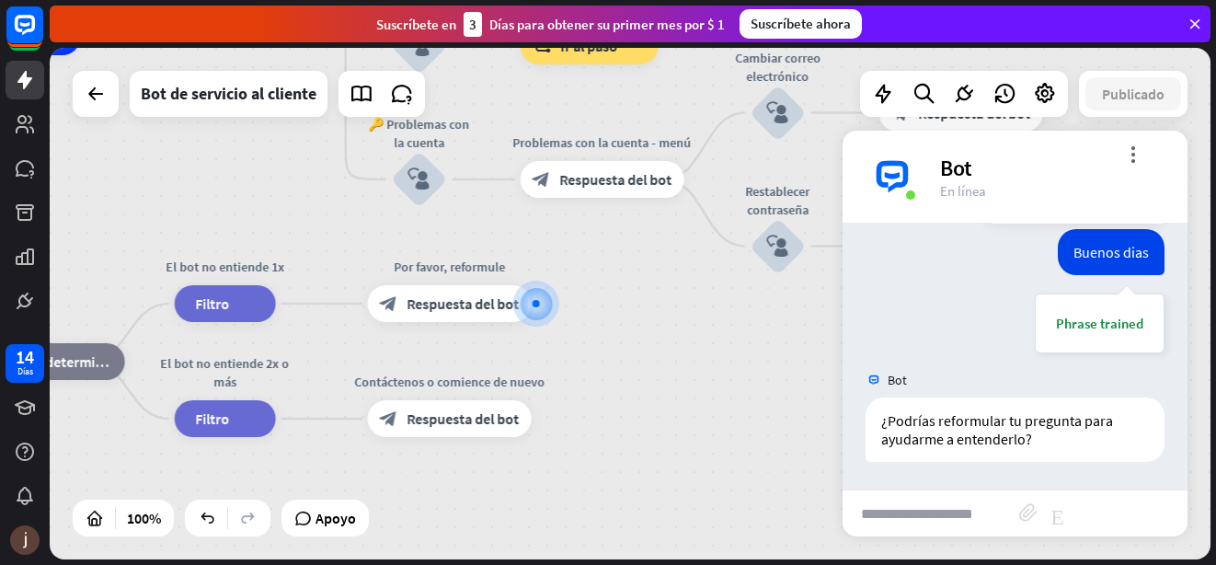
scroll to position [520, 0]
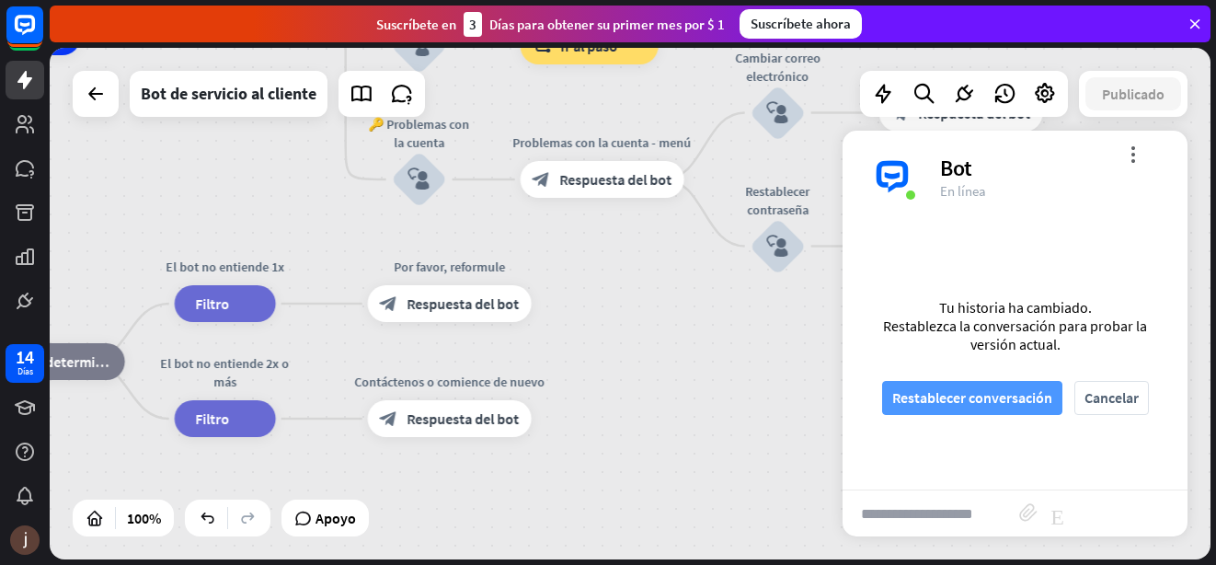
click at [985, 396] on font "Restablecer conversación" at bounding box center [972, 398] width 160 height 32
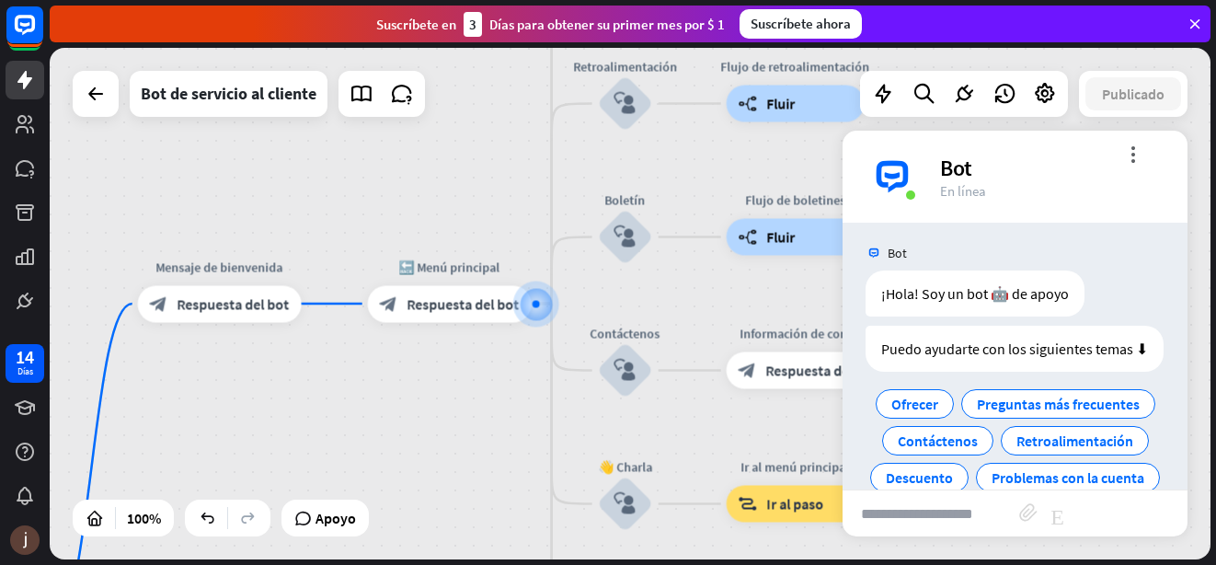
scroll to position [0, 0]
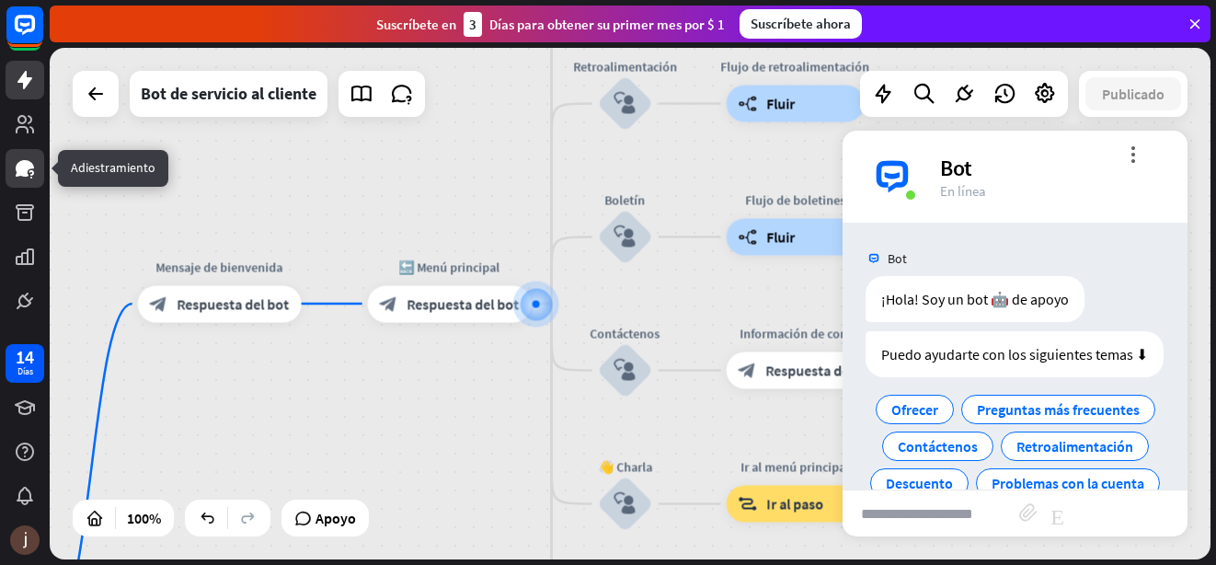
click at [27, 168] on icon at bounding box center [25, 168] width 18 height 17
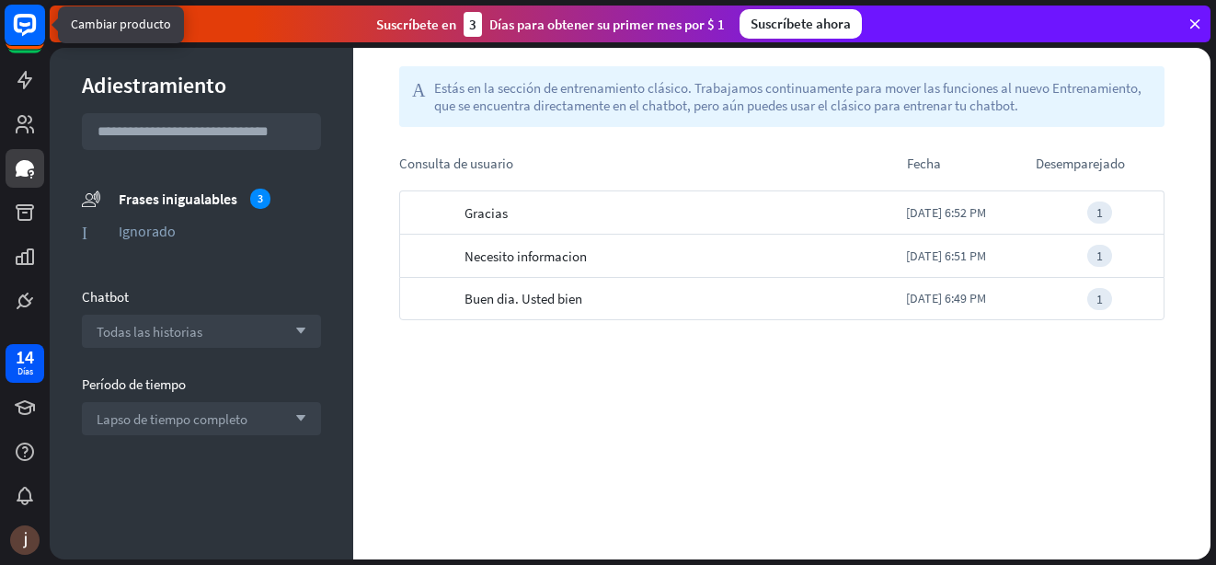
click at [20, 29] on rect at bounding box center [25, 25] width 40 height 40
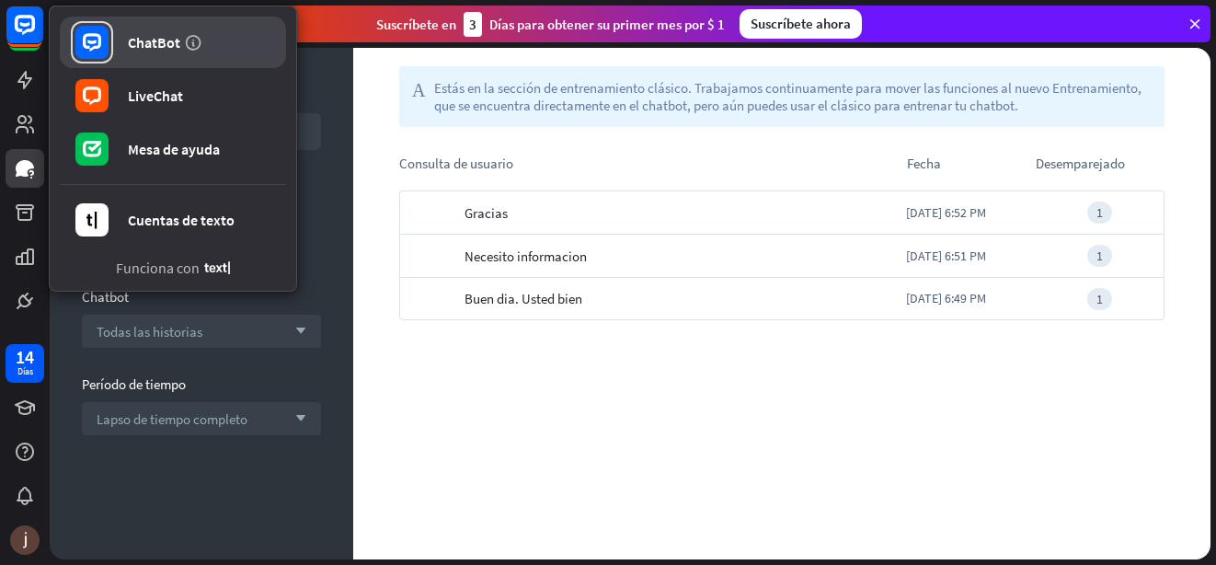
click at [136, 41] on div "ChatBot" at bounding box center [154, 42] width 52 height 18
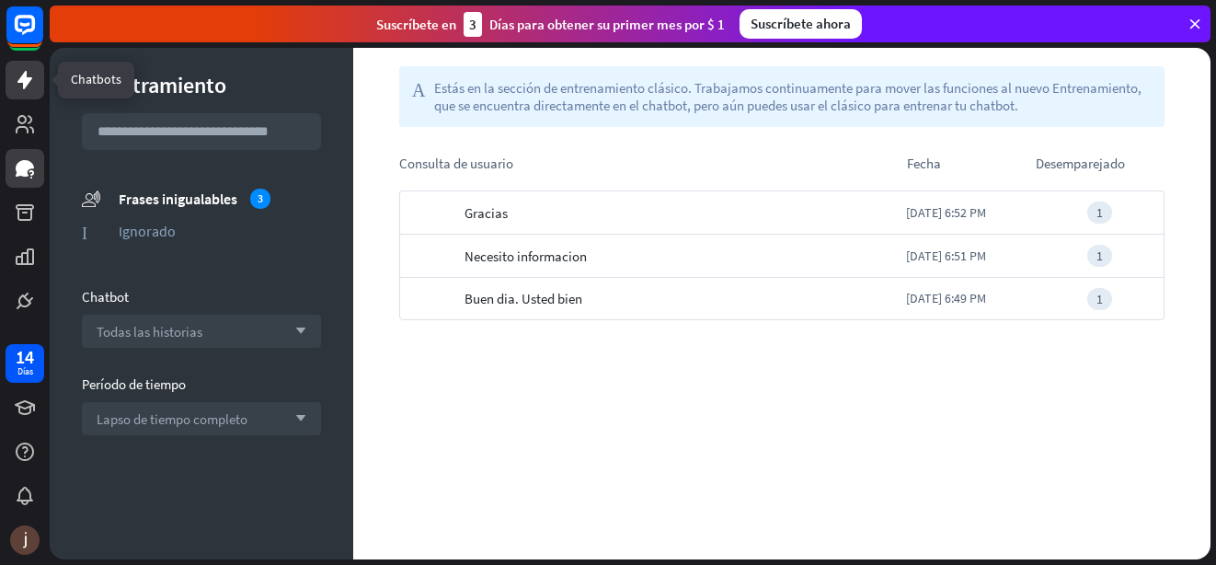
click at [20, 86] on icon at bounding box center [25, 80] width 22 height 22
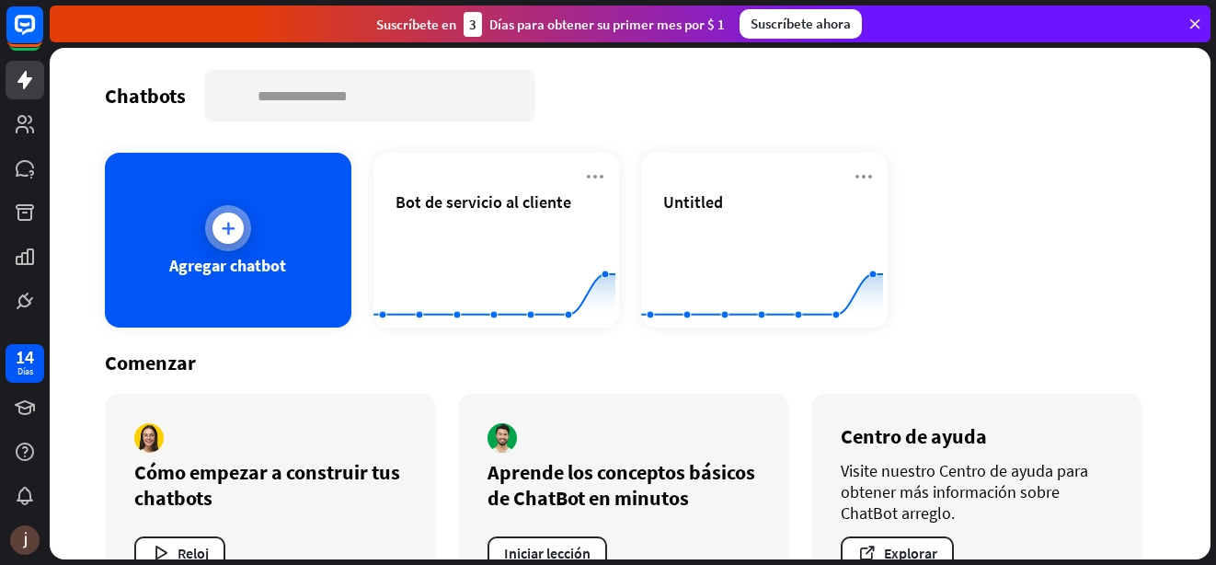
click at [228, 231] on icon at bounding box center [228, 228] width 18 height 18
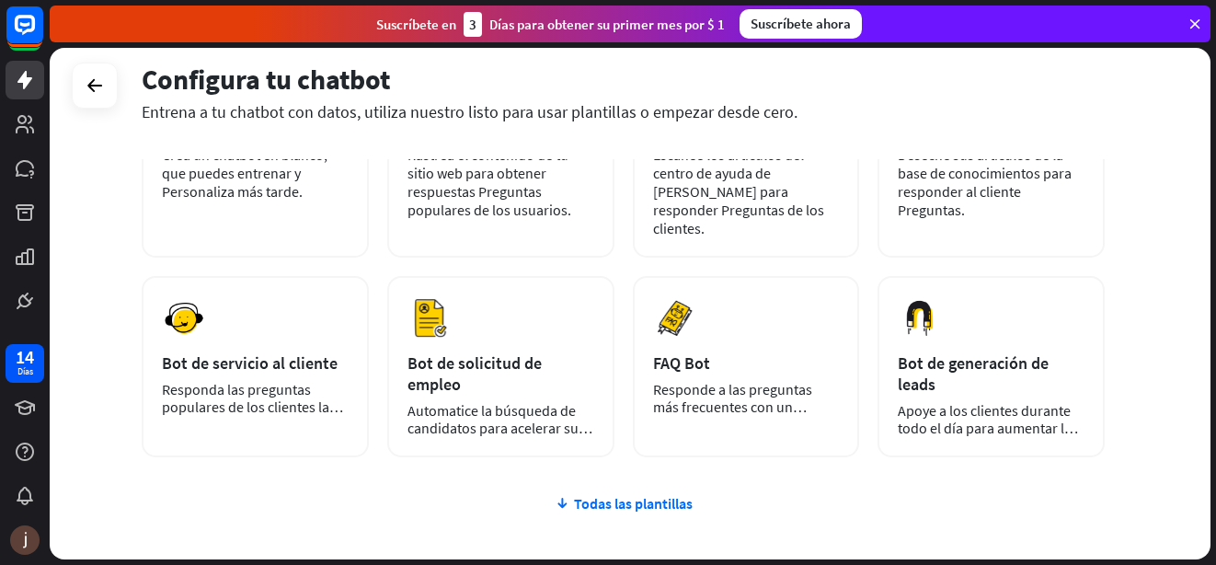
scroll to position [289, 0]
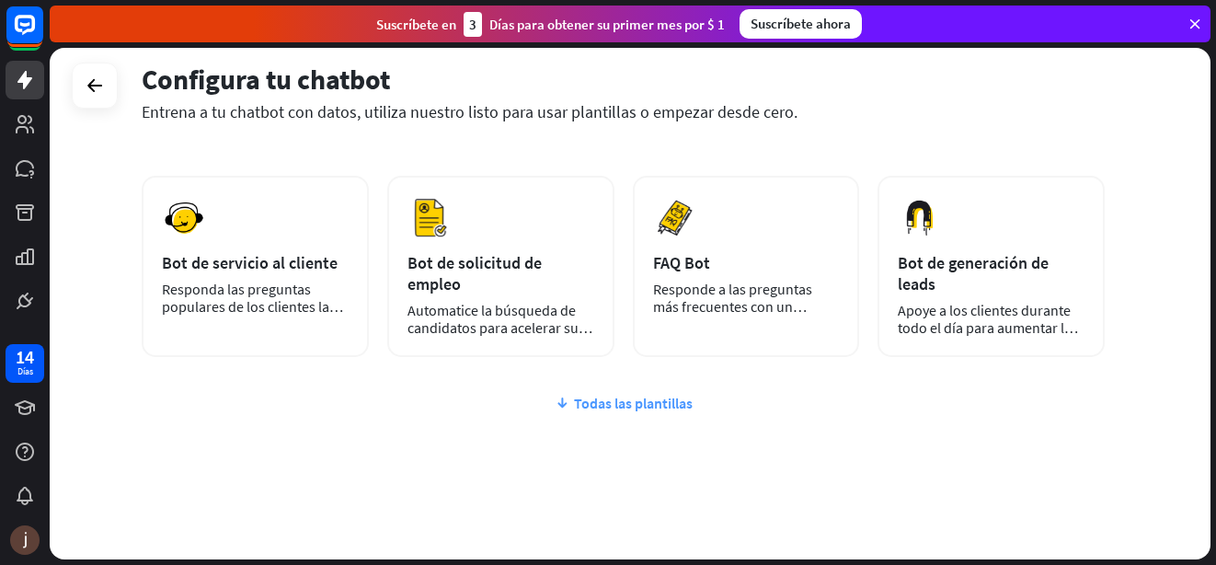
click at [593, 394] on font "Todas las plantillas" at bounding box center [633, 403] width 119 height 18
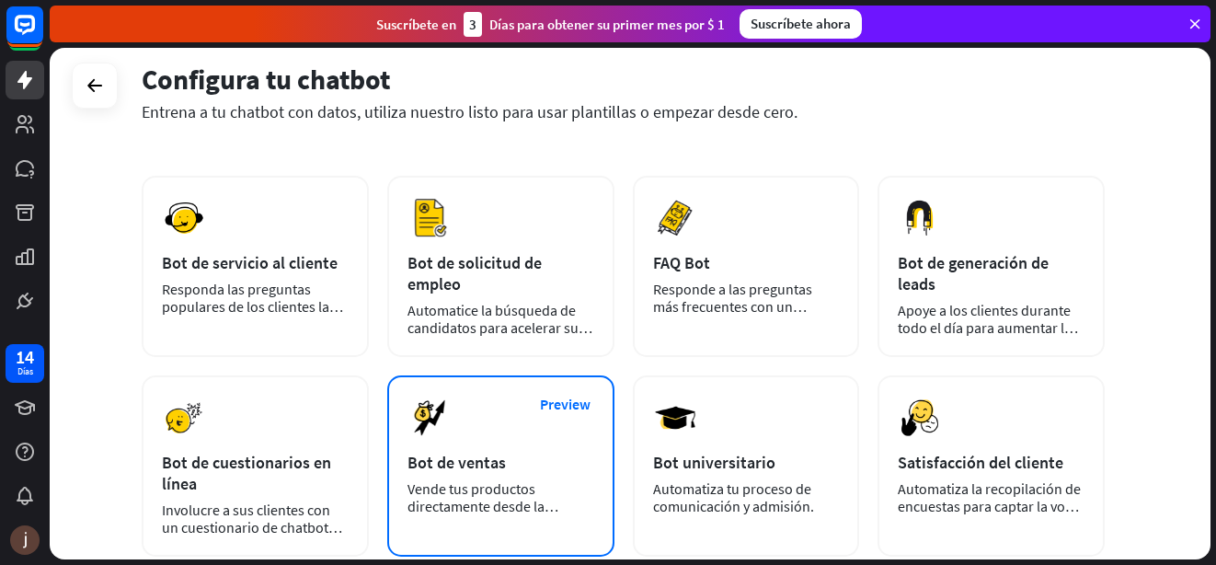
click at [440, 452] on div "Bot de ventas" at bounding box center [500, 462] width 187 height 21
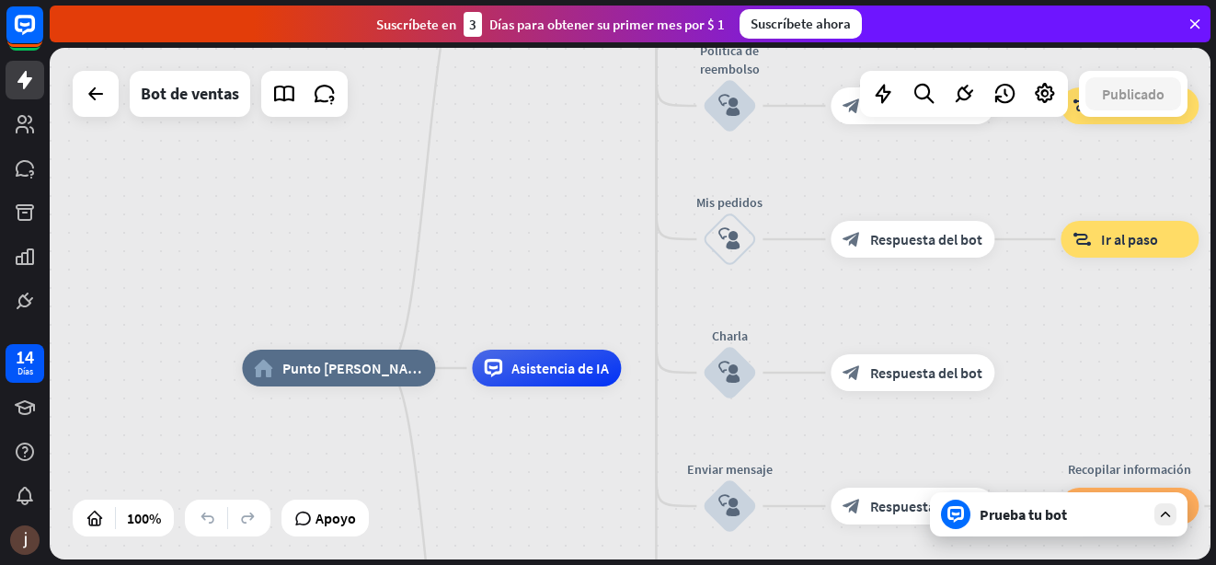
drag, startPoint x: 539, startPoint y: 223, endPoint x: 499, endPoint y: 287, distance: 75.5
click at [499, 287] on div "home_2 Punto [PERSON_NAME] Mensaje de bienvenida block_bot_response Respuesta d…" at bounding box center [630, 303] width 1161 height 511
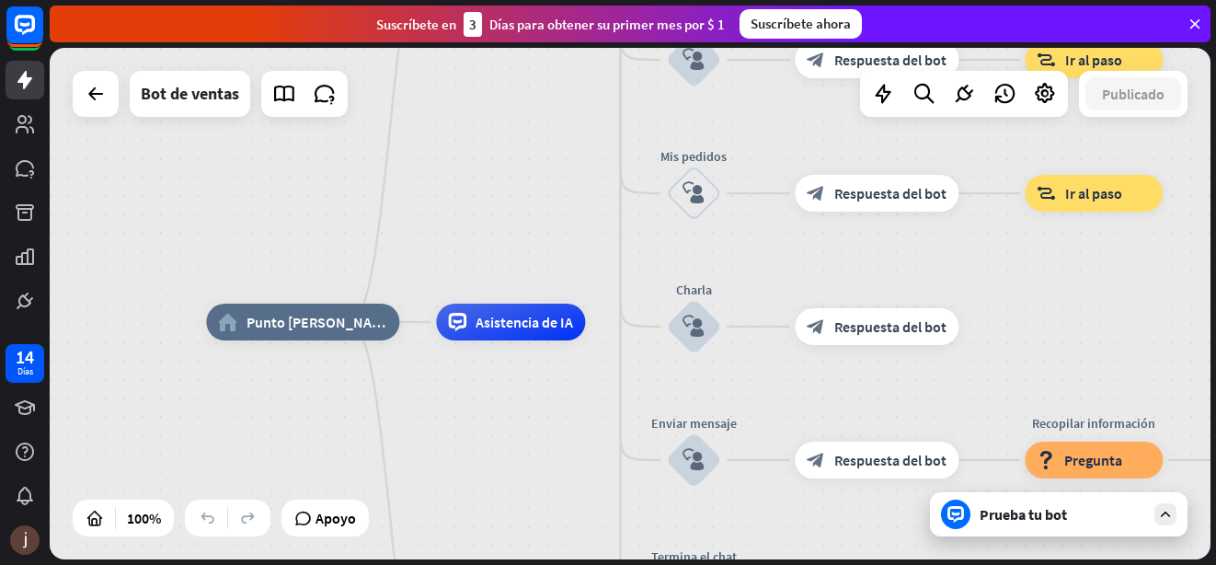
drag, startPoint x: 510, startPoint y: 285, endPoint x: 475, endPoint y: 239, distance: 58.3
click at [475, 239] on div "home_2 Punto [PERSON_NAME] Mensaje de bienvenida block_bot_response Respuesta d…" at bounding box center [630, 303] width 1161 height 511
click at [516, 326] on span "Asistencia de IA" at bounding box center [523, 322] width 97 height 18
click at [497, 287] on span "Editar nombre" at bounding box center [493, 280] width 81 height 17
type input "*****"
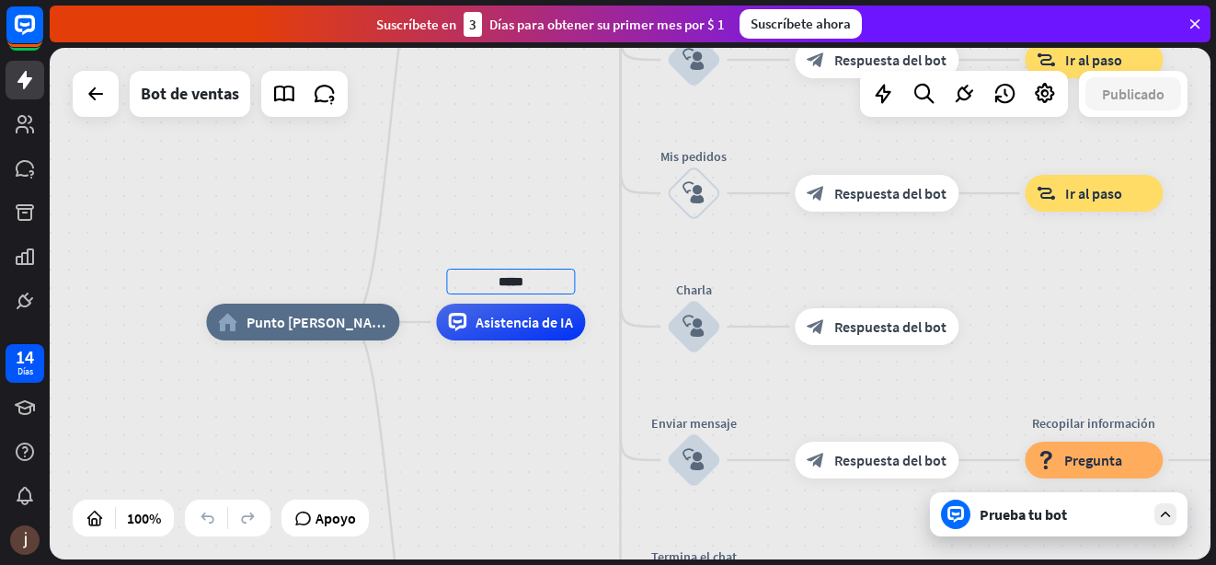
click at [576, 221] on div "home_2 Punto [PERSON_NAME] Mensaje de bienvenida block_bot_response Respuesta d…" at bounding box center [630, 303] width 1161 height 511
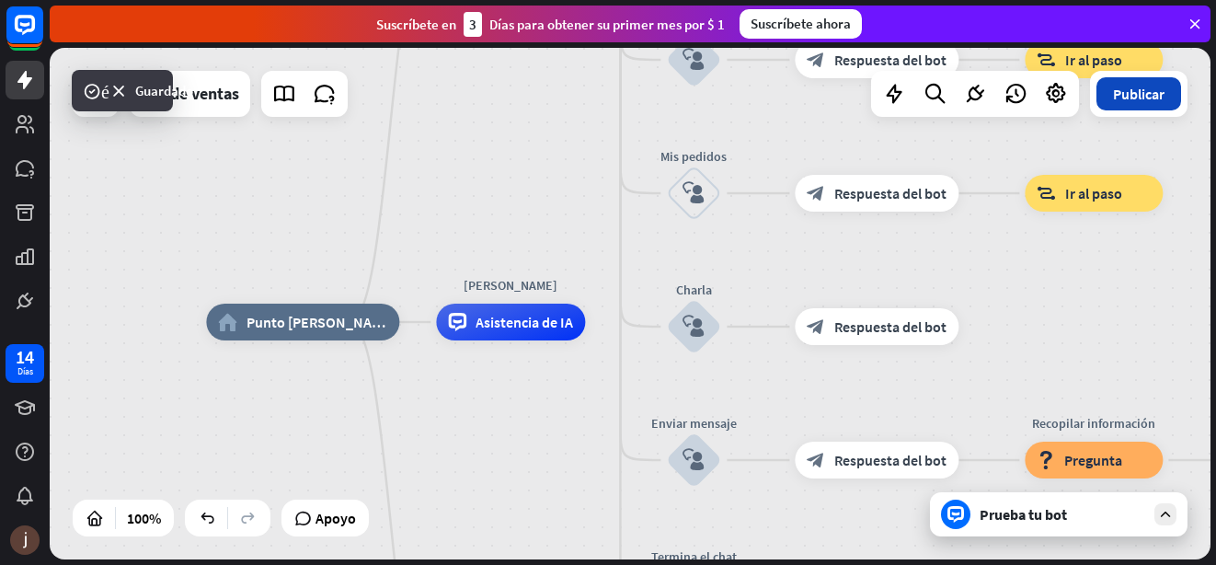
click at [1120, 95] on font "Publicar" at bounding box center [1138, 94] width 51 height 18
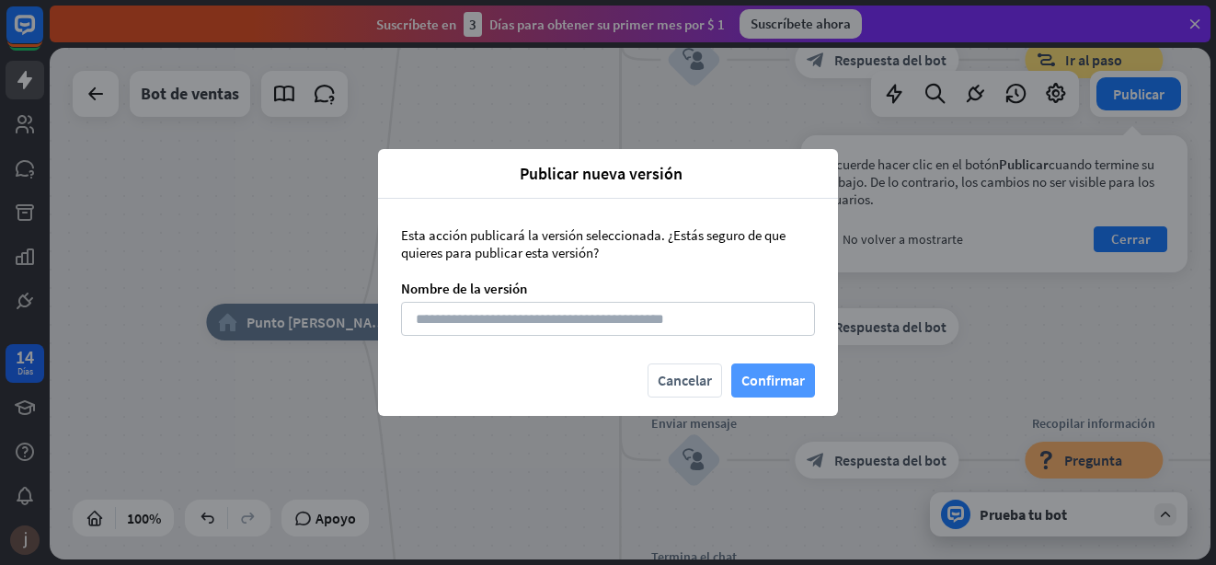
click at [761, 386] on button "Confirmar" at bounding box center [773, 380] width 84 height 34
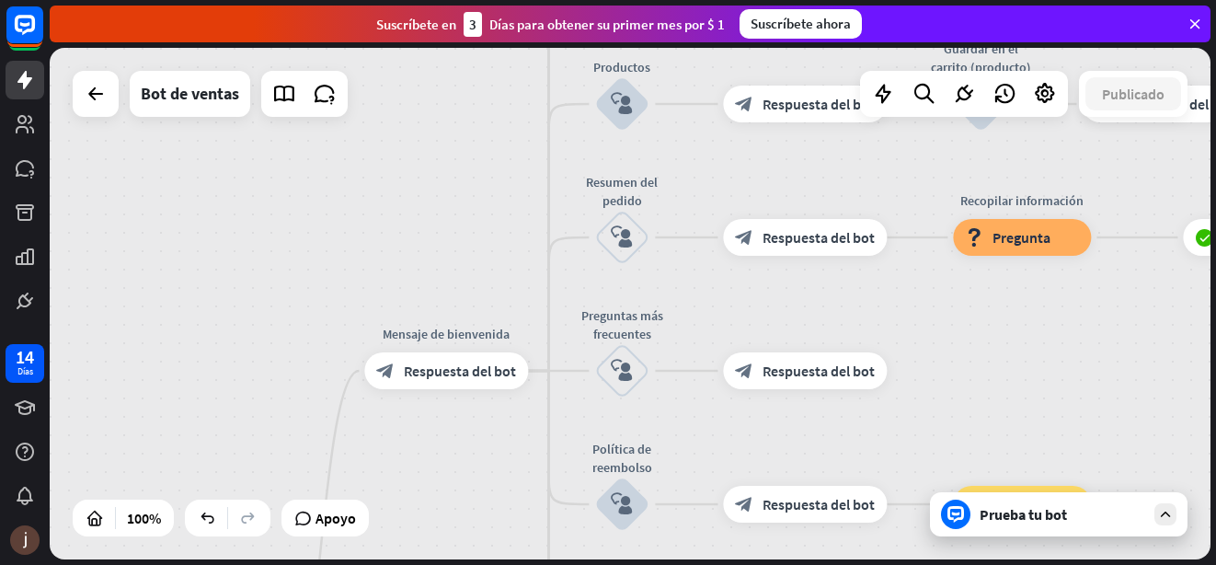
drag, startPoint x: 531, startPoint y: 187, endPoint x: 425, endPoint y: 538, distance: 366.8
click at [457, 564] on html "14 Días close Product Help First steps Get started with ChatBot Help Center Fol…" at bounding box center [608, 282] width 1216 height 565
click at [771, 106] on span "Respuesta del bot" at bounding box center [816, 104] width 112 height 18
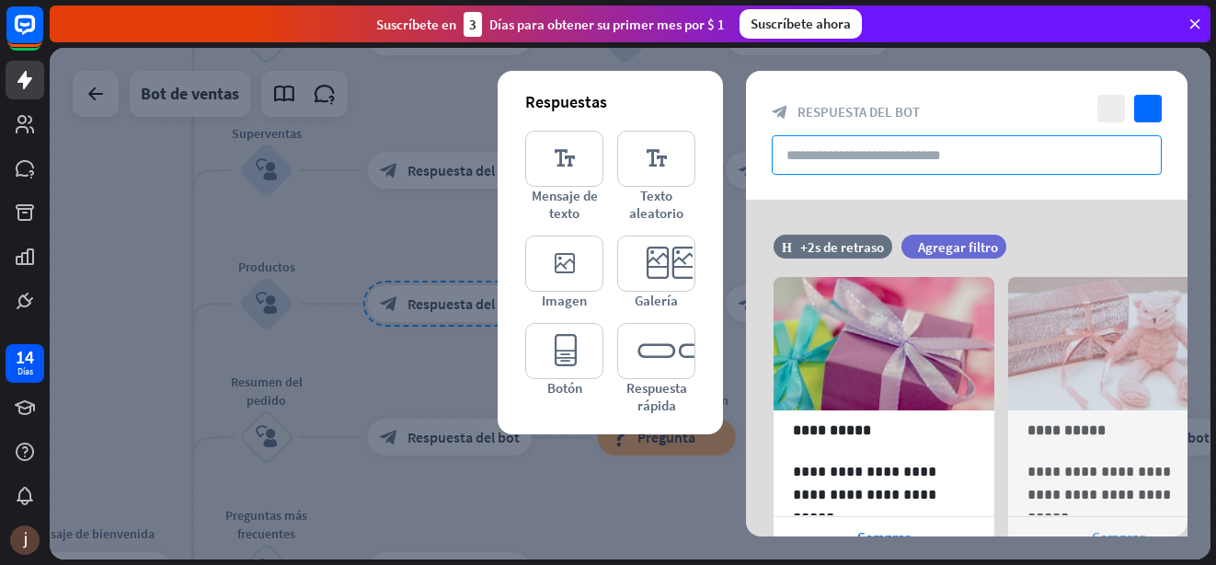
click at [796, 154] on input "text" at bounding box center [967, 155] width 390 height 40
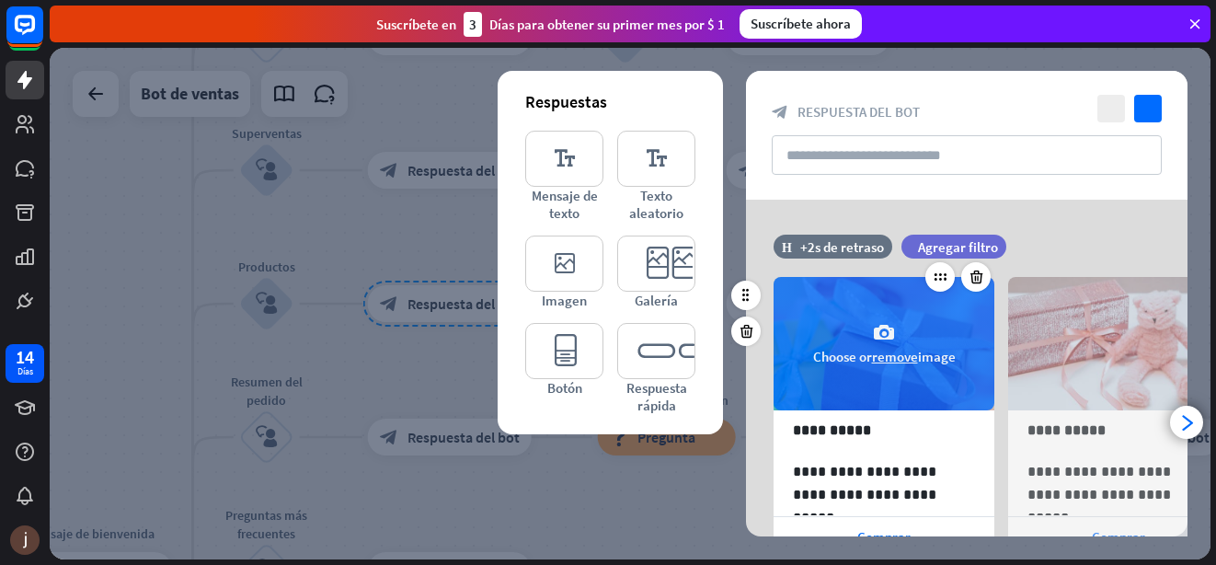
click at [828, 361] on font "Choose or" at bounding box center [842, 356] width 59 height 17
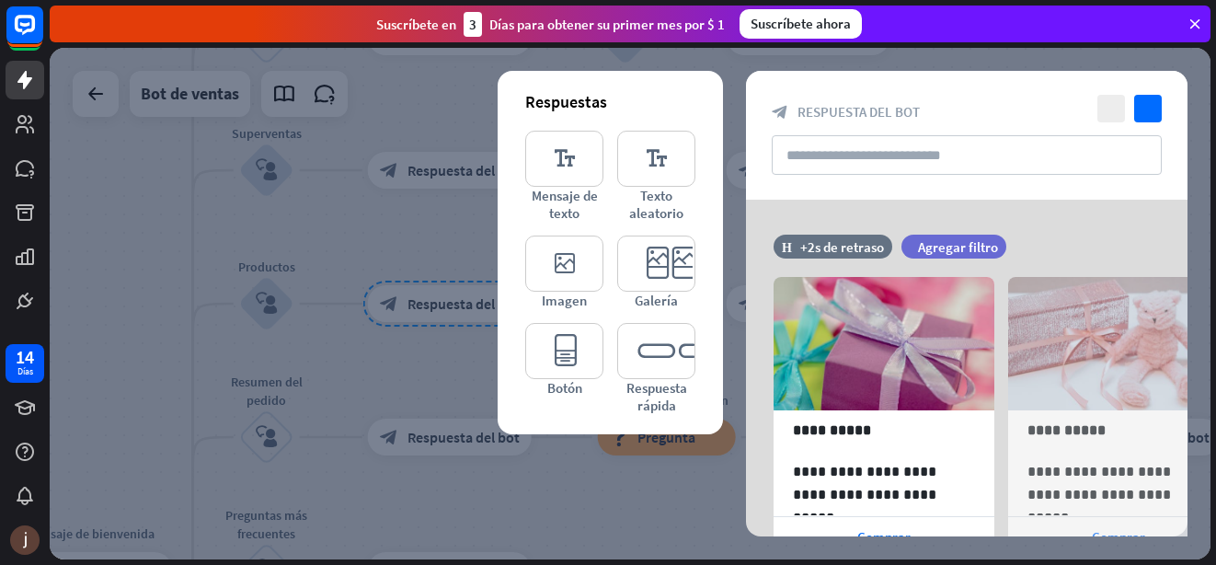
click at [1195, 27] on icon at bounding box center [1194, 24] width 17 height 17
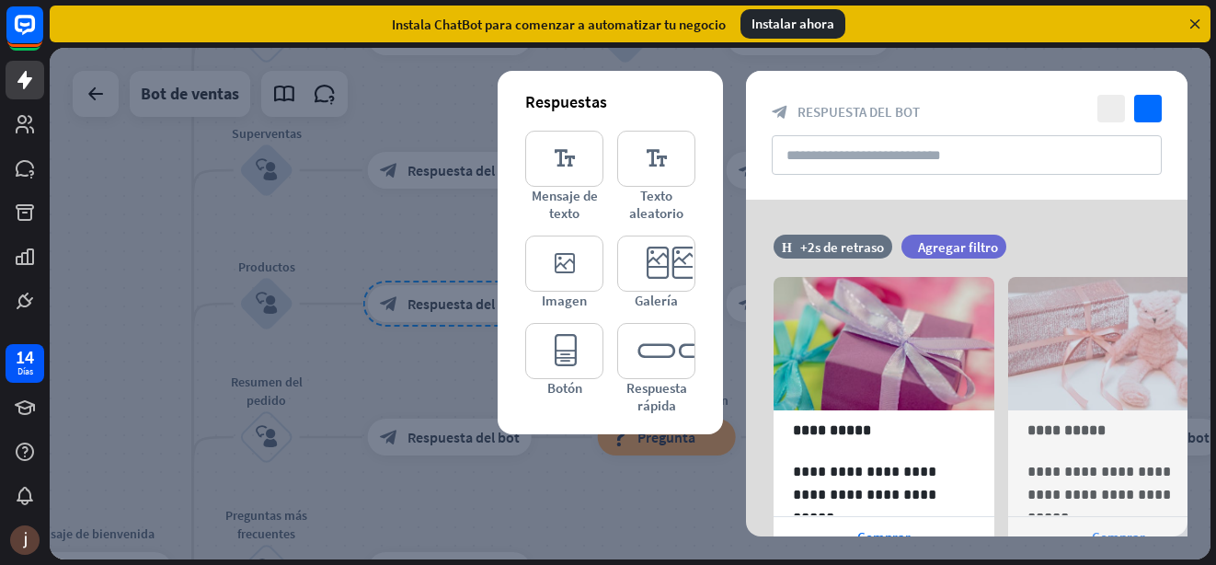
click at [322, 238] on div at bounding box center [630, 303] width 1161 height 511
